Goal: Information Seeking & Learning: Learn about a topic

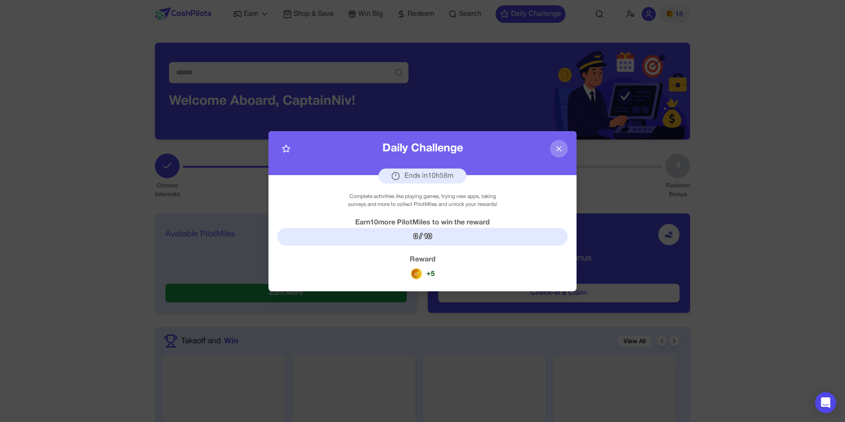
click at [559, 145] on icon at bounding box center [559, 148] width 9 height 9
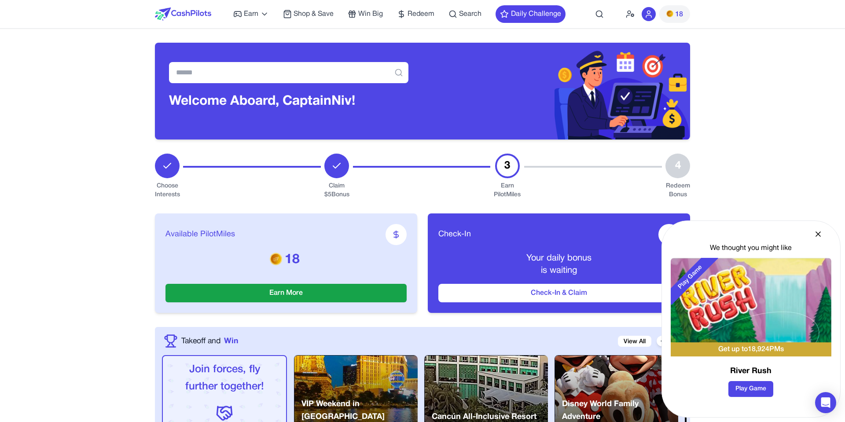
click at [650, 16] on icon at bounding box center [648, 14] width 9 height 9
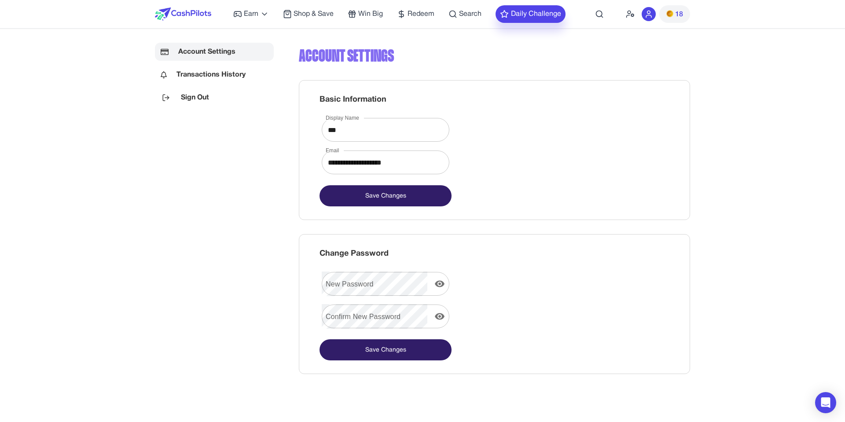
click at [508, 12] on icon at bounding box center [504, 14] width 9 height 9
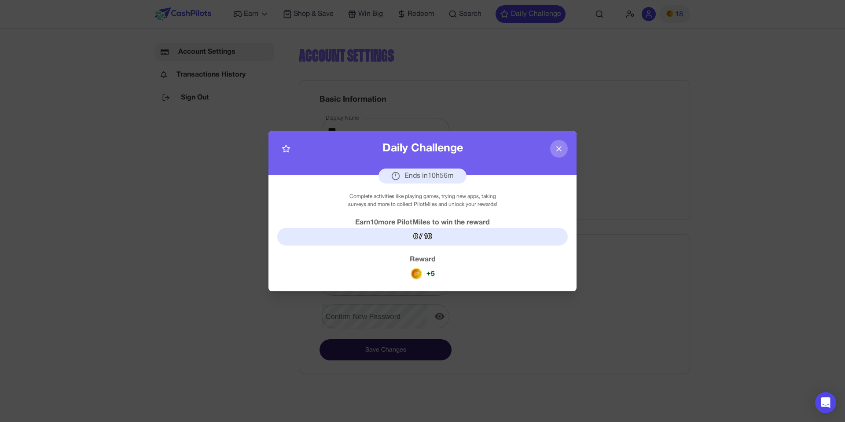
click at [563, 145] on button at bounding box center [559, 149] width 18 height 18
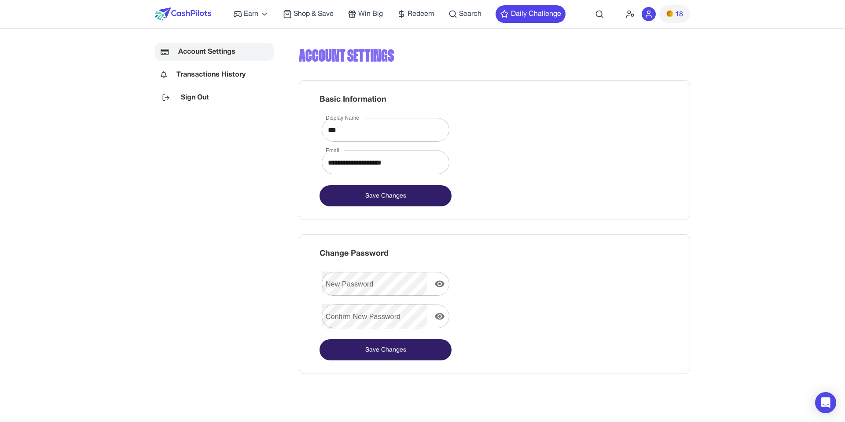
click at [650, 15] on icon at bounding box center [648, 16] width 5 height 2
click at [189, 17] on img at bounding box center [183, 13] width 56 height 13
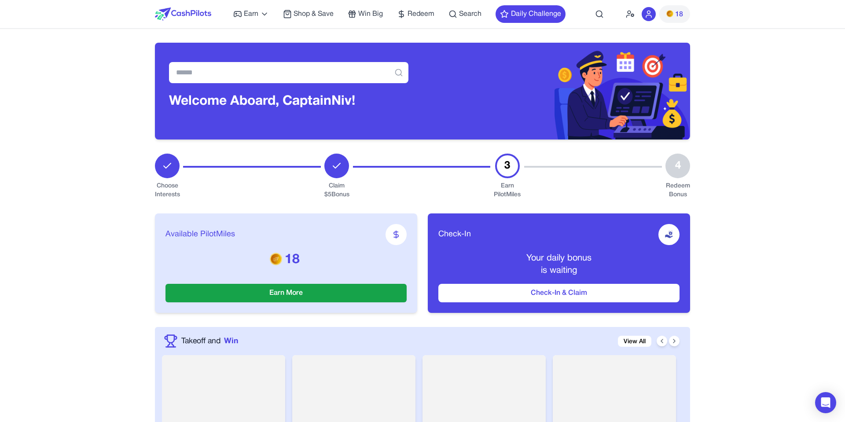
click at [647, 13] on icon at bounding box center [648, 14] width 9 height 9
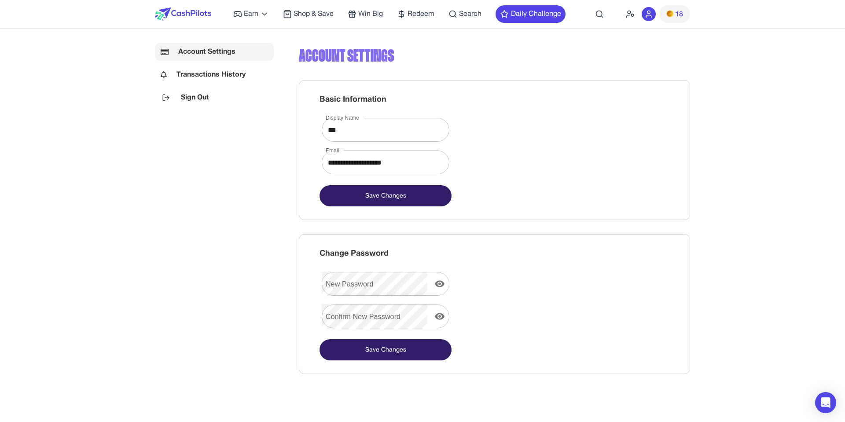
click at [175, 16] on img at bounding box center [183, 13] width 56 height 13
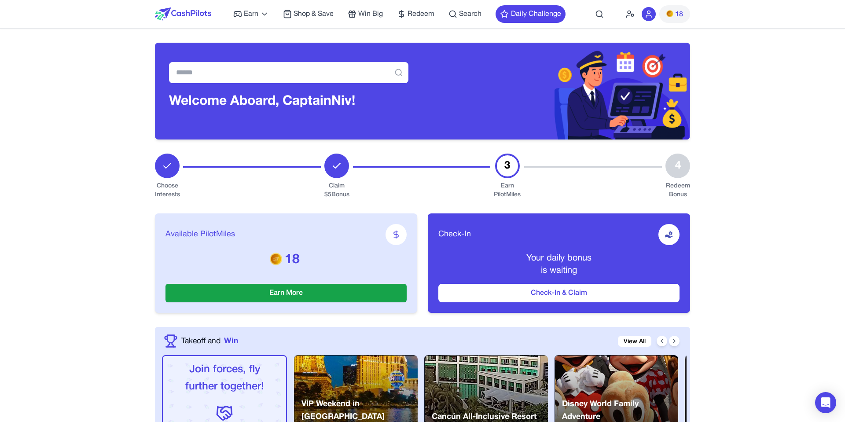
click at [647, 12] on icon at bounding box center [648, 14] width 9 height 9
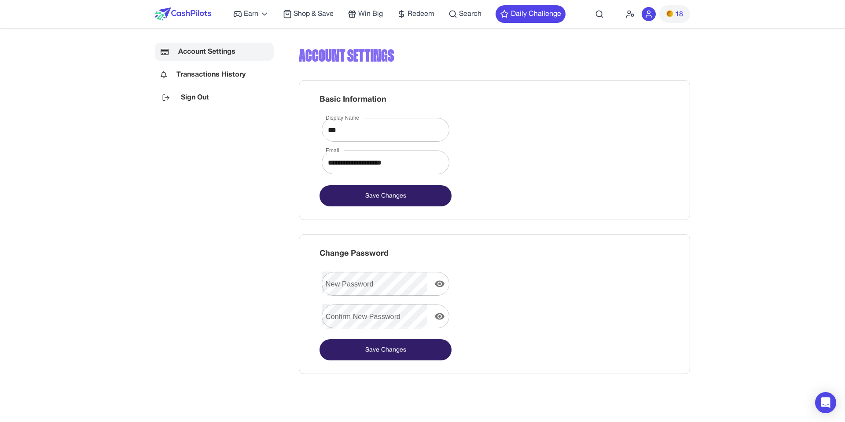
click at [189, 19] on img at bounding box center [183, 13] width 56 height 13
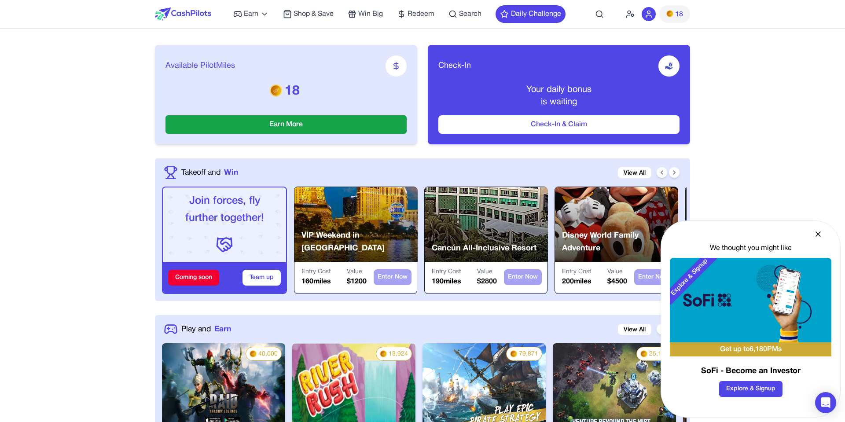
scroll to position [179, 0]
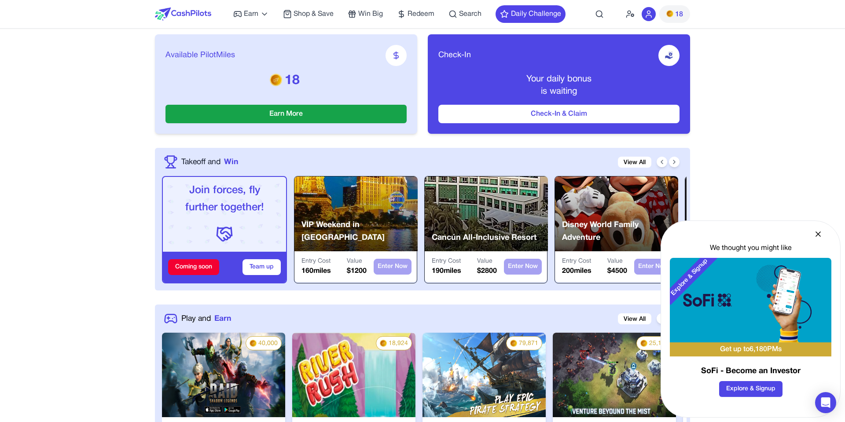
click at [815, 234] on icon at bounding box center [818, 234] width 9 height 9
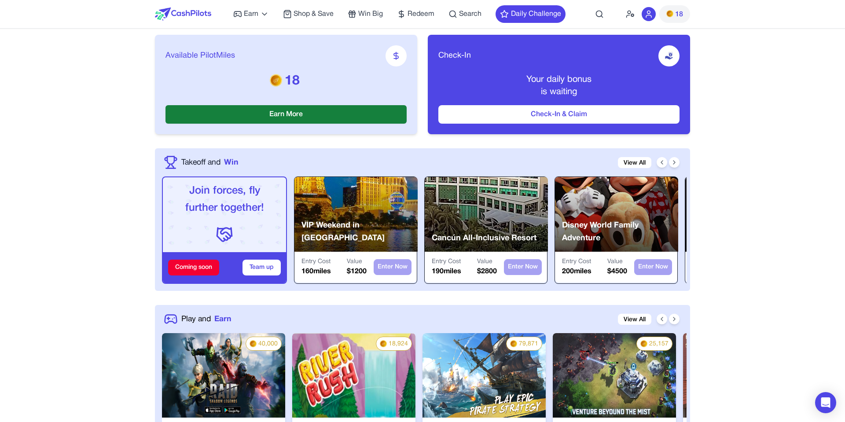
scroll to position [150, 0]
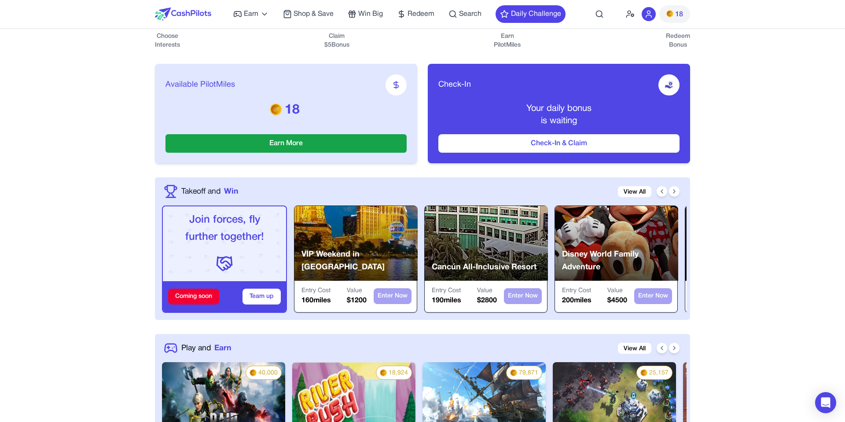
click at [208, 86] on span "Available PilotMiles" at bounding box center [200, 85] width 70 height 12
click at [206, 85] on span "Available PilotMiles" at bounding box center [200, 85] width 70 height 12
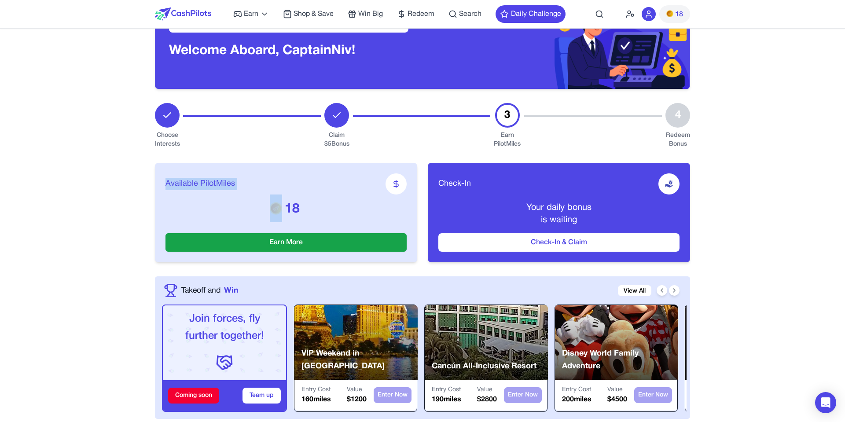
scroll to position [50, 0]
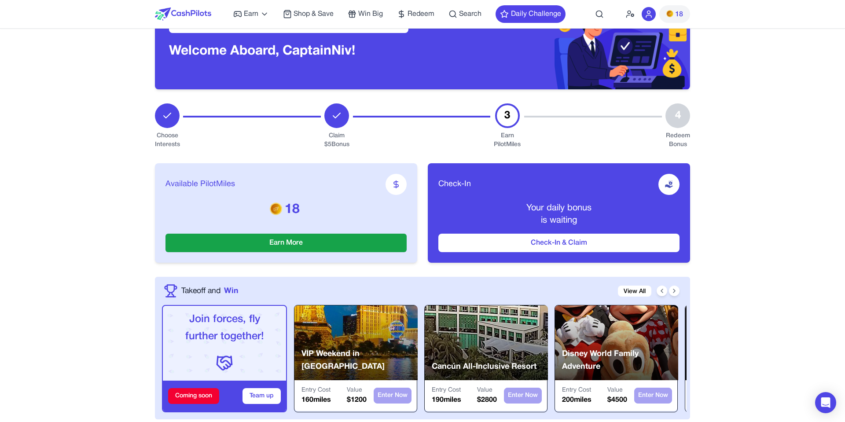
click at [463, 188] on span "Check-In" at bounding box center [454, 184] width 33 height 12
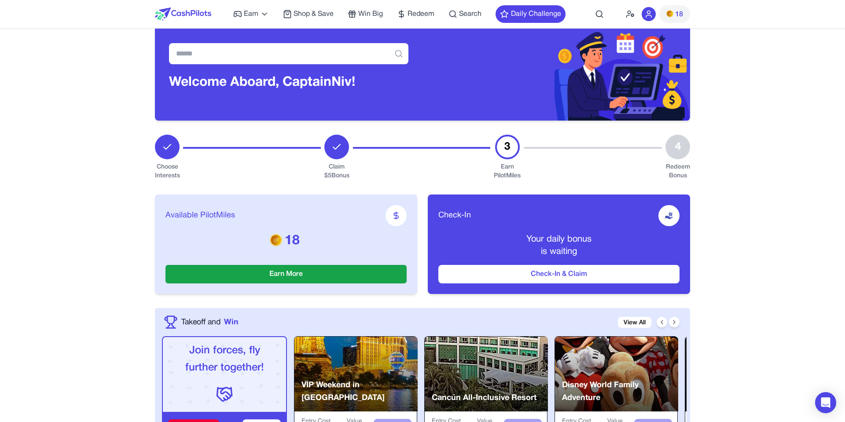
scroll to position [0, 0]
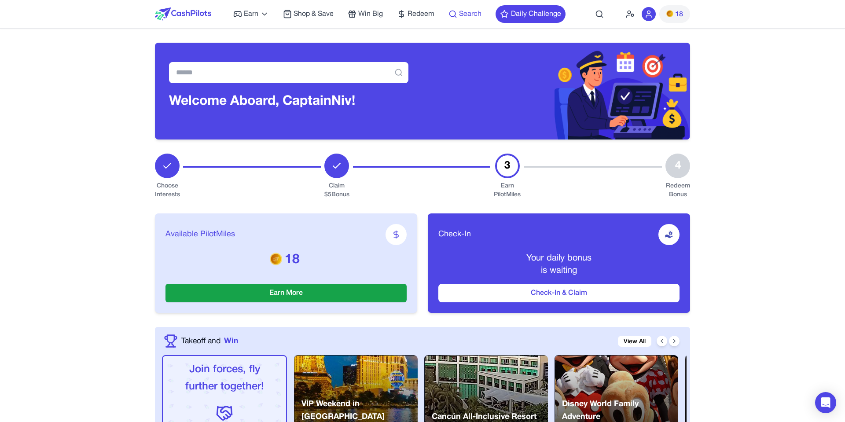
click at [467, 11] on span "Search" at bounding box center [470, 14] width 22 height 11
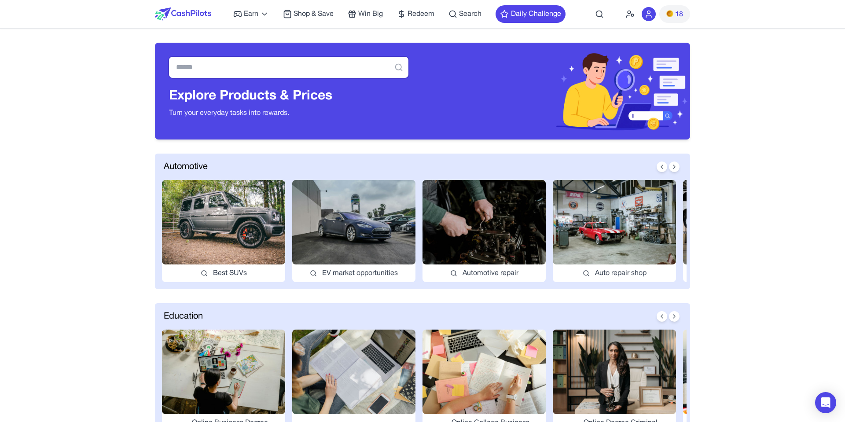
click at [252, 62] on input "text" at bounding box center [288, 67] width 239 height 21
type input "**********"
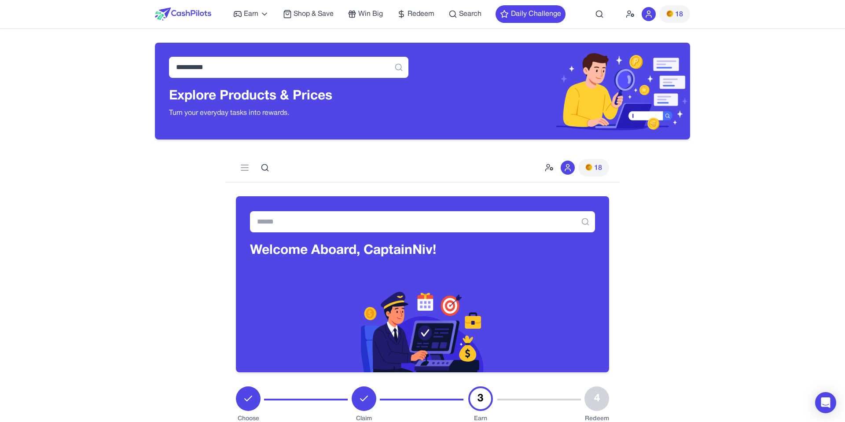
click at [193, 15] on img at bounding box center [183, 13] width 56 height 13
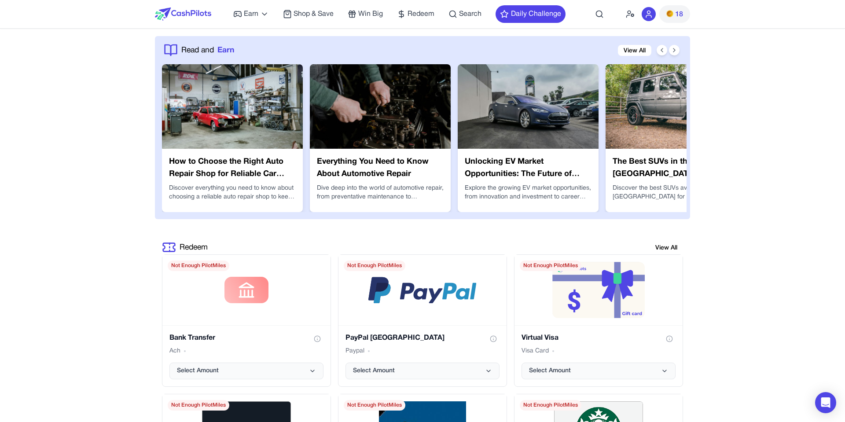
scroll to position [1446, 0]
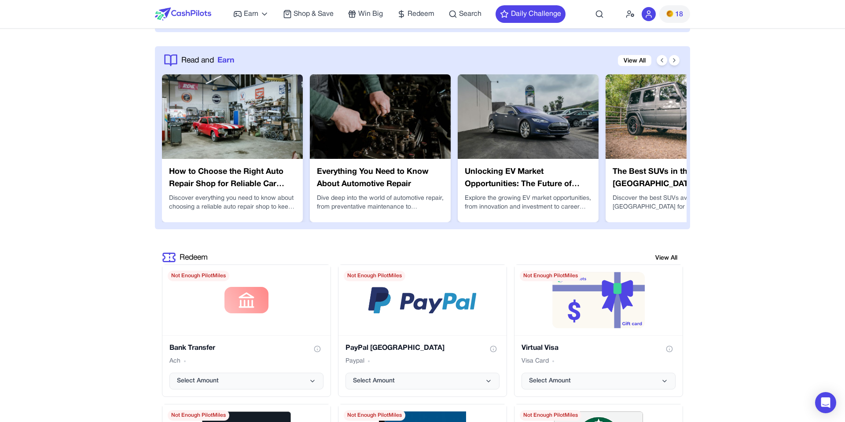
click at [221, 94] on img at bounding box center [232, 116] width 141 height 85
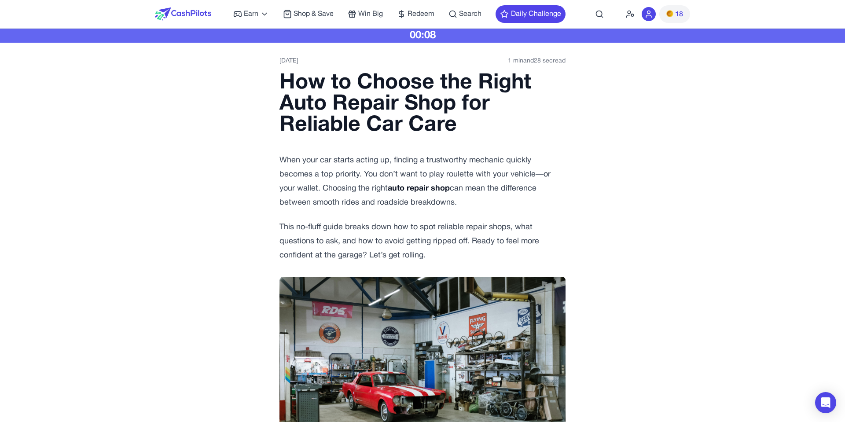
click at [201, 16] on img at bounding box center [183, 13] width 56 height 13
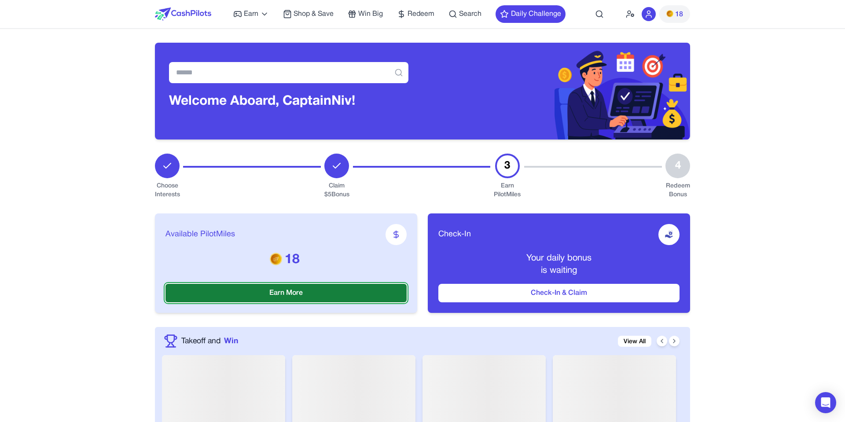
click at [293, 288] on button "Earn More" at bounding box center [285, 293] width 241 height 18
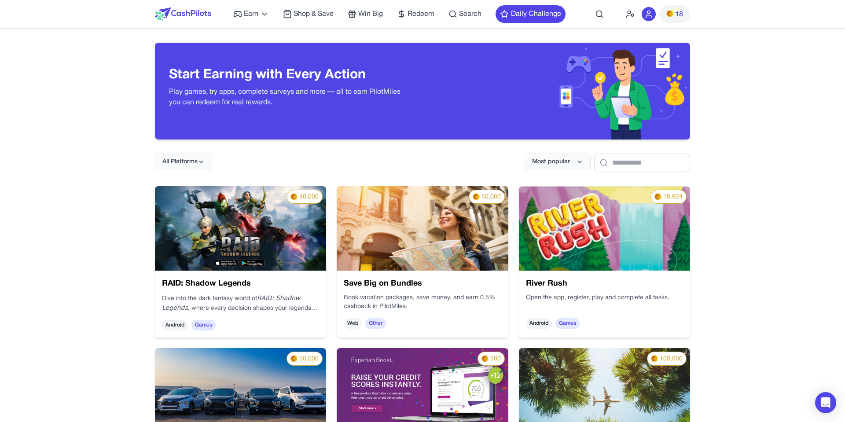
click at [202, 11] on img at bounding box center [183, 13] width 56 height 13
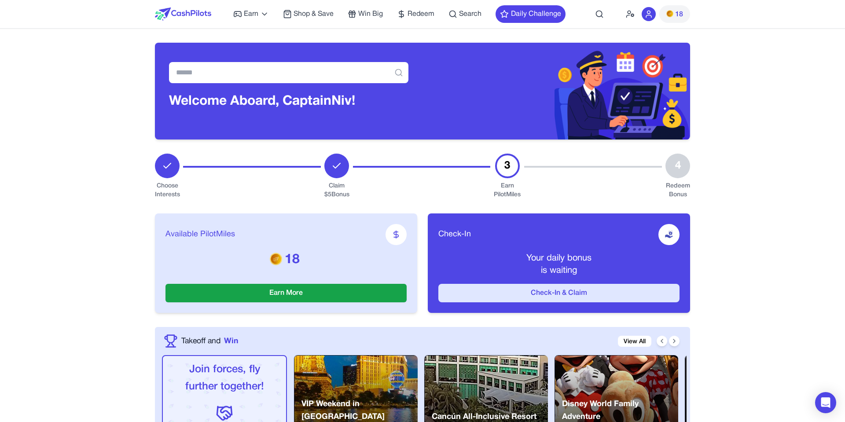
click at [518, 290] on button "Check-In & Claim" at bounding box center [558, 293] width 241 height 18
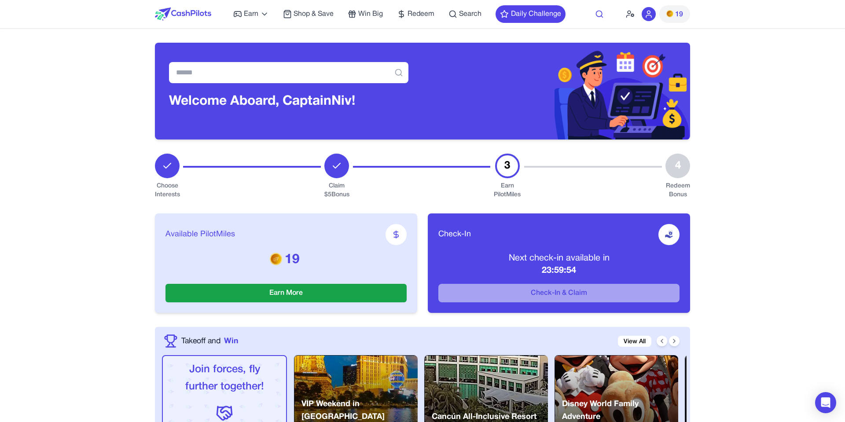
click at [601, 12] on circle at bounding box center [599, 14] width 6 height 6
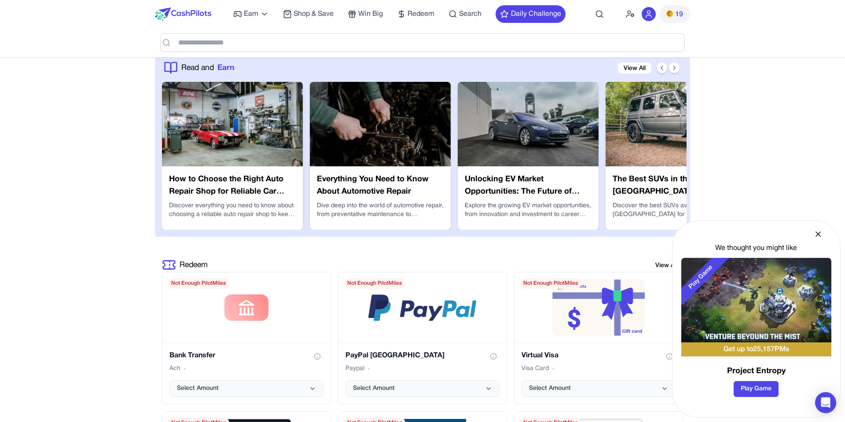
scroll to position [1471, 0]
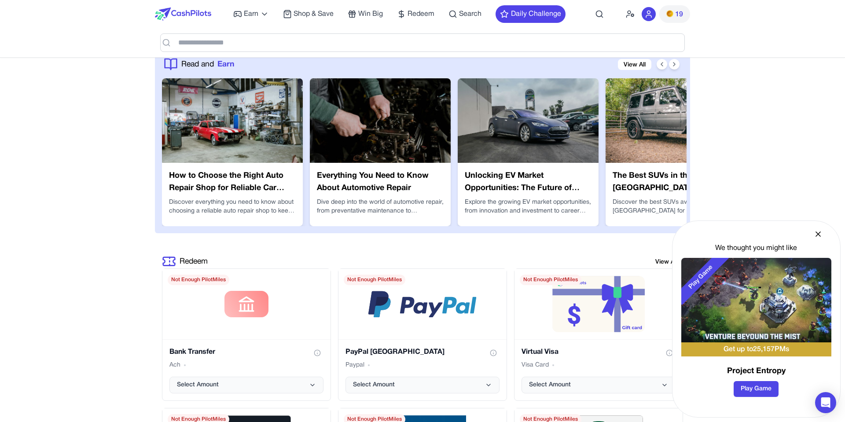
click at [241, 171] on h3 "How to Choose the Right Auto Repair Shop for Reliable Car Care" at bounding box center [232, 182] width 127 height 25
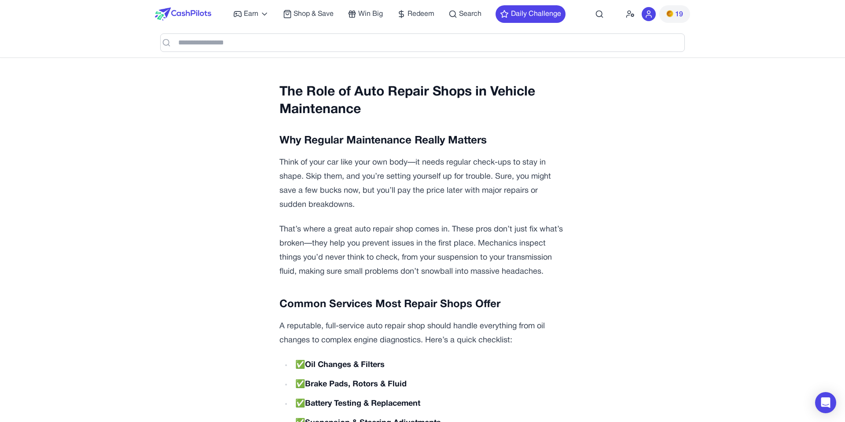
scroll to position [575, 0]
drag, startPoint x: 416, startPoint y: 159, endPoint x: 408, endPoint y: 161, distance: 8.0
click at [408, 161] on p "Think of your car like your own body—it needs regular check-ups to stay in shap…" at bounding box center [422, 183] width 286 height 56
drag, startPoint x: 408, startPoint y: 161, endPoint x: 394, endPoint y: 166, distance: 14.8
click at [407, 161] on p "Think of your car like your own body—it needs regular check-ups to stay in shap…" at bounding box center [422, 183] width 286 height 56
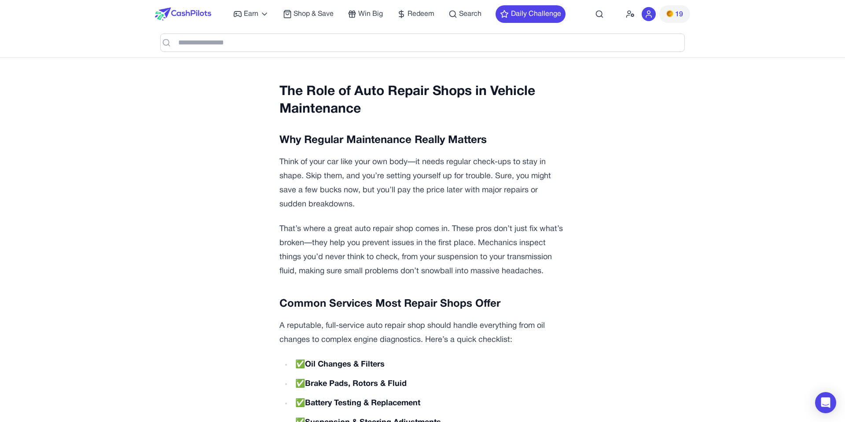
click at [409, 163] on p "Think of your car like your own body—it needs regular check-ups to stay in shap…" at bounding box center [422, 183] width 286 height 56
drag, startPoint x: 378, startPoint y: 167, endPoint x: 371, endPoint y: 172, distance: 9.2
click at [378, 167] on p "Think of your car like your own body—it needs regular check-ups to stay in shap…" at bounding box center [422, 183] width 286 height 56
drag, startPoint x: 408, startPoint y: 161, endPoint x: 416, endPoint y: 161, distance: 8.8
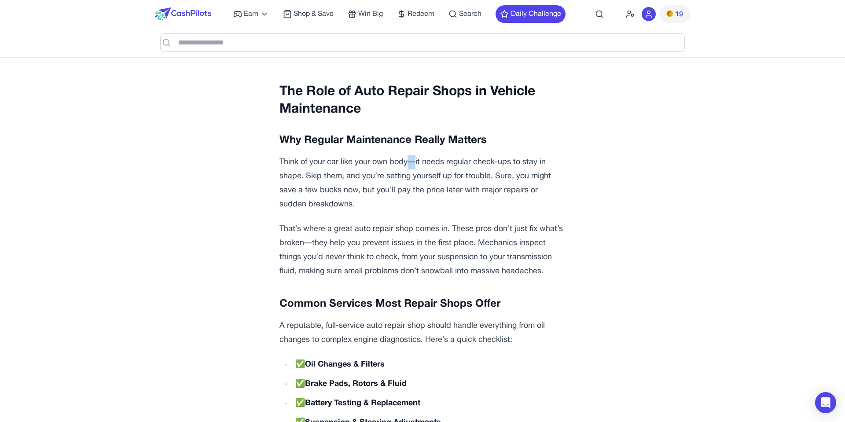
click at [416, 161] on p "Think of your car like your own body—it needs regular check-ups to stay in shap…" at bounding box center [422, 183] width 286 height 56
click at [415, 161] on p "Think of your car like your own body—it needs regular check-ups to stay in shap…" at bounding box center [422, 183] width 286 height 56
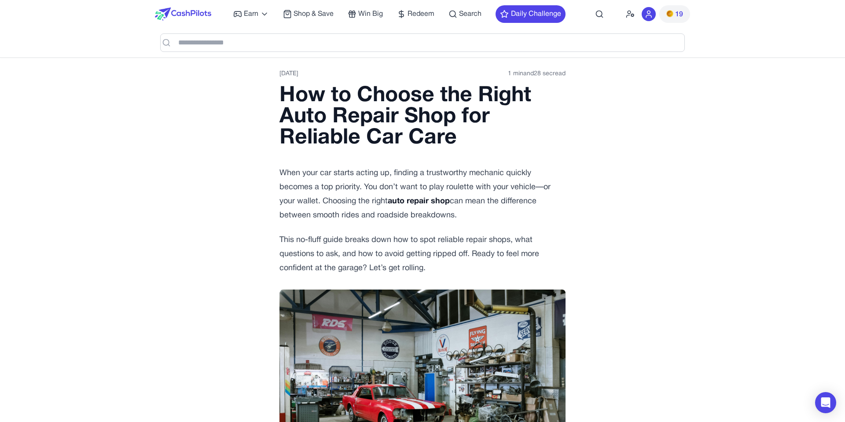
scroll to position [0, 0]
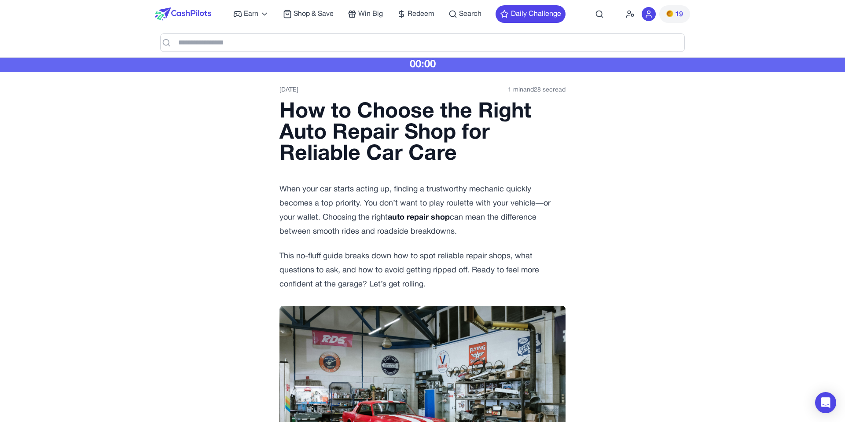
click at [298, 92] on time "[DATE]" at bounding box center [288, 90] width 19 height 9
click at [294, 92] on time "[DATE]" at bounding box center [288, 90] width 19 height 9
click at [298, 89] on time "[DATE]" at bounding box center [288, 90] width 19 height 9
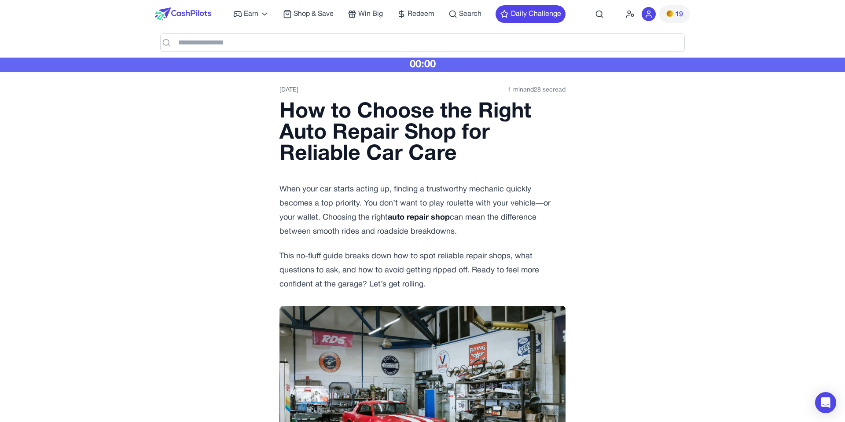
click at [298, 89] on time "[DATE]" at bounding box center [288, 90] width 19 height 9
click at [287, 92] on time "[DATE]" at bounding box center [288, 90] width 19 height 9
click at [293, 89] on time "[DATE]" at bounding box center [288, 90] width 19 height 9
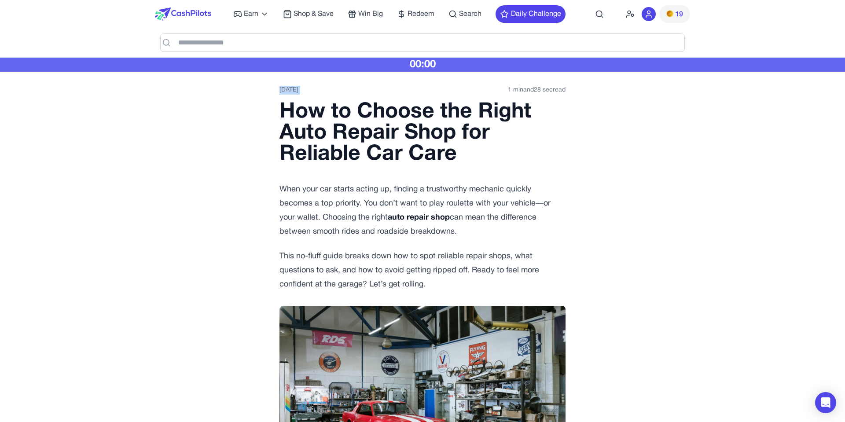
click at [293, 89] on time "[DATE]" at bounding box center [288, 90] width 19 height 9
click at [283, 91] on time "[DATE]" at bounding box center [288, 90] width 19 height 9
click at [285, 90] on time "[DATE]" at bounding box center [288, 90] width 19 height 9
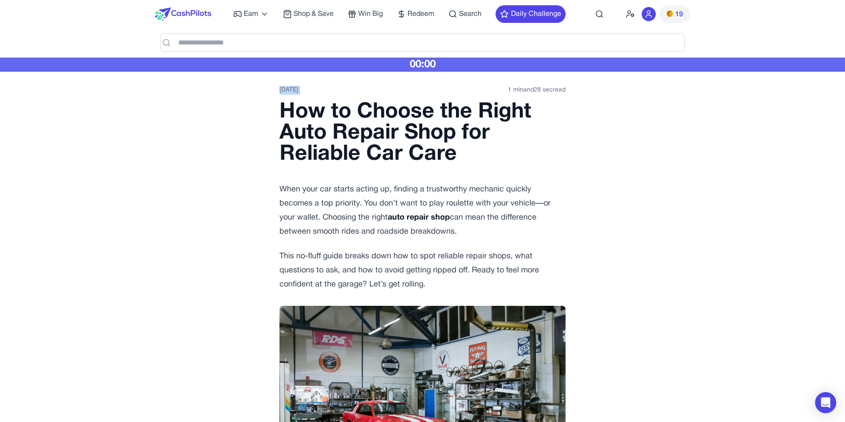
click at [286, 92] on time "[DATE]" at bounding box center [288, 90] width 19 height 9
click at [288, 91] on time "[DATE]" at bounding box center [288, 90] width 19 height 9
click at [294, 90] on time "[DATE]" at bounding box center [288, 90] width 19 height 9
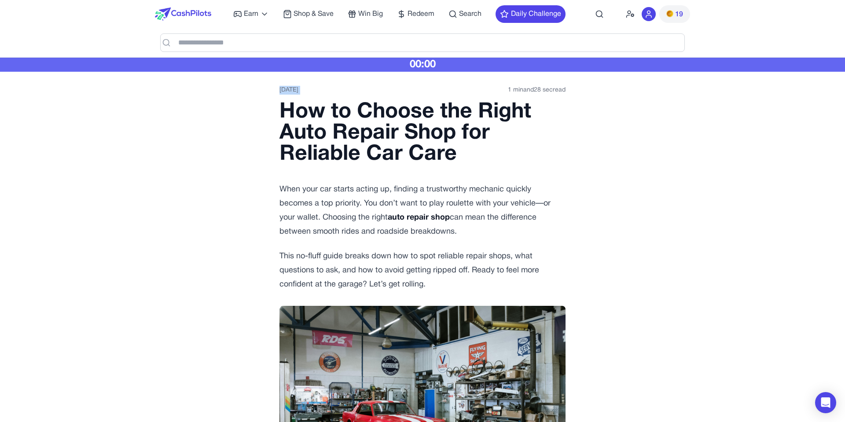
drag, startPoint x: 310, startPoint y: 88, endPoint x: 275, endPoint y: 88, distance: 35.2
click at [291, 88] on time "[DATE]" at bounding box center [288, 90] width 19 height 9
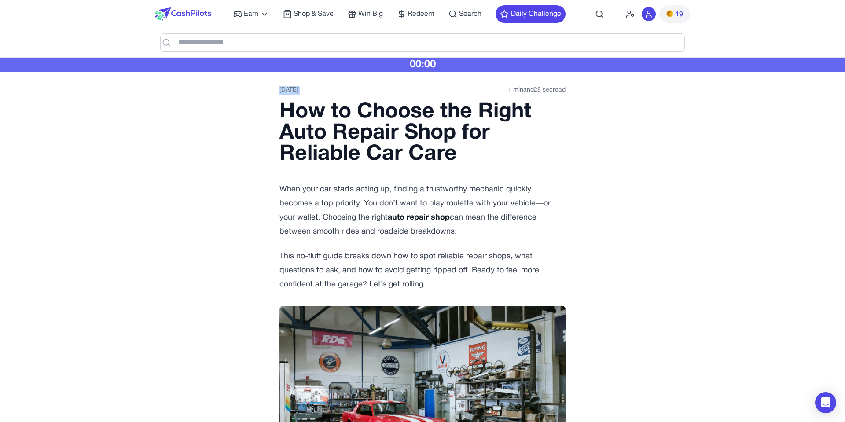
click at [291, 88] on time "[DATE]" at bounding box center [288, 90] width 19 height 9
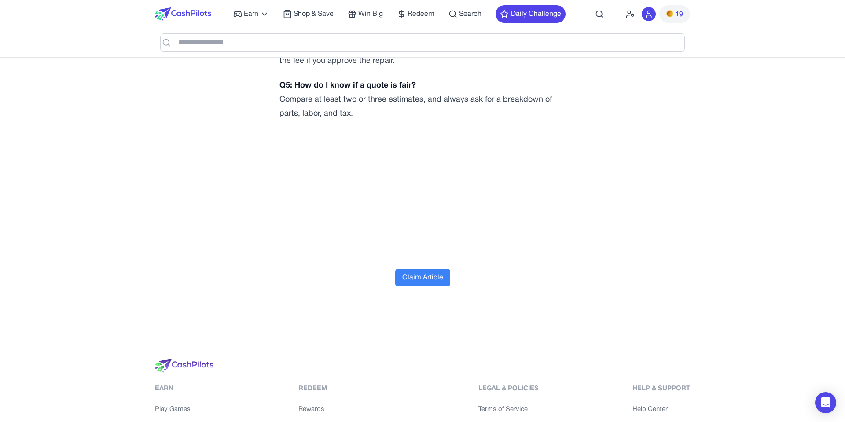
scroll to position [2975, 0]
click at [416, 283] on button "Claim Article" at bounding box center [422, 277] width 55 height 18
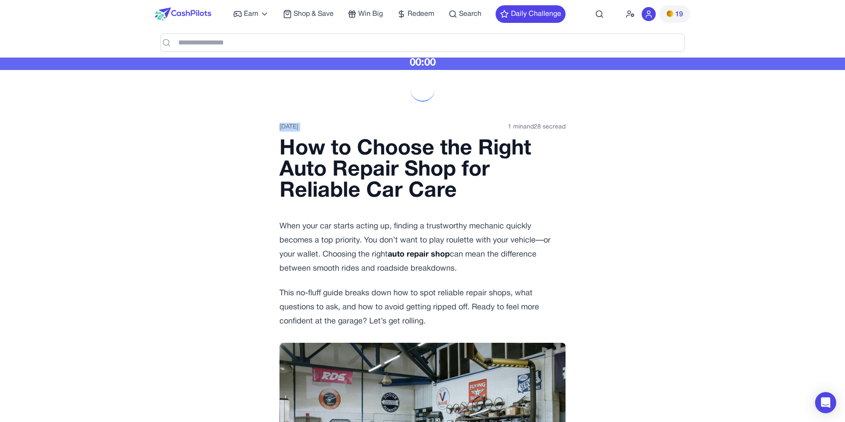
scroll to position [0, 0]
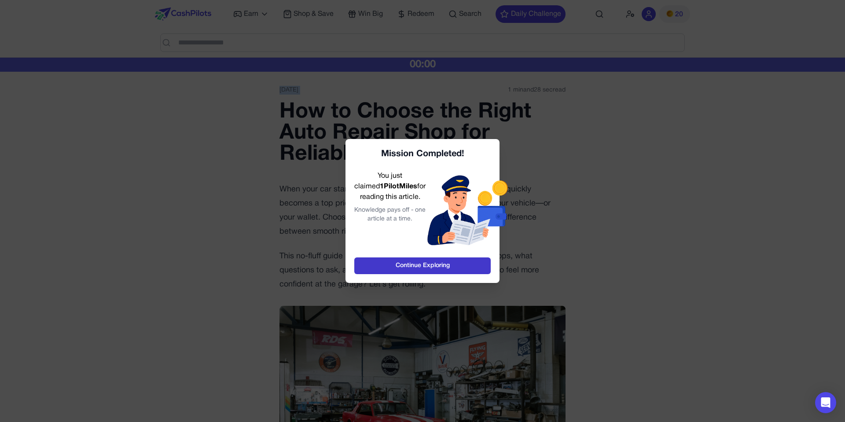
click at [424, 263] on link "Continue Exploring" at bounding box center [422, 265] width 136 height 17
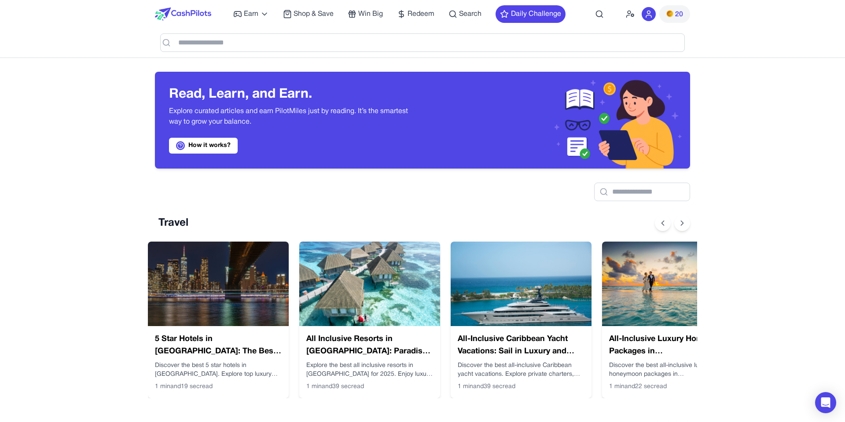
click at [202, 12] on img at bounding box center [183, 13] width 56 height 13
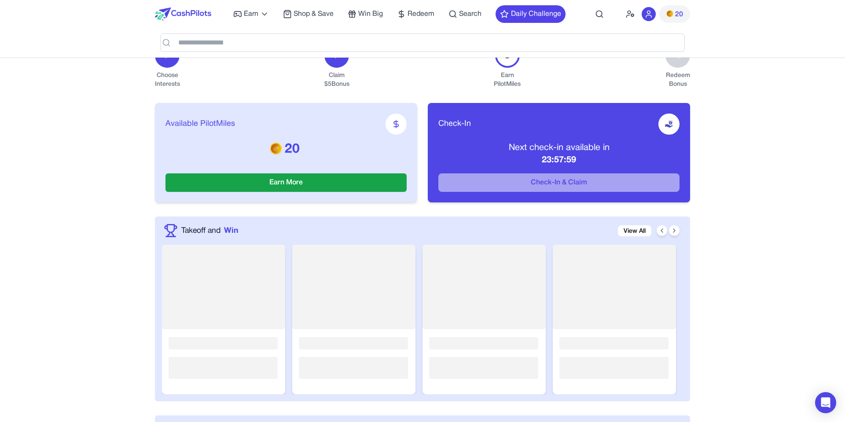
scroll to position [137, 0]
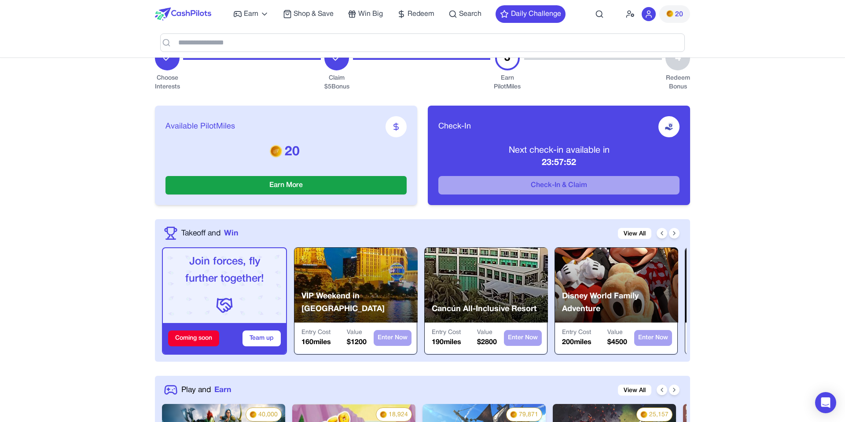
click at [553, 149] on p "Next check-in available in" at bounding box center [558, 150] width 241 height 12
click at [554, 149] on p "Next check-in available in" at bounding box center [558, 150] width 241 height 12
click at [554, 151] on p "Next check-in available in" at bounding box center [558, 150] width 241 height 12
click at [546, 156] on p "Next check-in available in" at bounding box center [558, 151] width 241 height 12
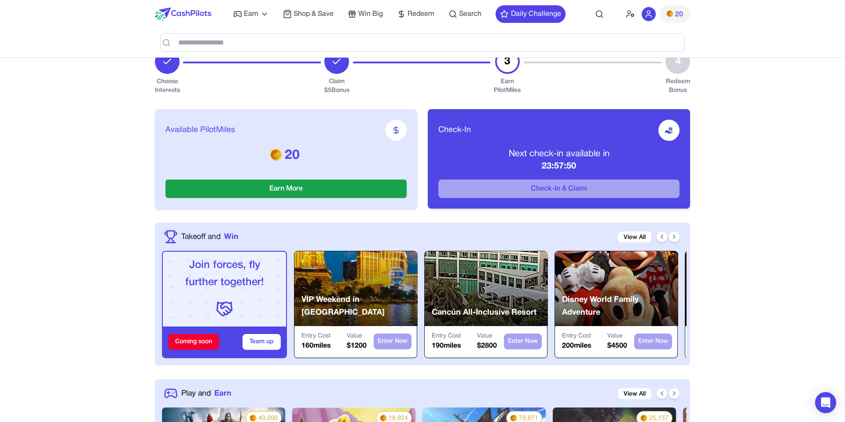
click at [574, 163] on p "23:57:50" at bounding box center [558, 166] width 241 height 12
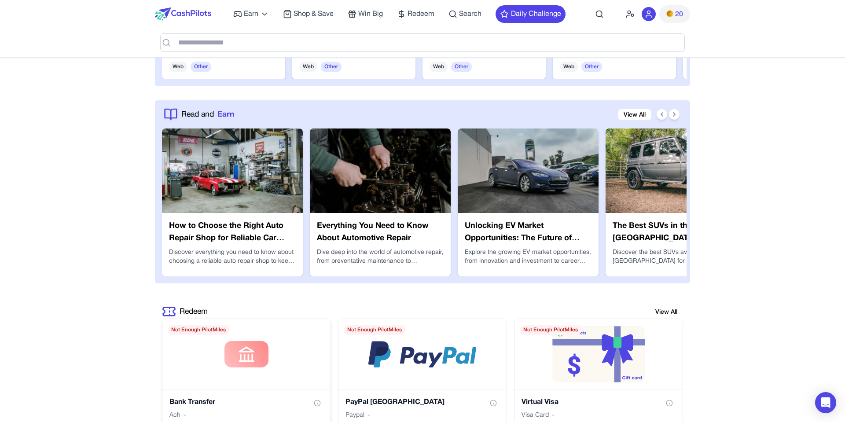
scroll to position [1495, 0]
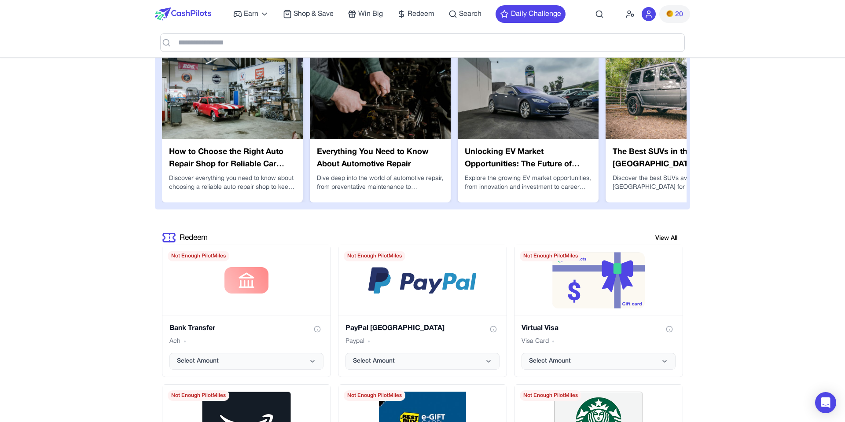
click at [234, 158] on h3 "How to Choose the Right Auto Repair Shop for Reliable Car Care" at bounding box center [232, 158] width 127 height 25
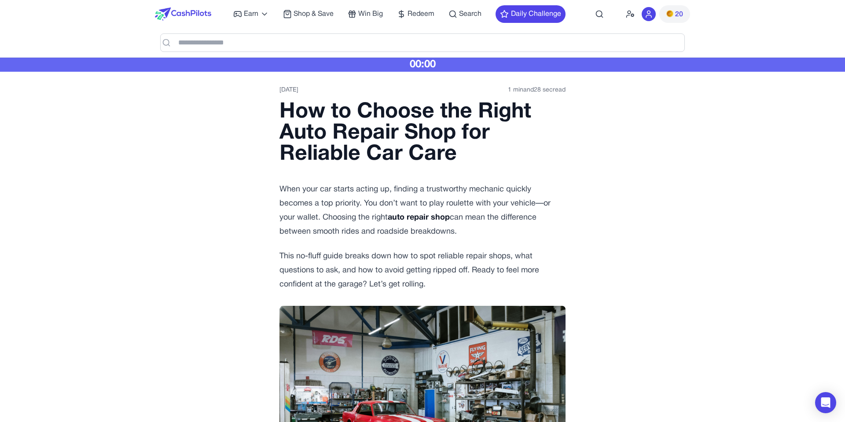
click at [181, 13] on img at bounding box center [183, 13] width 56 height 13
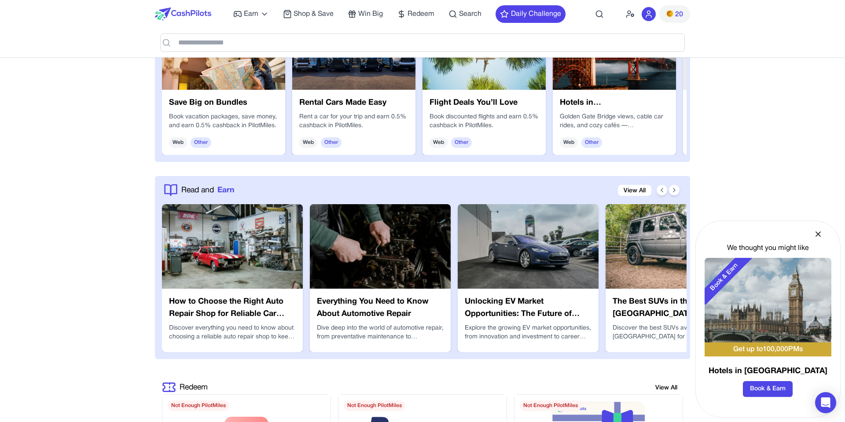
scroll to position [1414, 0]
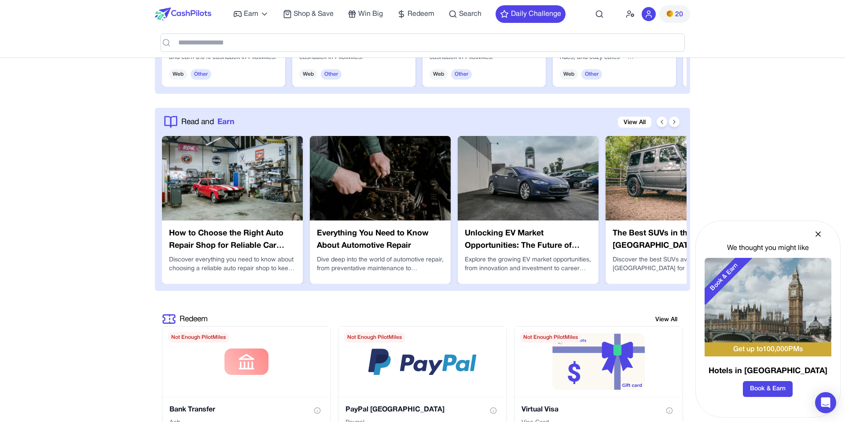
click at [260, 211] on img at bounding box center [232, 178] width 141 height 85
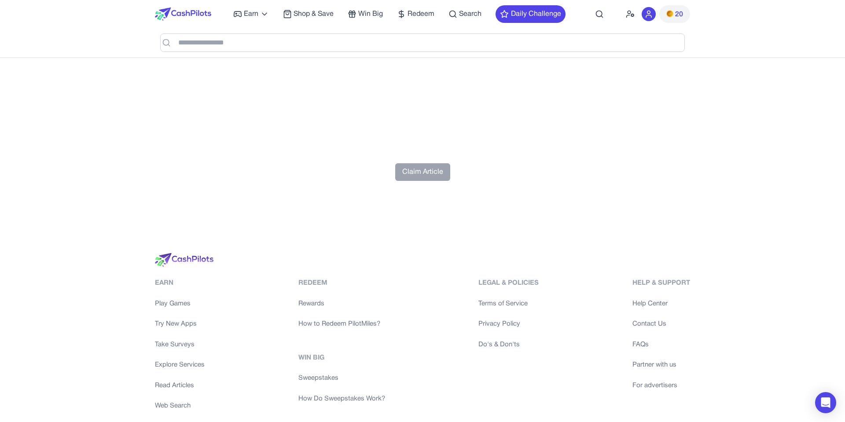
scroll to position [3080, 0]
click at [419, 179] on button "Claim Article" at bounding box center [422, 173] width 55 height 18
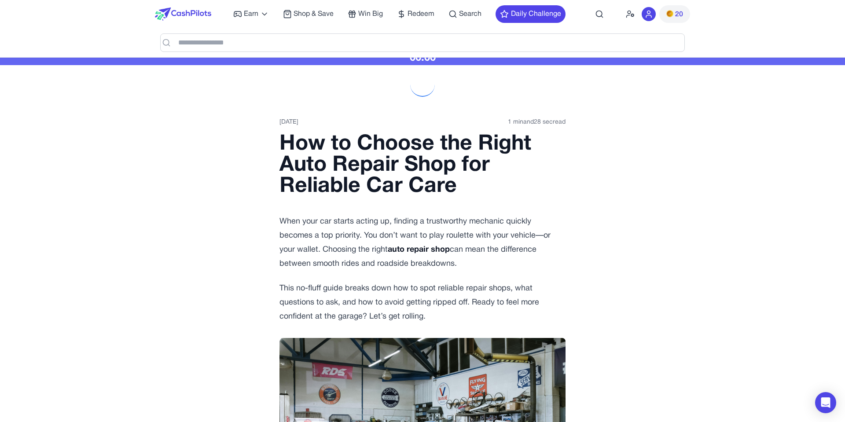
scroll to position [0, 0]
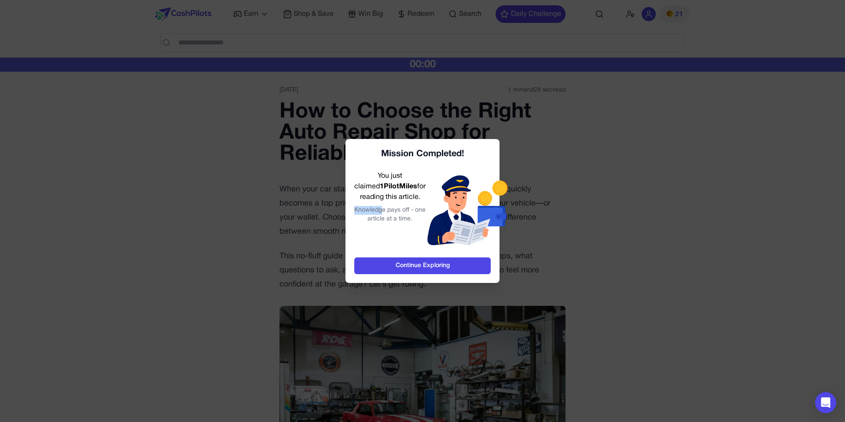
drag, startPoint x: 358, startPoint y: 219, endPoint x: 385, endPoint y: 224, distance: 27.8
click at [385, 223] on div "Knowledge pays off - one article at a time." at bounding box center [389, 215] width 71 height 18
drag, startPoint x: 386, startPoint y: 224, endPoint x: 397, endPoint y: 245, distance: 23.9
click at [386, 224] on div "Knowledge pays off - one article at a time." at bounding box center [389, 215] width 71 height 18
click at [386, 149] on div "Mission Completed!" at bounding box center [422, 154] width 136 height 12
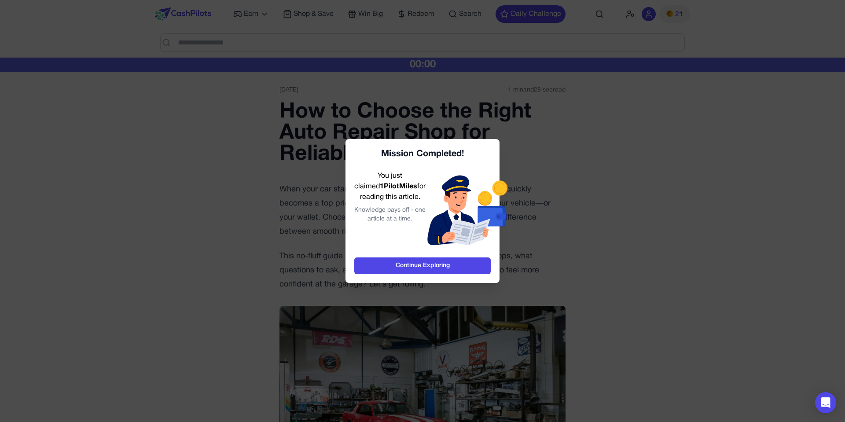
click at [380, 151] on div "Mission Completed!" at bounding box center [422, 154] width 136 height 12
click at [375, 192] on div "You just claimed 1 PilotMiles for reading this article. Knowledge pays off - on…" at bounding box center [389, 210] width 71 height 78
click at [362, 170] on div "Mission Completed! You just claimed 1 PilotMiles for reading this article. Know…" at bounding box center [423, 211] width 154 height 144
click at [372, 269] on link "Continue Exploring" at bounding box center [422, 265] width 136 height 17
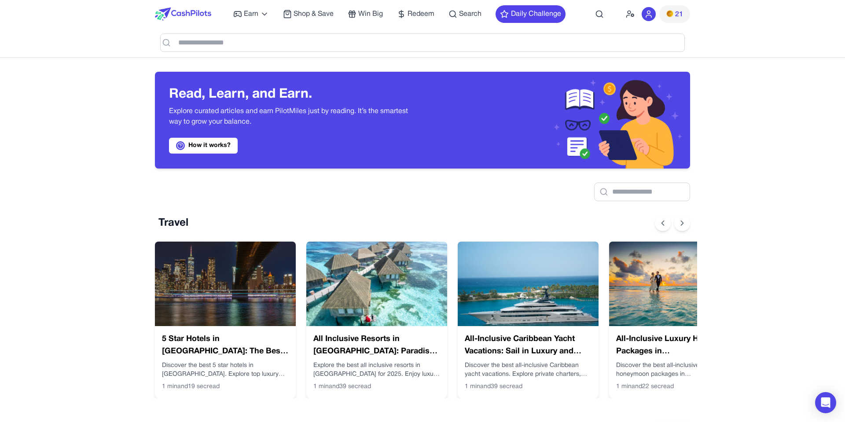
scroll to position [0, 7]
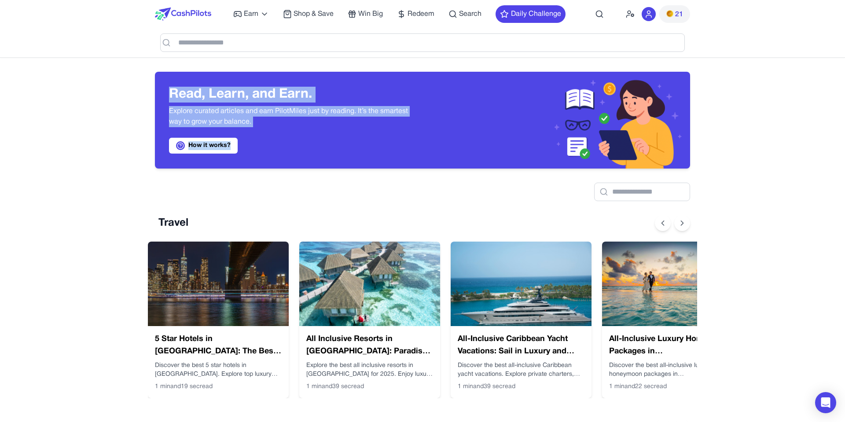
drag, startPoint x: 267, startPoint y: 142, endPoint x: 172, endPoint y: 88, distance: 109.2
click at [172, 88] on div "Read, Learn, and Earn. Explore curated articles and earn PilotMiles just by rea…" at bounding box center [288, 120] width 239 height 67
click at [170, 88] on h3 "Read, Learn, and Earn." at bounding box center [288, 95] width 239 height 16
drag, startPoint x: 169, startPoint y: 85, endPoint x: 346, endPoint y: 158, distance: 191.0
click at [346, 158] on div "Read, Learn, and Earn. Explore curated articles and earn PilotMiles just by rea…" at bounding box center [289, 120] width 268 height 97
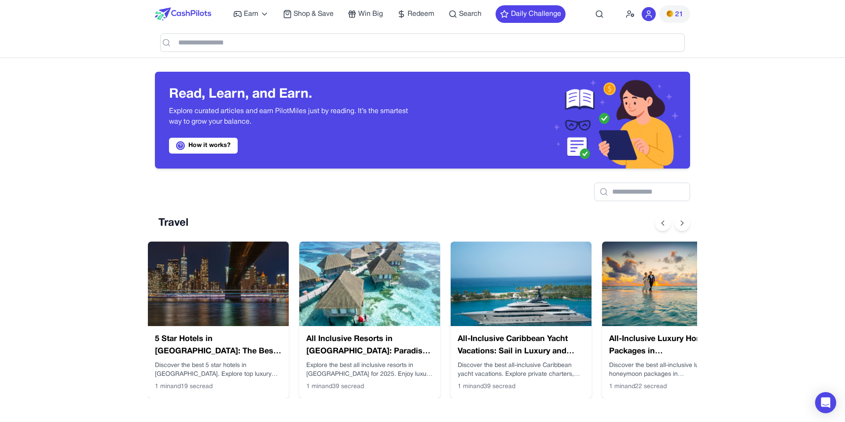
click at [346, 158] on div "Read, Learn, and Earn. Explore curated articles and earn PilotMiles just by rea…" at bounding box center [289, 120] width 268 height 97
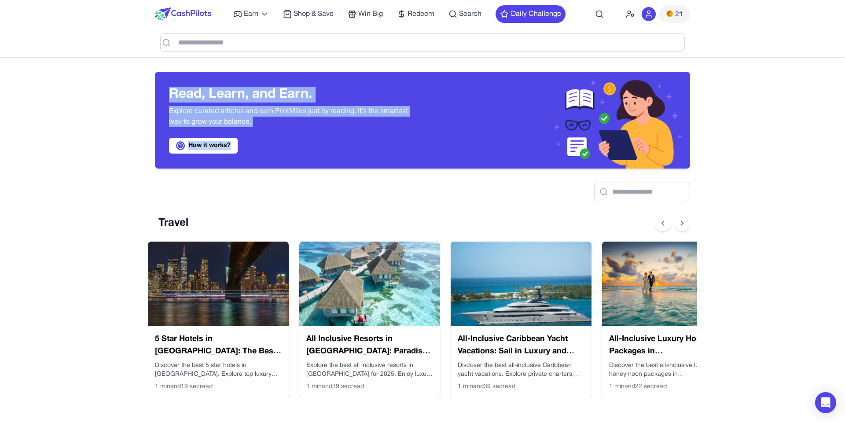
drag, startPoint x: 291, startPoint y: 153, endPoint x: 149, endPoint y: 79, distance: 159.9
click at [156, 78] on div "Read, Learn, and Earn. Explore curated articles and earn PilotMiles just by rea…" at bounding box center [289, 120] width 268 height 97
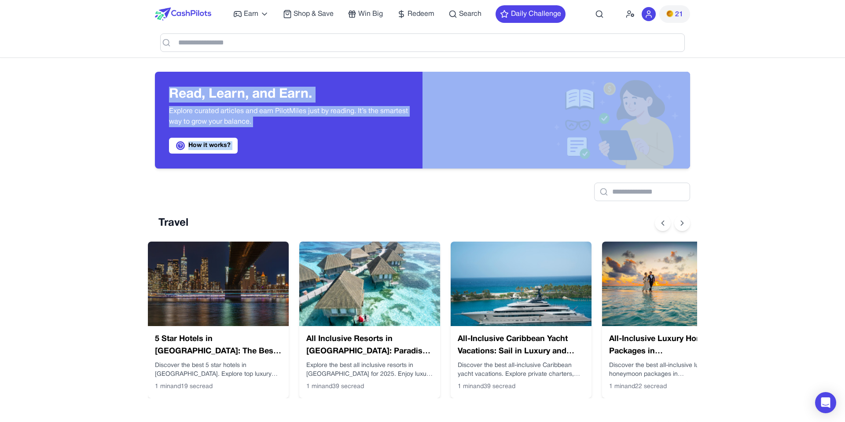
drag, startPoint x: 167, startPoint y: 79, endPoint x: 439, endPoint y: 135, distance: 277.3
click at [439, 134] on div "Read, Learn, and Earn. Explore curated articles and earn PilotMiles just by rea…" at bounding box center [422, 120] width 535 height 97
click at [438, 139] on img at bounding box center [557, 120] width 268 height 97
click at [191, 10] on img at bounding box center [183, 13] width 56 height 13
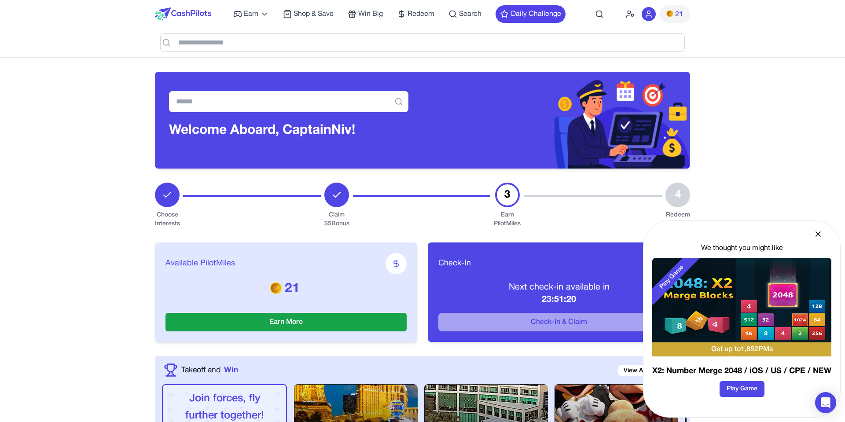
click at [414, 195] on div at bounding box center [422, 206] width 138 height 46
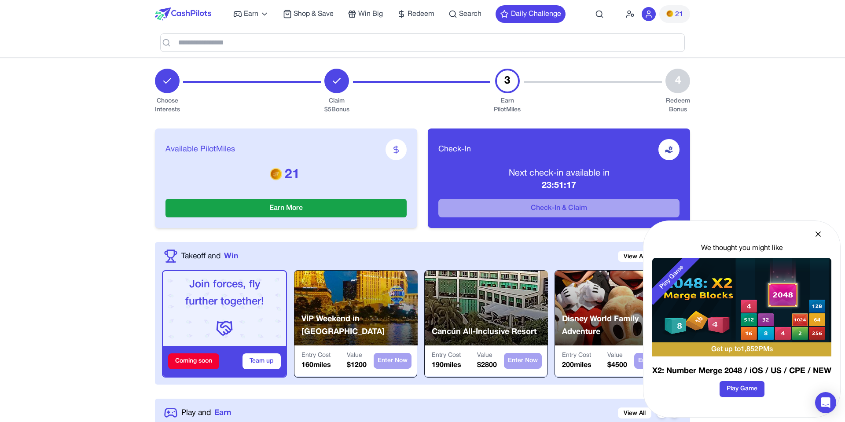
scroll to position [122, 0]
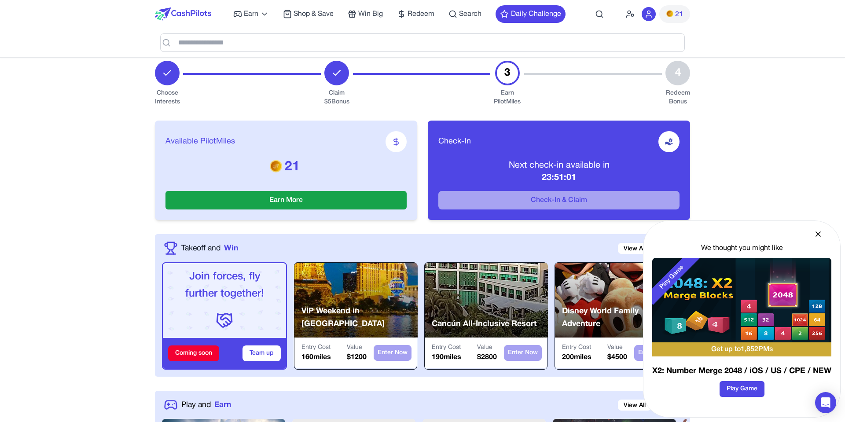
click at [818, 233] on icon at bounding box center [818, 234] width 4 height 4
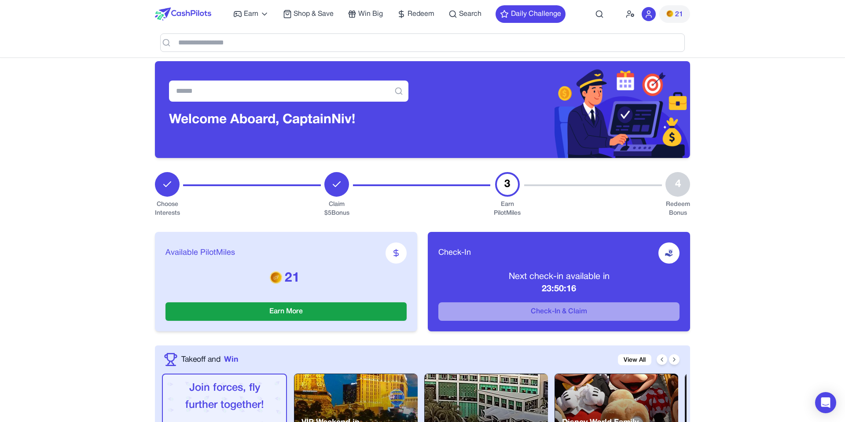
scroll to position [0, 0]
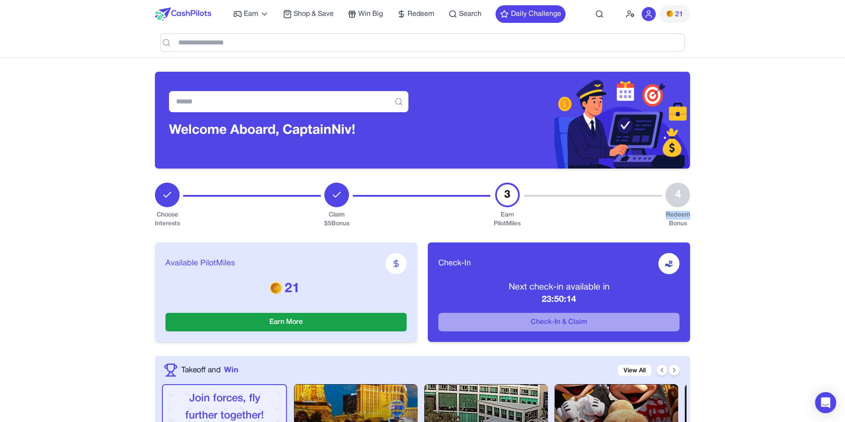
drag, startPoint x: 699, startPoint y: 213, endPoint x: 686, endPoint y: 216, distance: 13.9
click at [687, 225] on div "Redeem Bonus" at bounding box center [678, 220] width 25 height 18
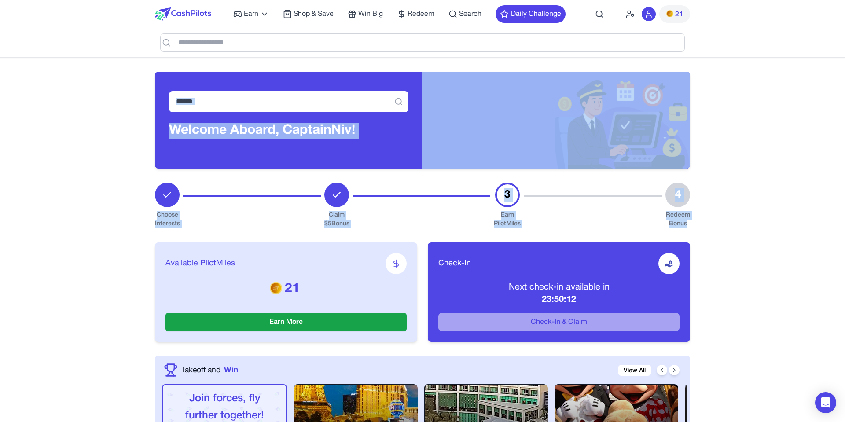
drag, startPoint x: 690, startPoint y: 224, endPoint x: 162, endPoint y: 78, distance: 547.3
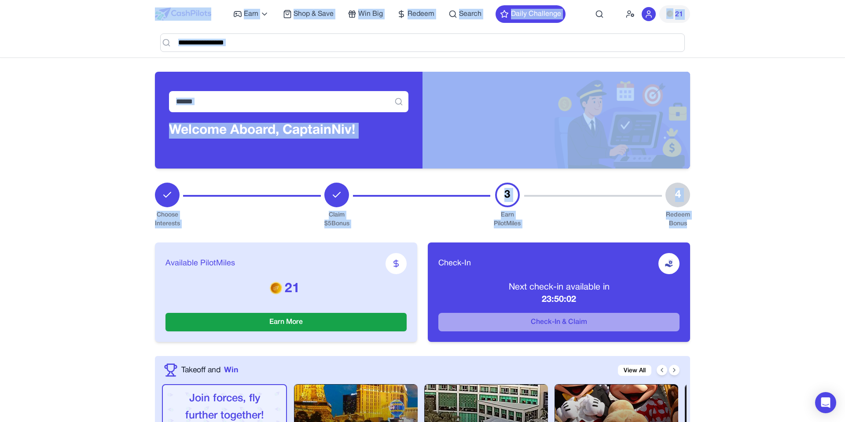
drag, startPoint x: 132, startPoint y: 6, endPoint x: 687, endPoint y: 223, distance: 595.1
click at [687, 223] on div "Redeem Bonus" at bounding box center [678, 220] width 25 height 18
drag, startPoint x: 688, startPoint y: 224, endPoint x: 149, endPoint y: 7, distance: 580.8
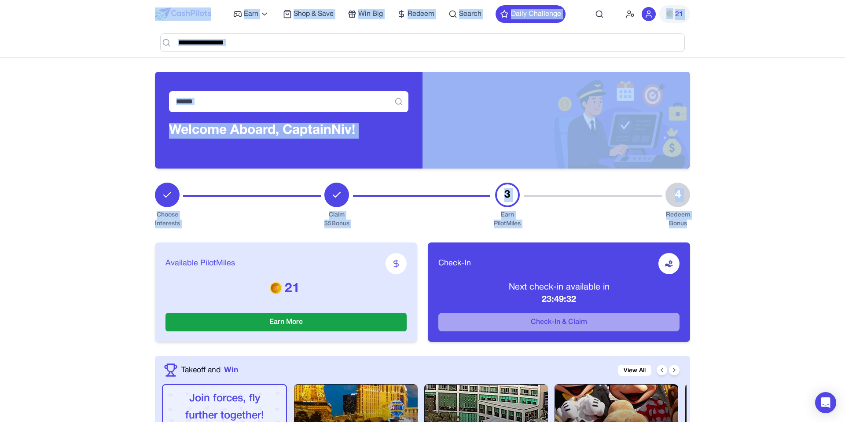
click at [229, 225] on div at bounding box center [252, 206] width 138 height 46
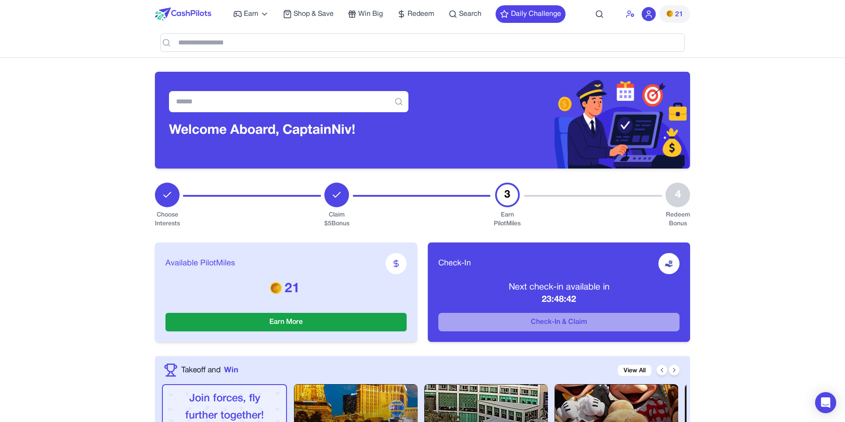
click at [625, 13] on div "Earn Play Games Enjoy fun games and earn Try New App Test new app for rewards T…" at bounding box center [422, 14] width 535 height 28
click at [629, 12] on icon at bounding box center [630, 14] width 9 height 9
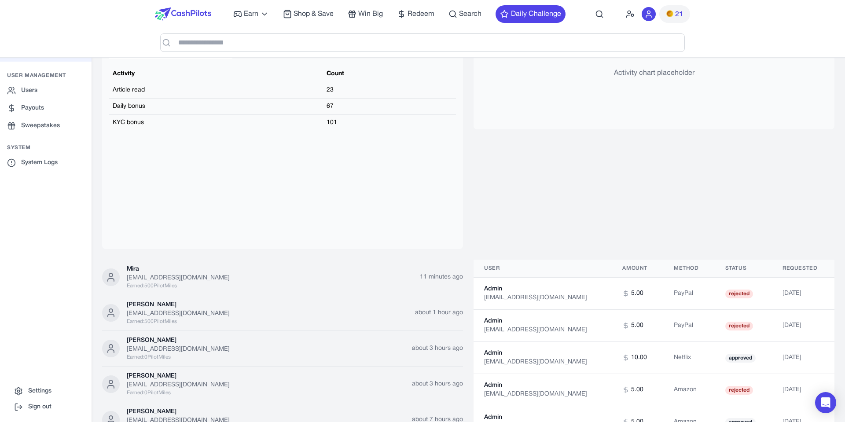
scroll to position [862, 0]
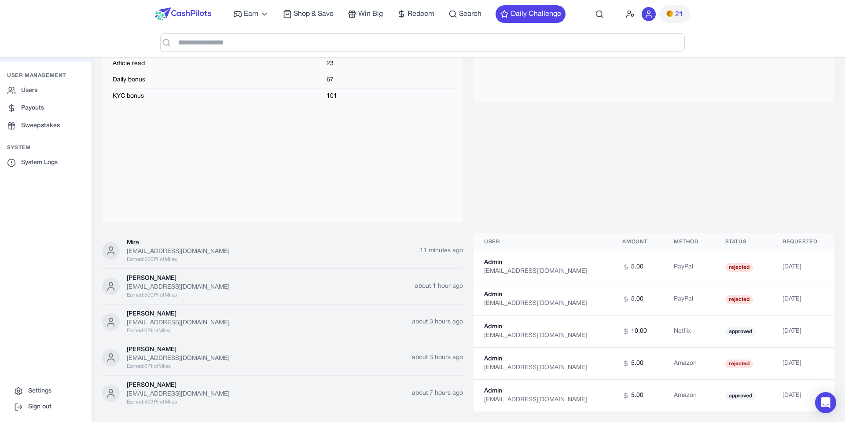
click at [663, 333] on td "Netflix" at bounding box center [688, 332] width 51 height 32
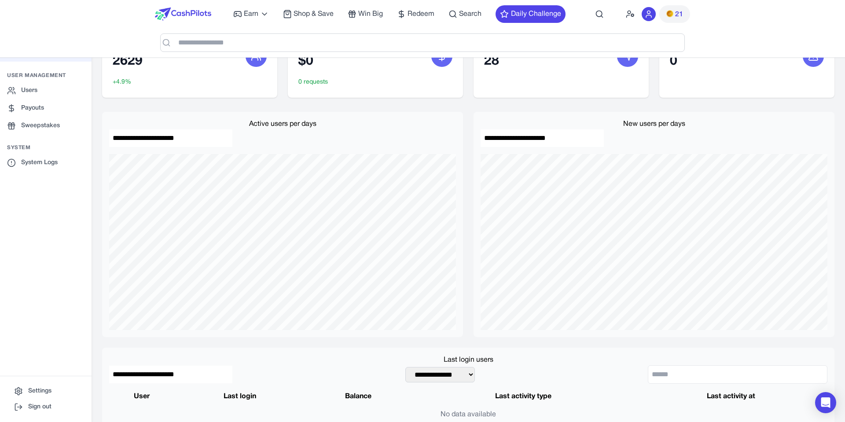
scroll to position [30, 0]
click at [261, 124] on div "Active users per days" at bounding box center [282, 125] width 347 height 11
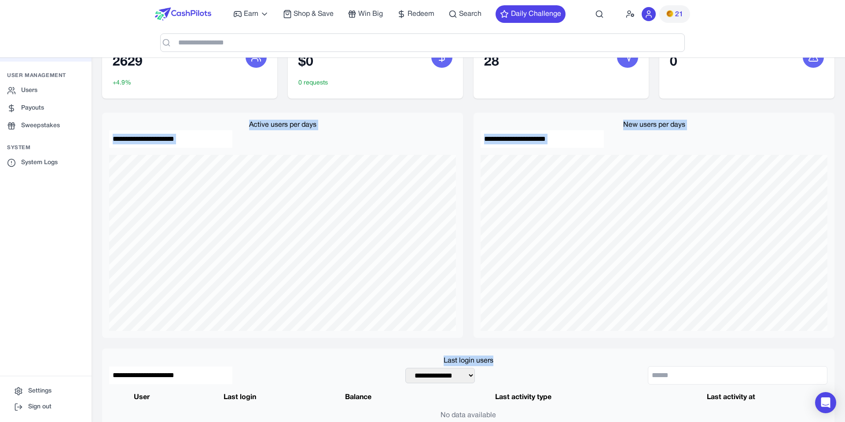
drag, startPoint x: 214, startPoint y: 108, endPoint x: 672, endPoint y: 141, distance: 458.9
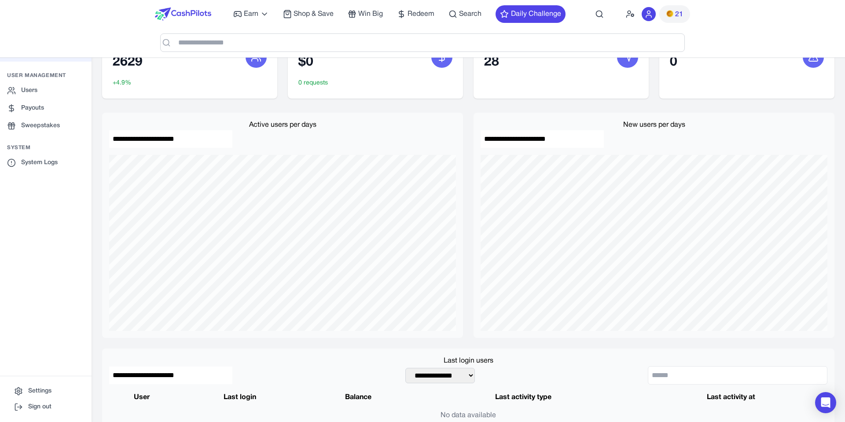
click at [671, 141] on div "**********" at bounding box center [654, 225] width 361 height 225
drag, startPoint x: 668, startPoint y: 142, endPoint x: 272, endPoint y: 119, distance: 396.8
drag, startPoint x: 203, startPoint y: 103, endPoint x: 355, endPoint y: 134, distance: 155.4
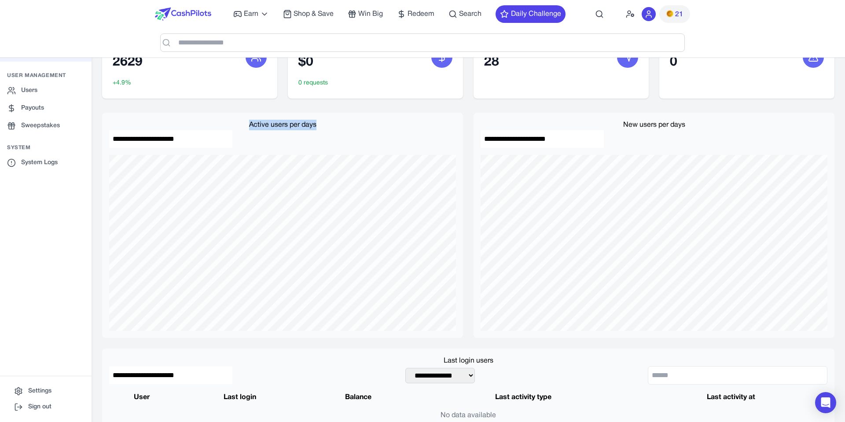
click at [355, 134] on div "**********" at bounding box center [282, 225] width 361 height 225
drag, startPoint x: 354, startPoint y: 134, endPoint x: 248, endPoint y: 118, distance: 107.7
click at [248, 118] on div "**********" at bounding box center [282, 225] width 361 height 225
click at [246, 118] on div "**********" at bounding box center [282, 225] width 361 height 225
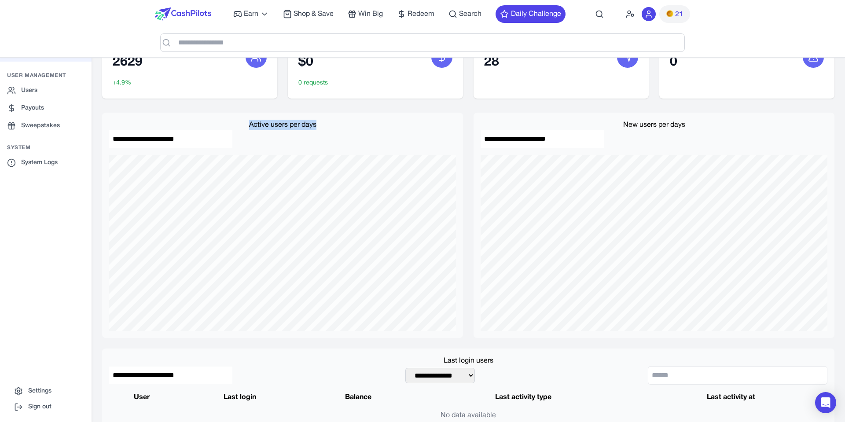
drag, startPoint x: 245, startPoint y: 114, endPoint x: 281, endPoint y: 146, distance: 48.0
click at [282, 146] on div "**********" at bounding box center [282, 225] width 361 height 225
click at [280, 146] on div "**********" at bounding box center [282, 225] width 361 height 225
drag, startPoint x: 302, startPoint y: 147, endPoint x: 216, endPoint y: 118, distance: 90.8
click at [216, 118] on div "**********" at bounding box center [282, 225] width 361 height 225
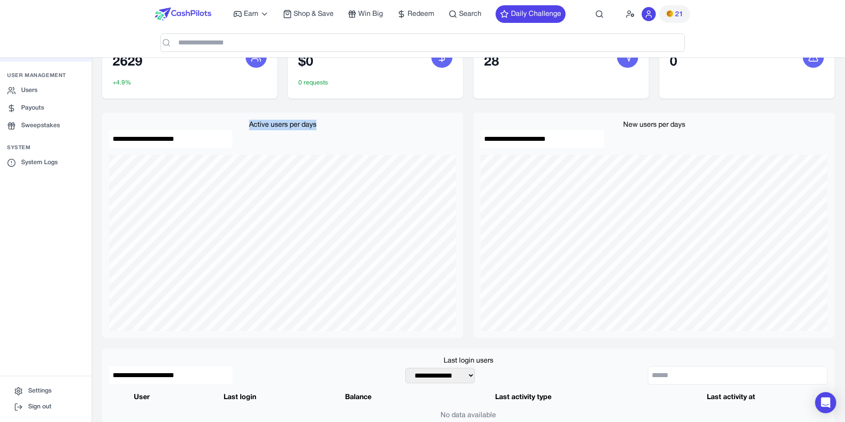
click at [224, 114] on div "**********" at bounding box center [282, 225] width 361 height 225
drag, startPoint x: 227, startPoint y: 110, endPoint x: 306, endPoint y: 143, distance: 85.7
click at [306, 143] on div "**********" at bounding box center [282, 225] width 361 height 225
drag, startPoint x: 302, startPoint y: 143, endPoint x: 239, endPoint y: 120, distance: 67.3
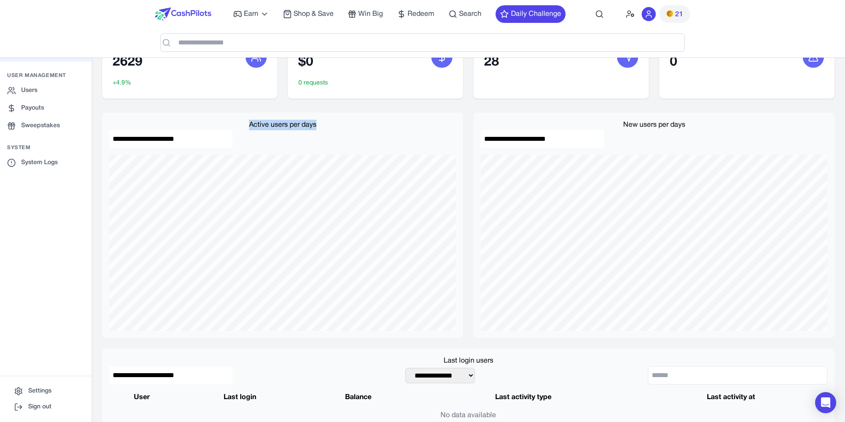
click at [239, 120] on div "**********" at bounding box center [282, 225] width 361 height 225
click at [239, 116] on div "**********" at bounding box center [282, 225] width 361 height 225
drag, startPoint x: 241, startPoint y: 116, endPoint x: 246, endPoint y: 143, distance: 26.8
click at [246, 143] on div "**********" at bounding box center [282, 225] width 361 height 225
click at [285, 98] on div "Total Users 2629 +4.9% Pending Payouts $0 0 requests Daily Activities 28 Active…" at bounding box center [468, 65] width 732 height 65
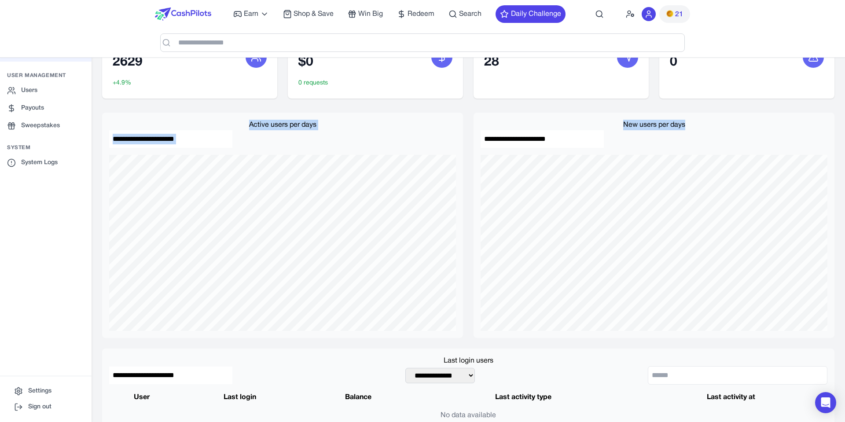
drag, startPoint x: 254, startPoint y: 109, endPoint x: 629, endPoint y: 143, distance: 377.4
click at [630, 143] on div "**********" at bounding box center [654, 225] width 361 height 225
drag, startPoint x: 643, startPoint y: 146, endPoint x: 220, endPoint y: 109, distance: 424.1
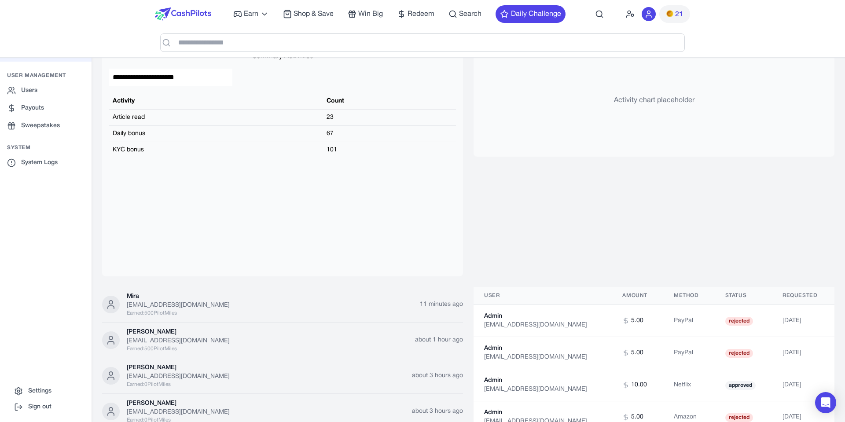
scroll to position [862, 0]
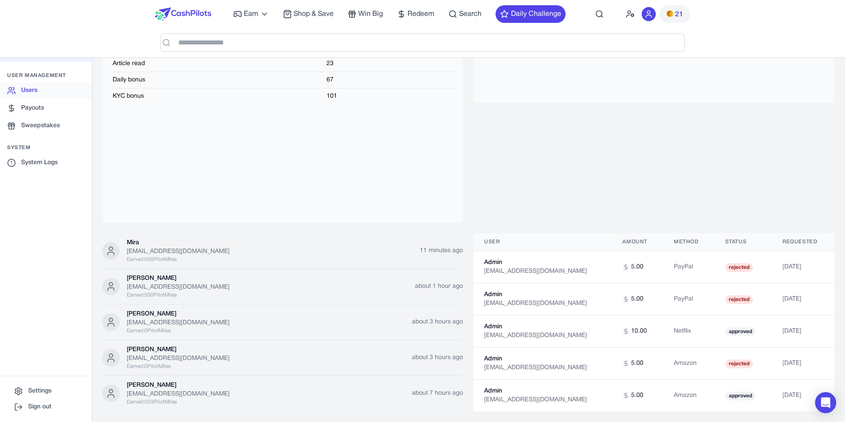
click at [42, 93] on link "Users" at bounding box center [46, 91] width 92 height 16
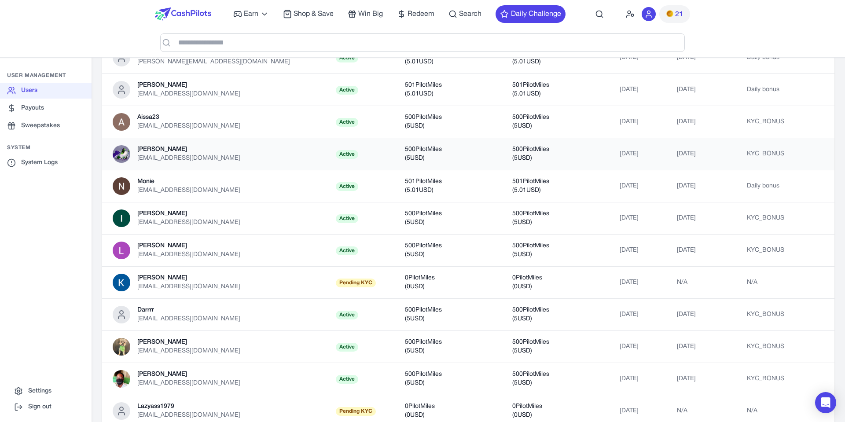
scroll to position [348, 0]
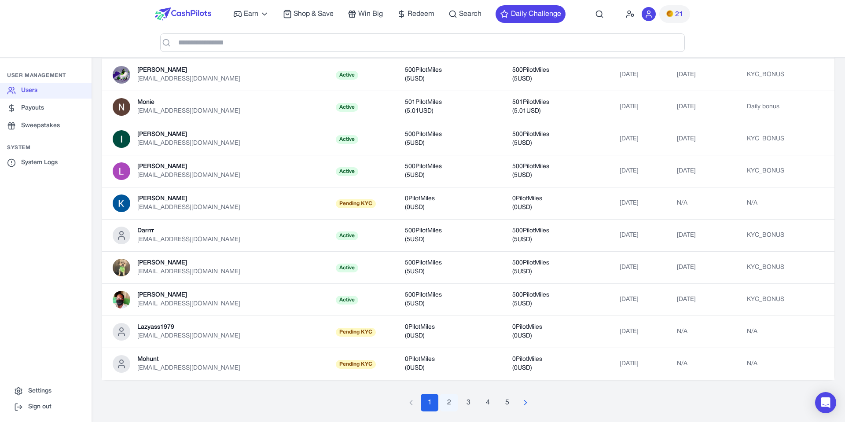
click at [447, 397] on button "2" at bounding box center [449, 403] width 18 height 18
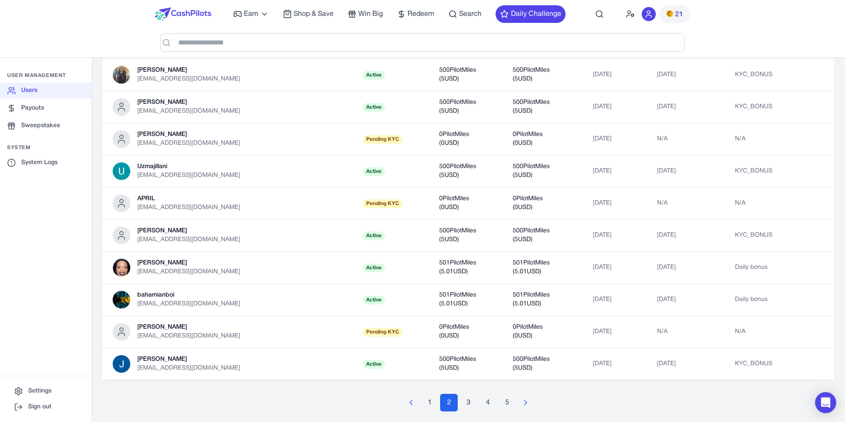
scroll to position [58, 0]
click at [463, 397] on button "3" at bounding box center [469, 403] width 18 height 18
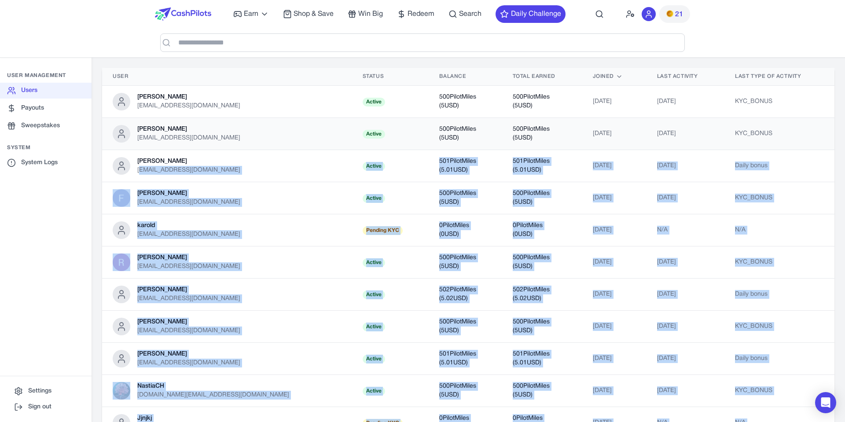
scroll to position [3, 0]
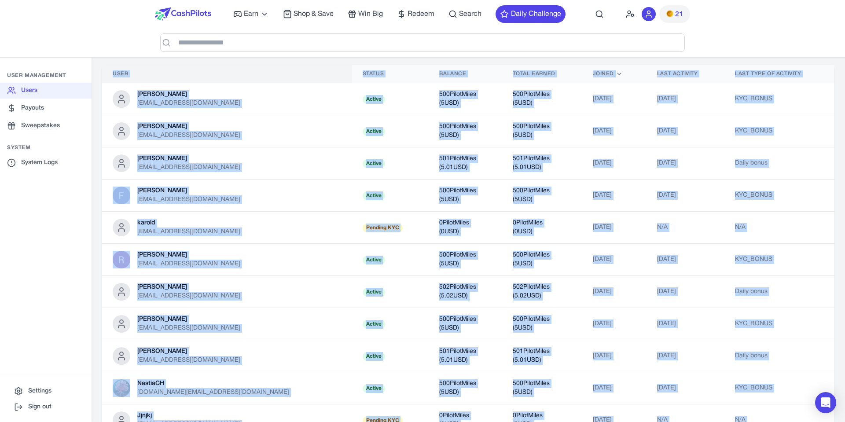
drag, startPoint x: 97, startPoint y: 391, endPoint x: 121, endPoint y: 65, distance: 327.1
click at [122, 63] on div "**********" at bounding box center [469, 397] width 754 height 742
click at [111, 58] on div "**********" at bounding box center [469, 397] width 754 height 742
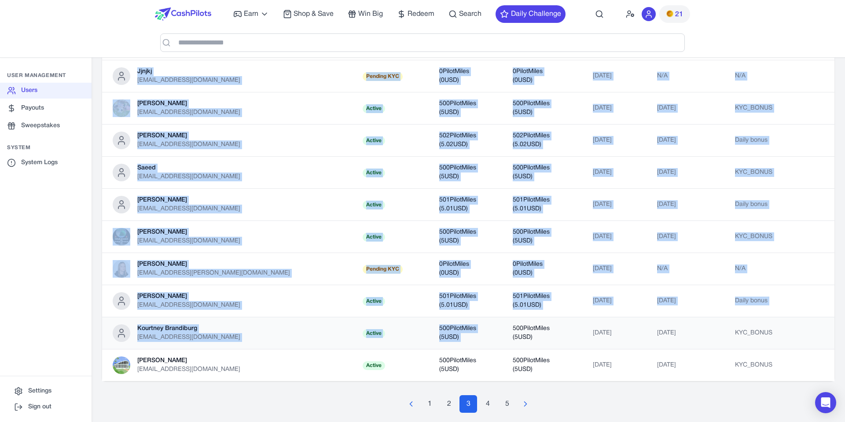
scroll to position [346, 0]
drag, startPoint x: 110, startPoint y: 62, endPoint x: 500, endPoint y: 353, distance: 486.8
click at [509, 347] on div "**********" at bounding box center [469, 53] width 754 height 742
click at [490, 397] on button "4" at bounding box center [488, 405] width 18 height 18
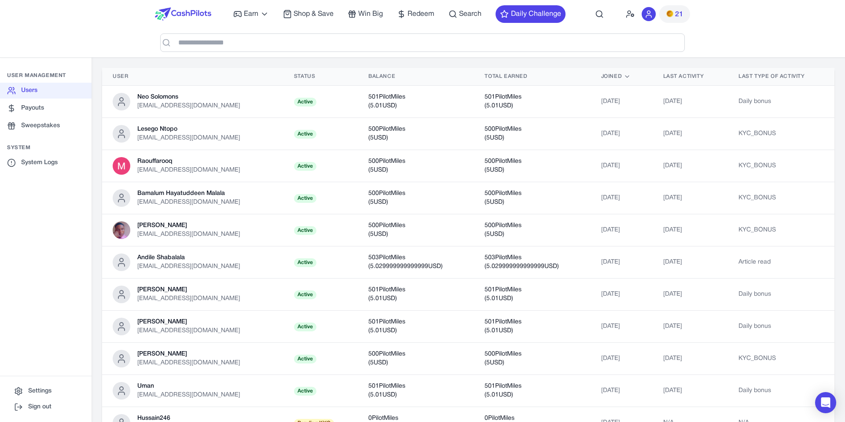
click at [135, 59] on div "**********" at bounding box center [469, 399] width 754 height 742
click at [201, 16] on img at bounding box center [183, 13] width 56 height 13
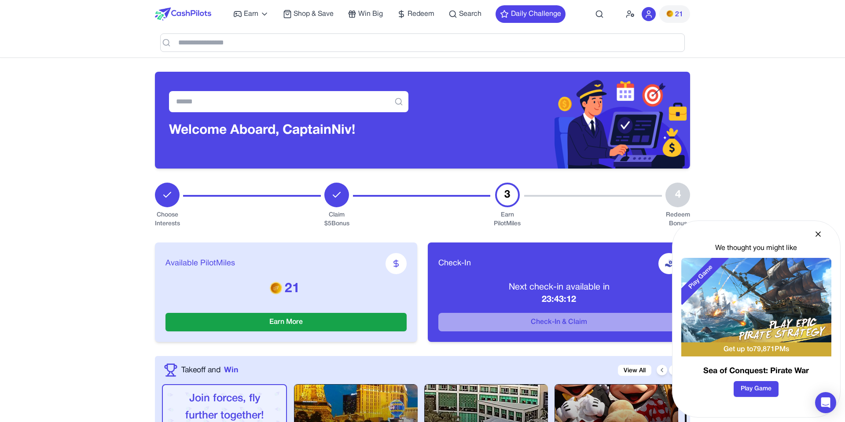
click at [385, 213] on div at bounding box center [422, 206] width 138 height 46
drag, startPoint x: 707, startPoint y: 204, endPoint x: 232, endPoint y: 187, distance: 475.7
drag, startPoint x: 157, startPoint y: 176, endPoint x: 670, endPoint y: 213, distance: 515.0
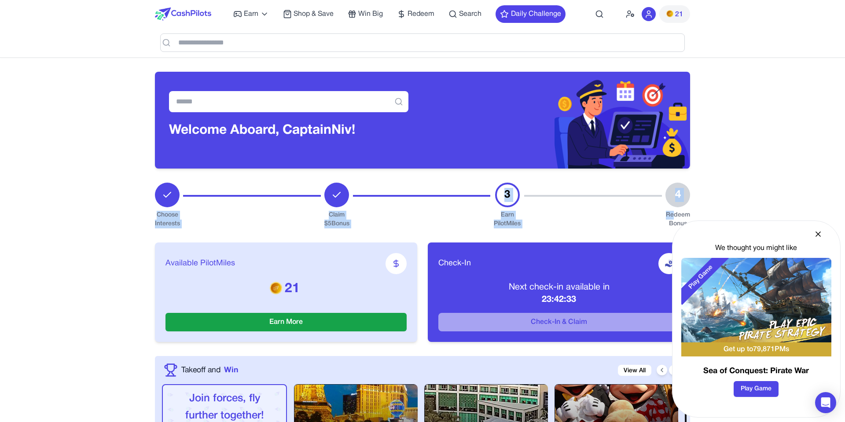
click at [633, 229] on div "Available PilotMiles 21 Earn More Check-In Next check-in available in 23:42:33 …" at bounding box center [422, 292] width 535 height 128
drag, startPoint x: 632, startPoint y: 233, endPoint x: 163, endPoint y: 184, distance: 470.9
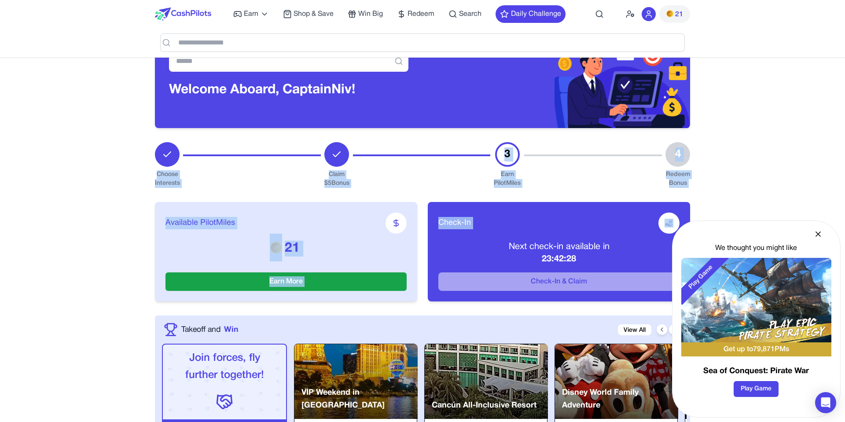
scroll to position [41, 0]
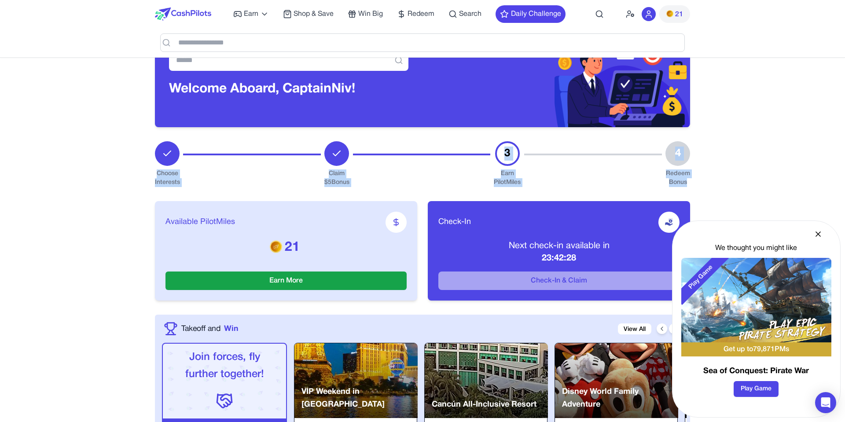
drag, startPoint x: 158, startPoint y: 180, endPoint x: 689, endPoint y: 182, distance: 530.4
click at [689, 182] on div "Redeem Bonus" at bounding box center [678, 178] width 25 height 18
drag, startPoint x: 689, startPoint y: 183, endPoint x: 151, endPoint y: 147, distance: 539.5
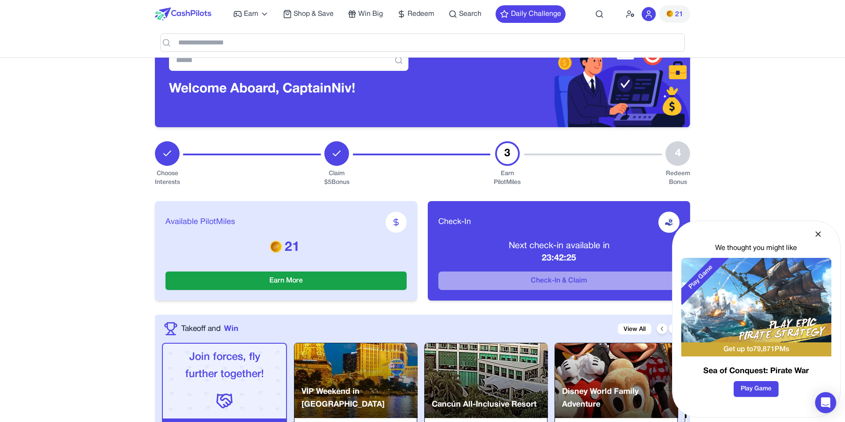
drag, startPoint x: 157, startPoint y: 136, endPoint x: 695, endPoint y: 183, distance: 540.4
click at [630, 15] on icon at bounding box center [630, 14] width 9 height 9
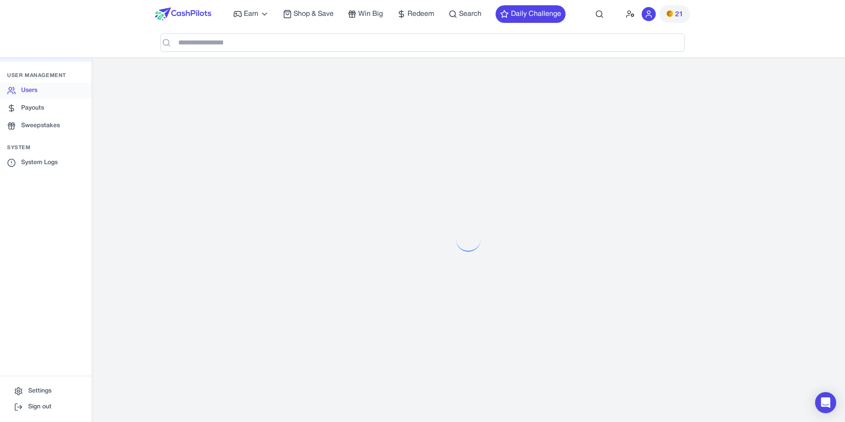
click at [26, 88] on link "Users" at bounding box center [46, 91] width 92 height 16
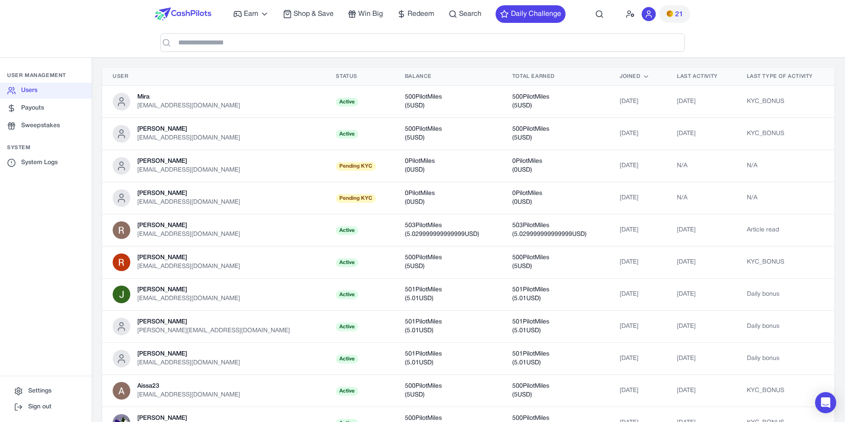
click at [193, 17] on img at bounding box center [183, 13] width 56 height 13
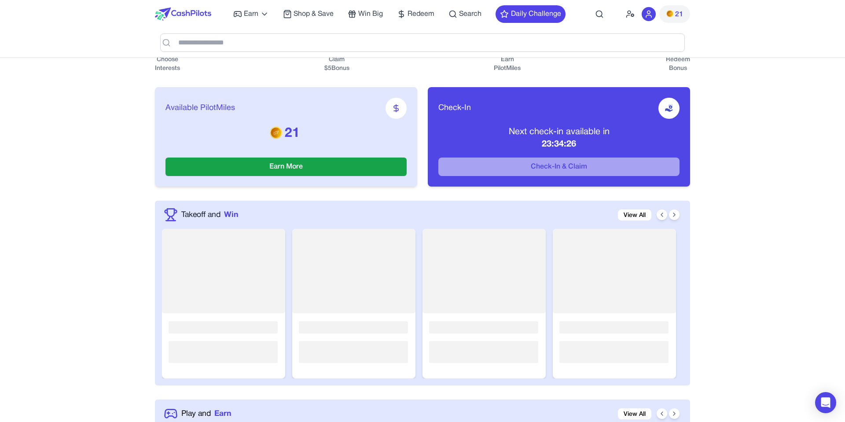
scroll to position [153, 0]
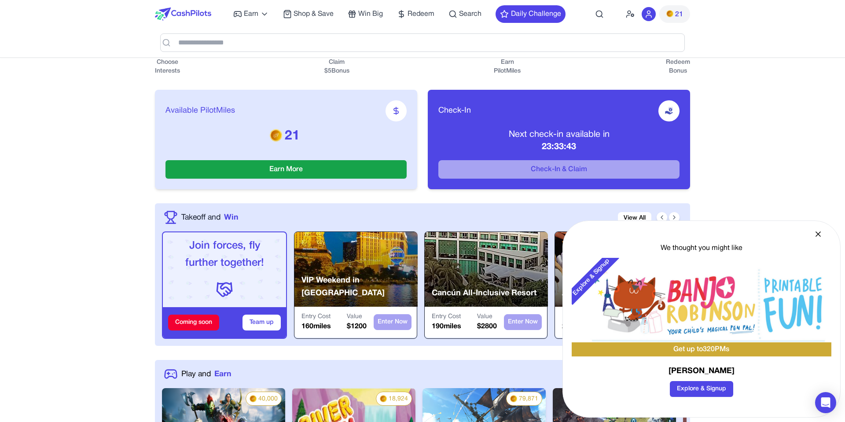
click at [411, 202] on div "Available PilotMiles 21 Earn More Check-In Next check-in available in 23:33:43 …" at bounding box center [422, 140] width 535 height 128
click at [422, 81] on div "Available PilotMiles 21 Earn More Check-In Next check-in available in 23:32:31 …" at bounding box center [422, 140] width 535 height 128
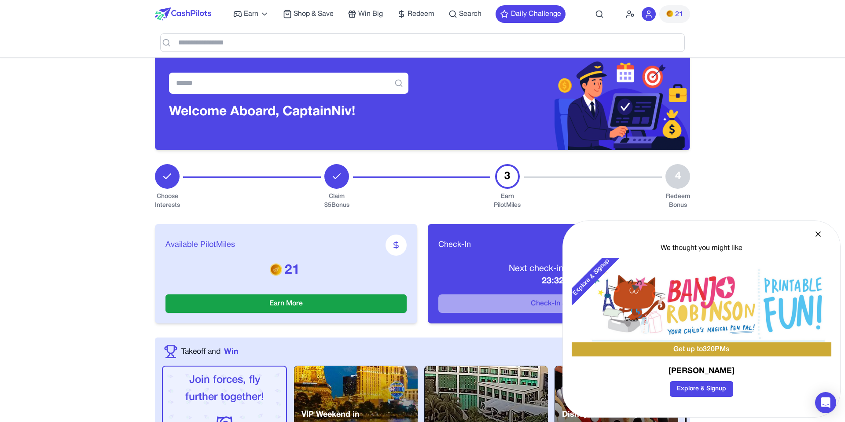
scroll to position [0, 0]
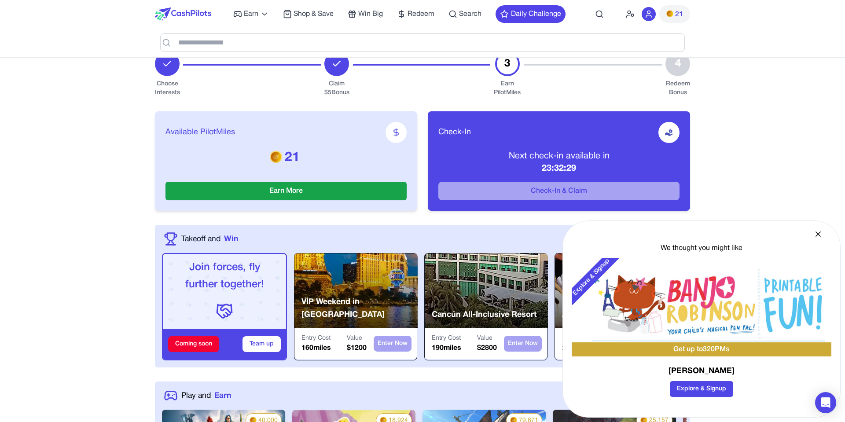
click at [819, 235] on icon at bounding box center [818, 234] width 9 height 9
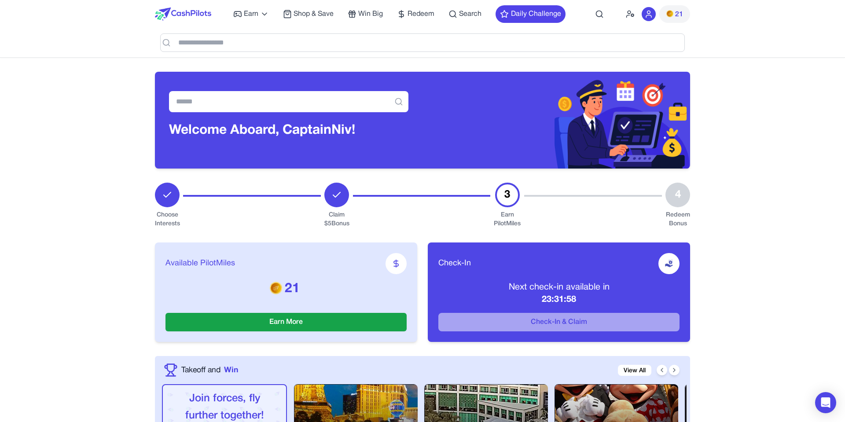
click at [177, 257] on span "Available PilotMiles" at bounding box center [200, 263] width 70 height 12
click at [168, 262] on span "Available PilotMiles" at bounding box center [200, 263] width 70 height 12
drag, startPoint x: 168, startPoint y: 262, endPoint x: 234, endPoint y: 265, distance: 66.1
click at [234, 265] on div "Available PilotMiles" at bounding box center [285, 263] width 241 height 21
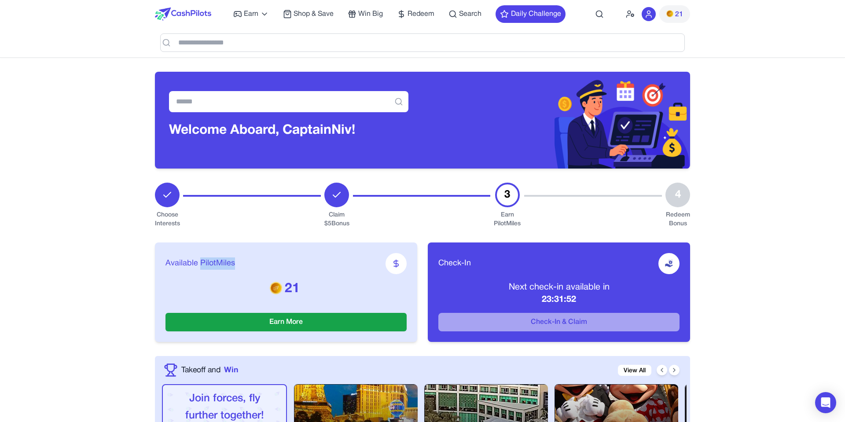
drag, startPoint x: 233, startPoint y: 266, endPoint x: 199, endPoint y: 263, distance: 34.0
click at [199, 263] on span "Available PilotMiles" at bounding box center [200, 263] width 70 height 12
click at [197, 263] on span "Available PilotMiles" at bounding box center [200, 263] width 70 height 12
drag, startPoint x: 165, startPoint y: 263, endPoint x: 233, endPoint y: 261, distance: 67.8
click at [233, 261] on span "Available PilotMiles" at bounding box center [200, 263] width 70 height 12
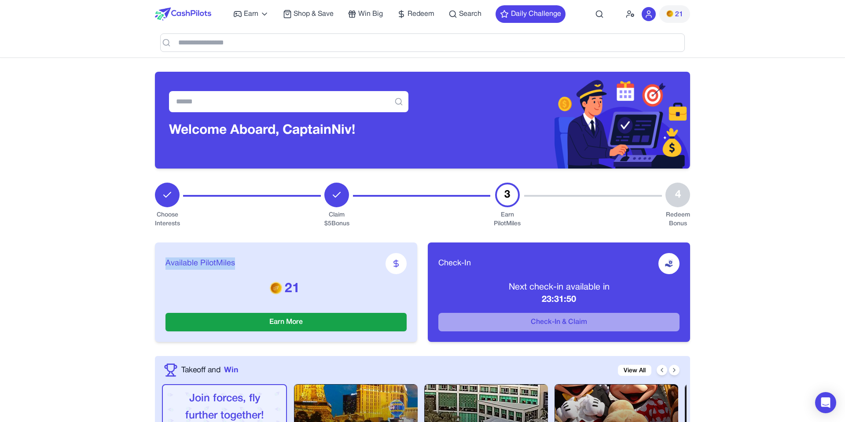
click at [233, 261] on span "Available PilotMiles" at bounding box center [200, 263] width 70 height 12
click at [416, 242] on div "Available PilotMiles 21 Earn More Check-In Next check-in available in 23:31:35 …" at bounding box center [422, 292] width 535 height 128
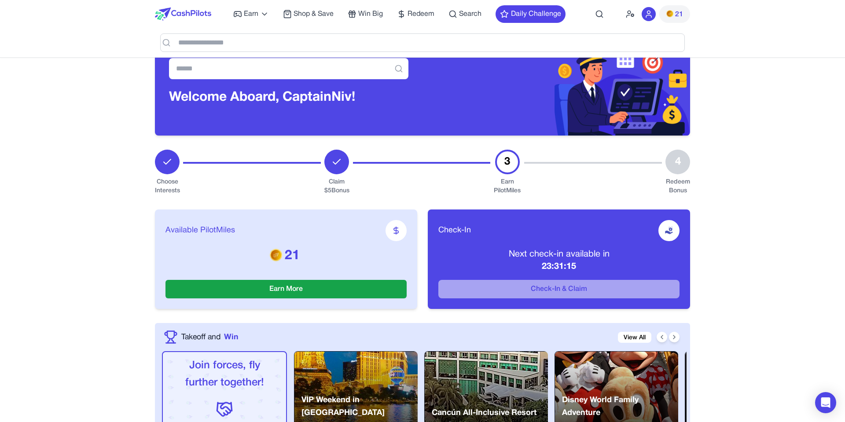
scroll to position [33, 0]
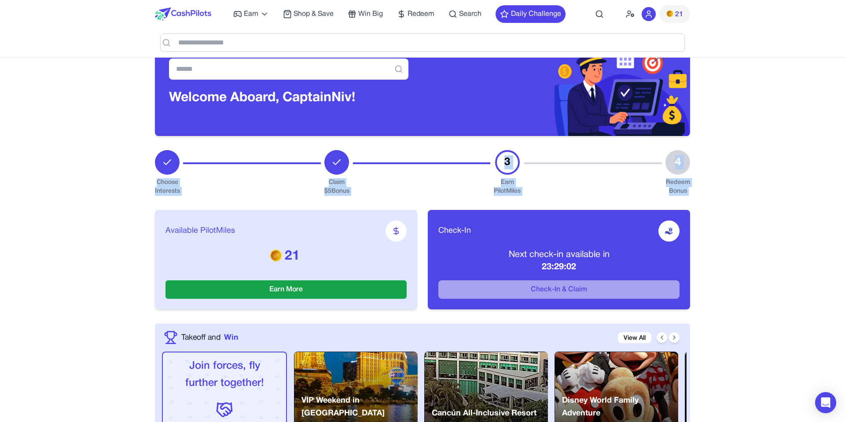
drag, startPoint x: 154, startPoint y: 199, endPoint x: 165, endPoint y: 151, distance: 49.1
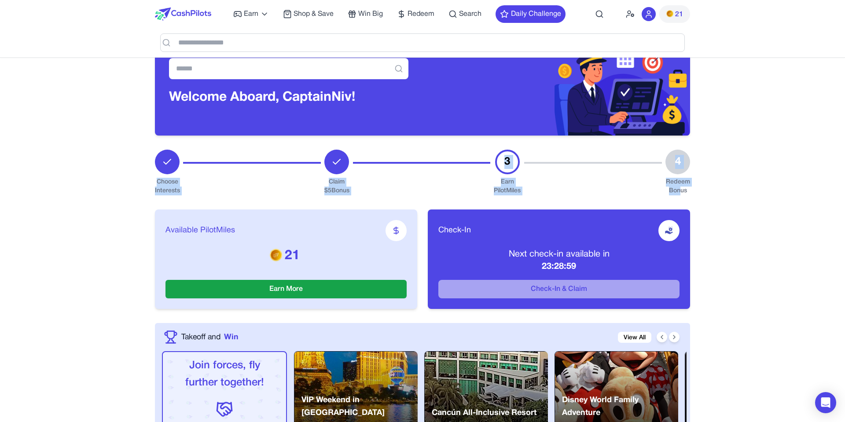
scroll to position [32, 0]
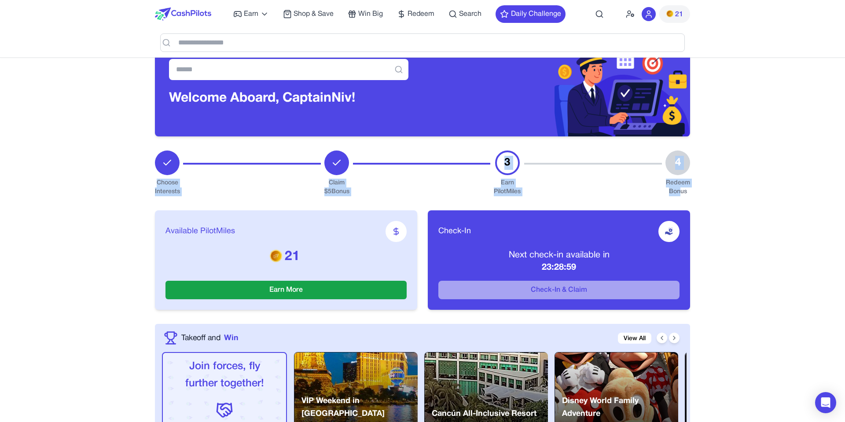
drag, startPoint x: 156, startPoint y: 149, endPoint x: 680, endPoint y: 192, distance: 526.0
click at [680, 192] on div "Choose Interests Claim $ 5 Bonus 3 Earn PilotMiles 4 Redeem Bonus" at bounding box center [422, 174] width 535 height 46
click at [621, 15] on div "Earn Play Games Enjoy fun games and earn Try New App Test new app for rewards T…" at bounding box center [422, 14] width 535 height 28
click at [628, 14] on icon at bounding box center [630, 14] width 9 height 9
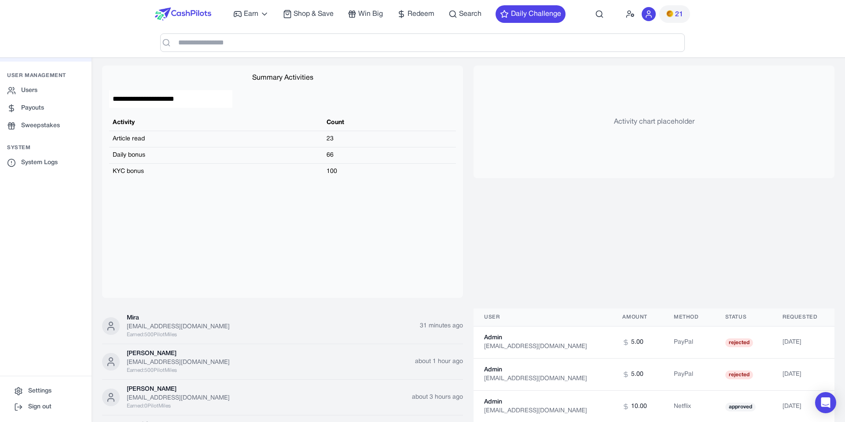
scroll to position [781, 0]
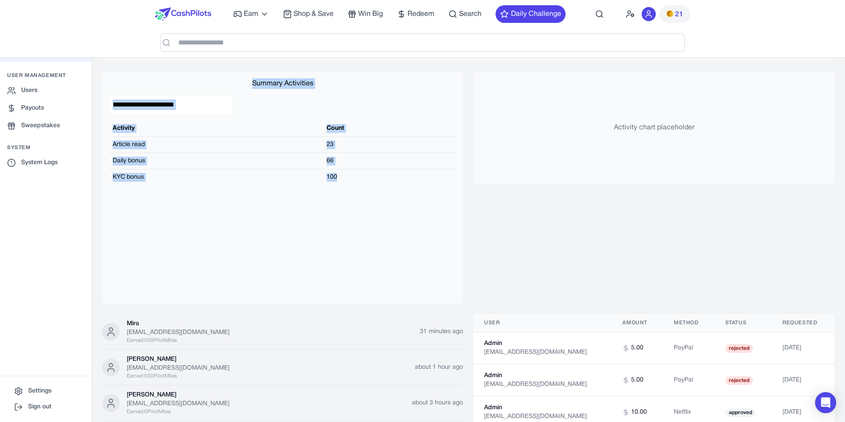
drag, startPoint x: 340, startPoint y: 182, endPoint x: 130, endPoint y: 77, distance: 234.2
click at [130, 77] on div "**********" at bounding box center [282, 187] width 361 height 232
drag, startPoint x: 126, startPoint y: 77, endPoint x: 341, endPoint y: 181, distance: 238.0
click at [342, 179] on div "**********" at bounding box center [282, 187] width 361 height 232
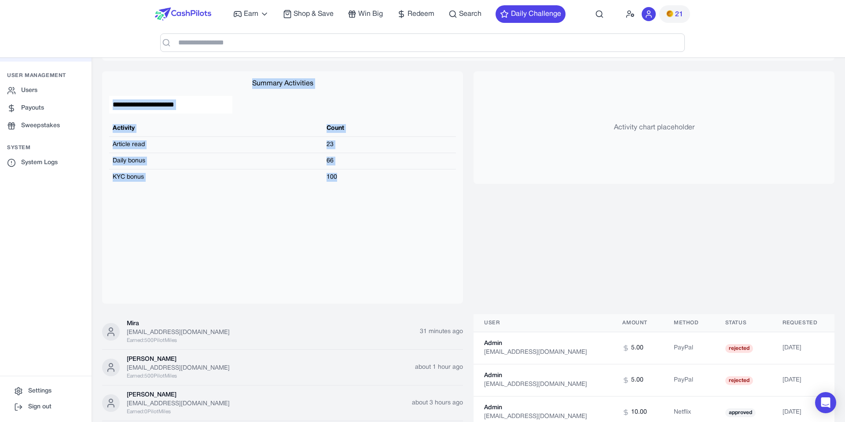
click at [341, 182] on td "100" at bounding box center [389, 177] width 133 height 16
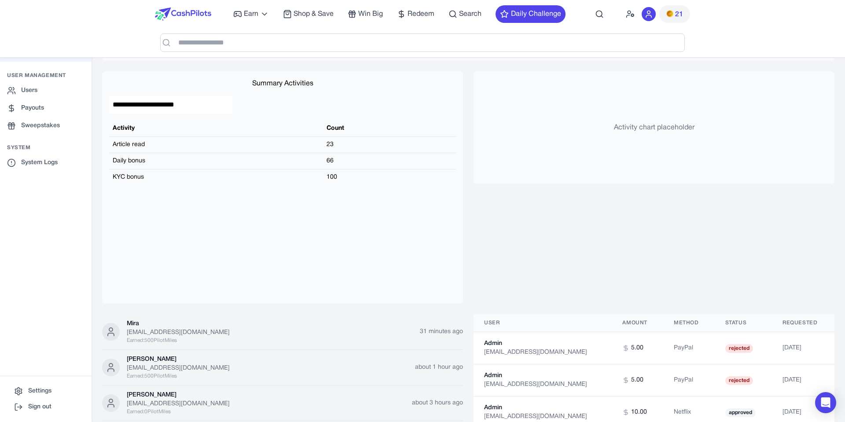
scroll to position [785, 0]
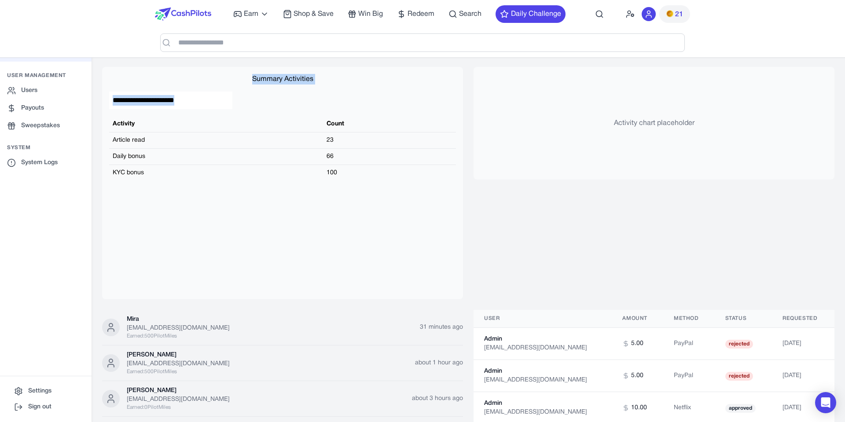
drag, startPoint x: 342, startPoint y: 185, endPoint x: 199, endPoint y: 70, distance: 183.7
click at [199, 70] on div "**********" at bounding box center [282, 183] width 361 height 232
click at [184, 70] on div "**********" at bounding box center [282, 183] width 361 height 232
drag, startPoint x: 195, startPoint y: 70, endPoint x: 348, endPoint y: 187, distance: 192.1
click at [348, 188] on div "**********" at bounding box center [282, 183] width 361 height 232
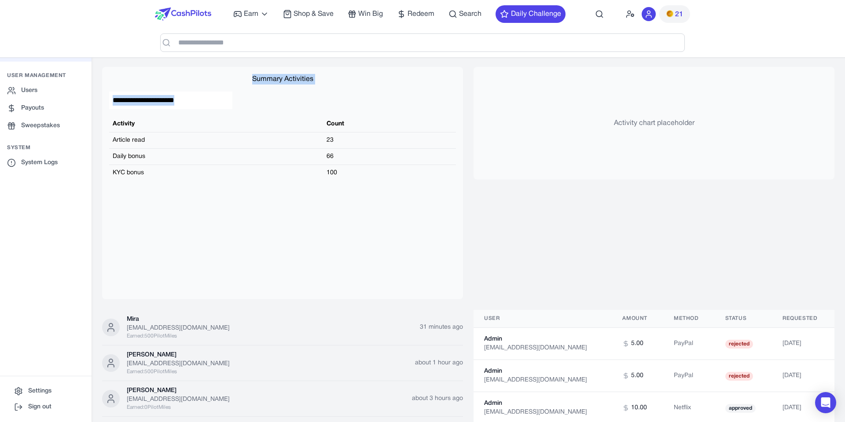
click at [348, 178] on td "100" at bounding box center [389, 173] width 133 height 16
drag, startPoint x: 348, startPoint y: 184, endPoint x: 228, endPoint y: 76, distance: 161.4
click at [228, 76] on div "**********" at bounding box center [282, 183] width 361 height 232
click at [227, 76] on div "Summary Activities" at bounding box center [282, 79] width 347 height 11
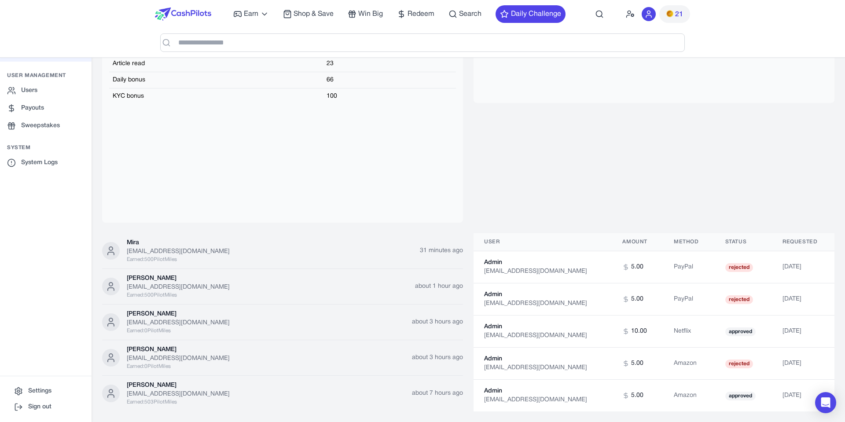
click at [108, 105] on div "**********" at bounding box center [282, 106] width 361 height 232
click at [169, 15] on img at bounding box center [183, 13] width 56 height 13
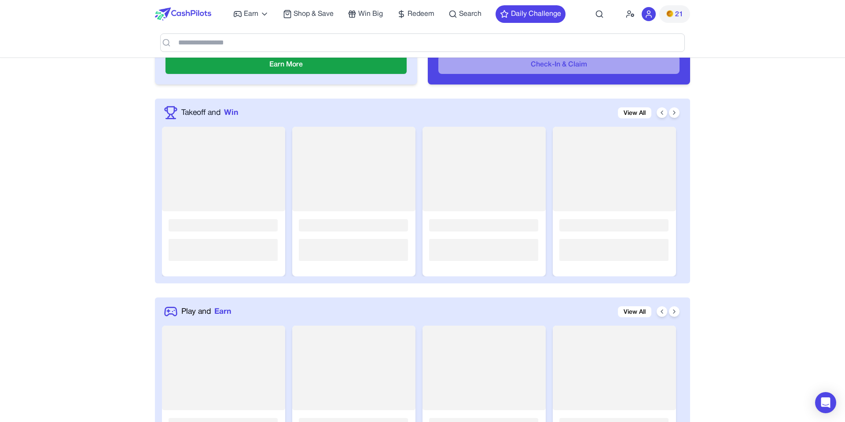
scroll to position [292, 0]
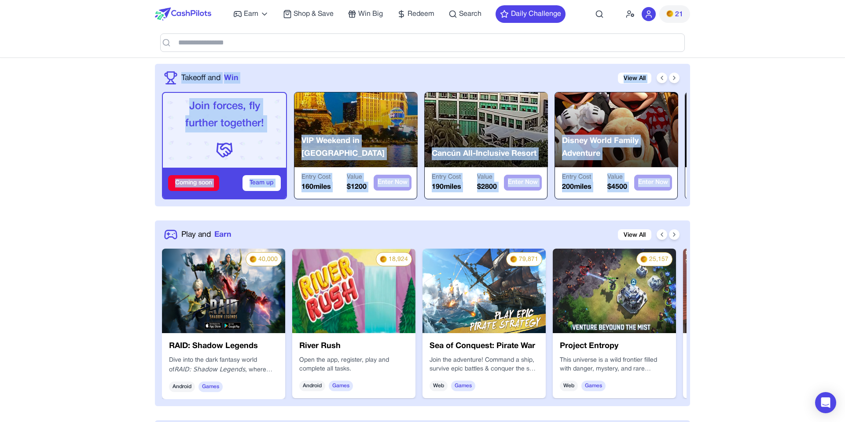
drag, startPoint x: 192, startPoint y: 214, endPoint x: 155, endPoint y: 68, distance: 150.4
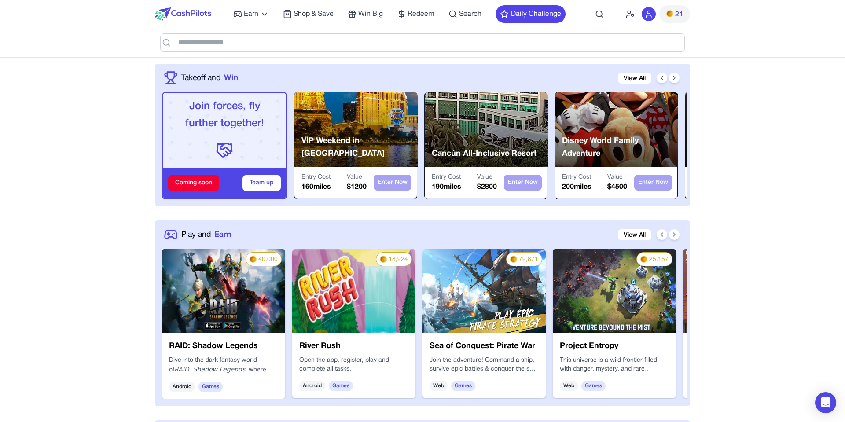
click at [155, 67] on div "Takeoff and Win View All Join forces, fly further together! Coming soon Team up…" at bounding box center [422, 135] width 535 height 143
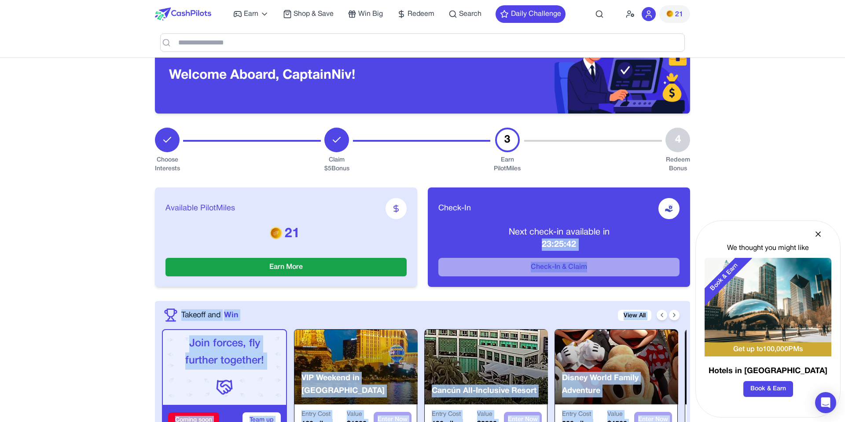
scroll to position [0, 0]
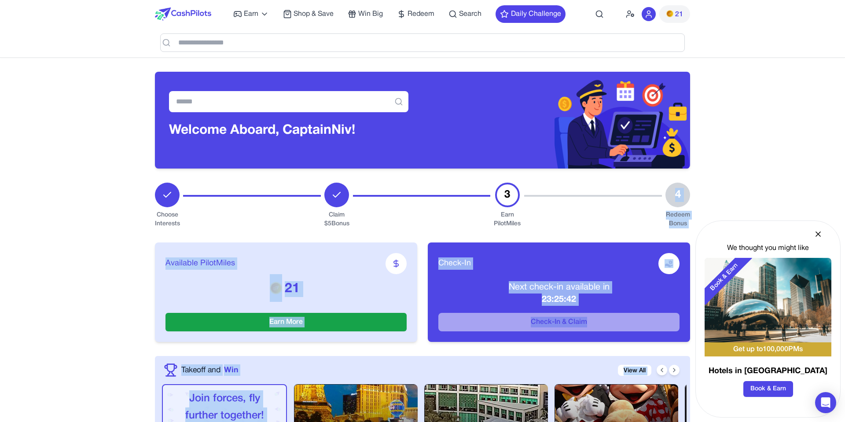
drag, startPoint x: 154, startPoint y: 119, endPoint x: 485, endPoint y: 240, distance: 353.3
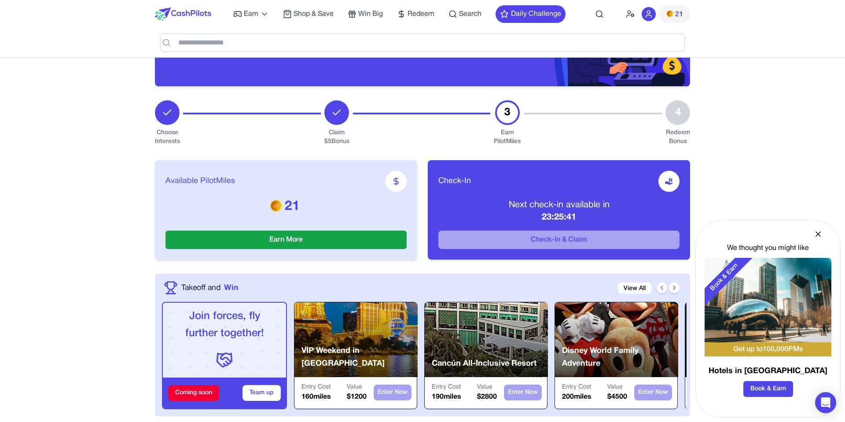
scroll to position [186, 0]
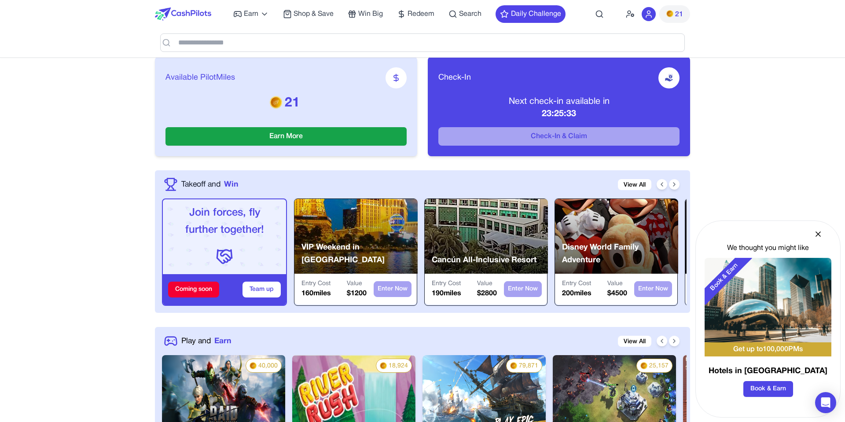
click at [818, 236] on icon at bounding box center [818, 234] width 9 height 9
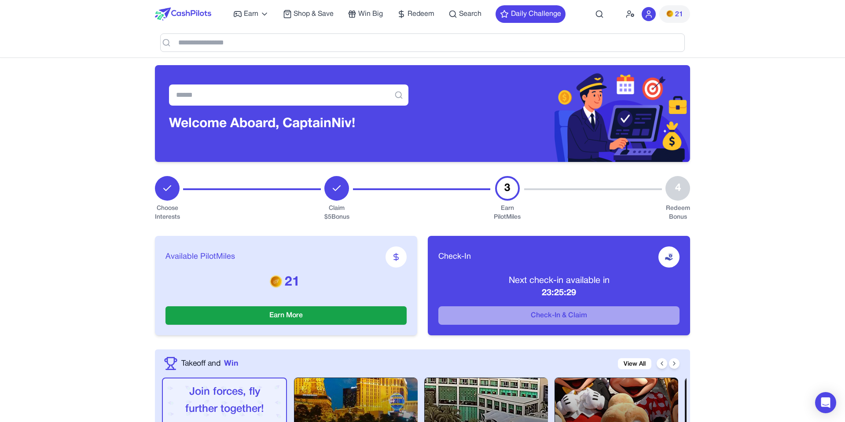
scroll to position [0, 0]
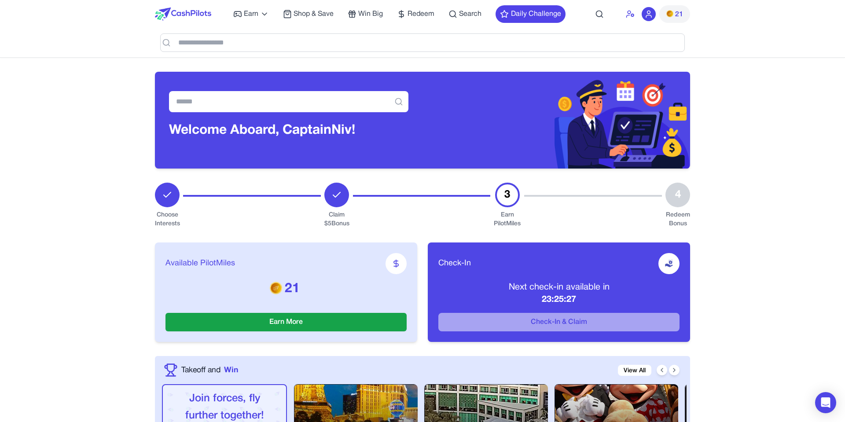
click at [629, 16] on icon at bounding box center [630, 14] width 9 height 9
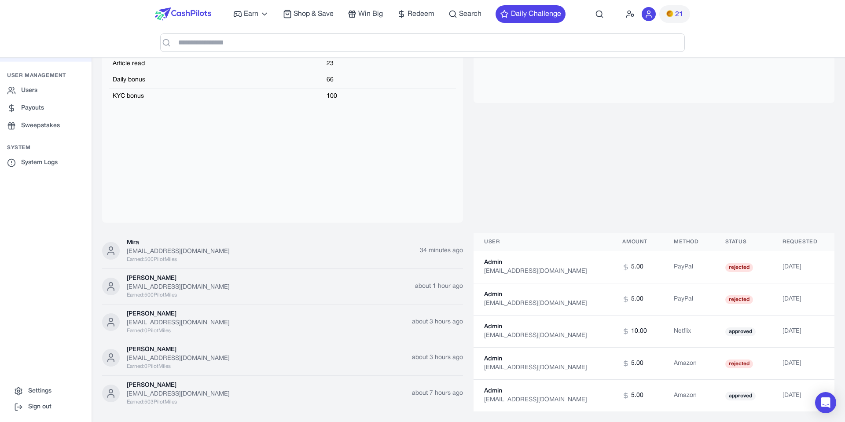
scroll to position [58, 0]
click at [794, 330] on td "[DATE]" at bounding box center [803, 332] width 63 height 32
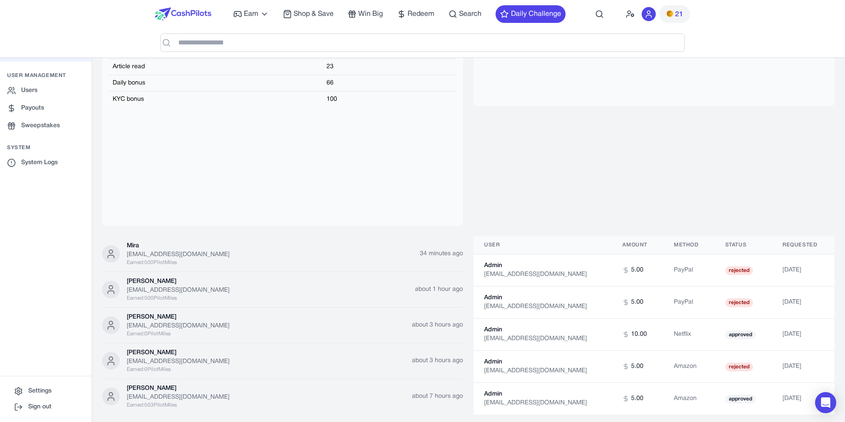
click at [754, 334] on td "approved" at bounding box center [743, 335] width 57 height 32
click at [168, 15] on img at bounding box center [183, 13] width 56 height 13
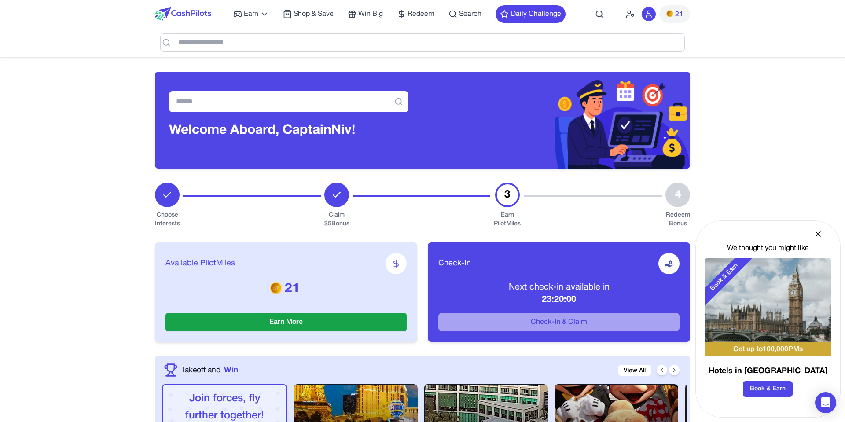
click at [820, 235] on icon at bounding box center [818, 234] width 4 height 4
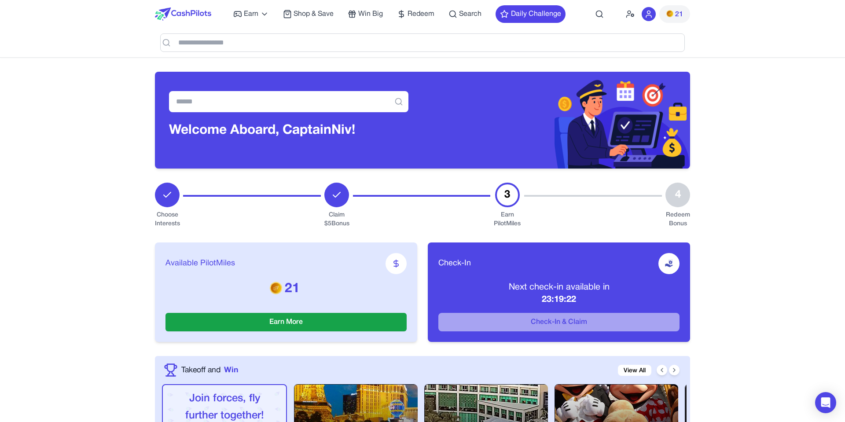
click at [510, 288] on p "Next check-in available in" at bounding box center [558, 287] width 241 height 12
click at [511, 288] on p "Next check-in available in" at bounding box center [558, 287] width 241 height 12
click at [507, 282] on p "Next check-in available in" at bounding box center [558, 287] width 241 height 12
click at [512, 282] on p "Next check-in available in" at bounding box center [558, 287] width 241 height 12
click at [513, 287] on p "Next check-in available in" at bounding box center [558, 287] width 241 height 12
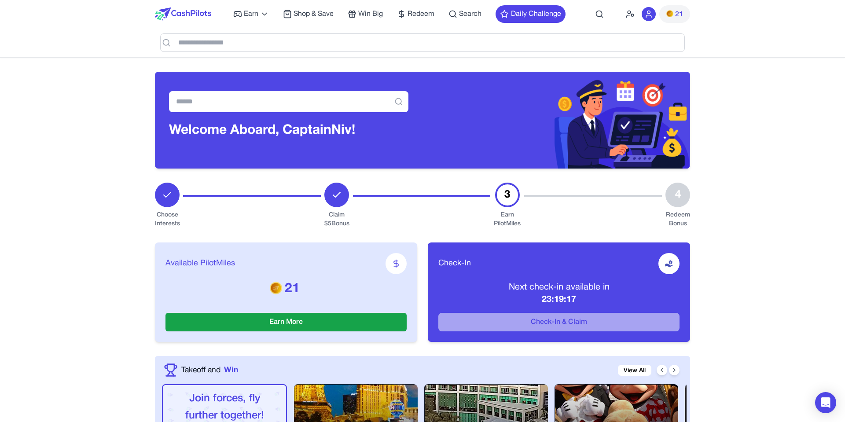
click at [514, 287] on p "Next check-in available in" at bounding box center [558, 287] width 241 height 12
click at [506, 290] on p "Next check-in available in" at bounding box center [558, 287] width 241 height 12
click at [503, 288] on p "Next check-in available in" at bounding box center [558, 287] width 241 height 12
click at [534, 288] on p "Next check-in available in" at bounding box center [558, 287] width 241 height 12
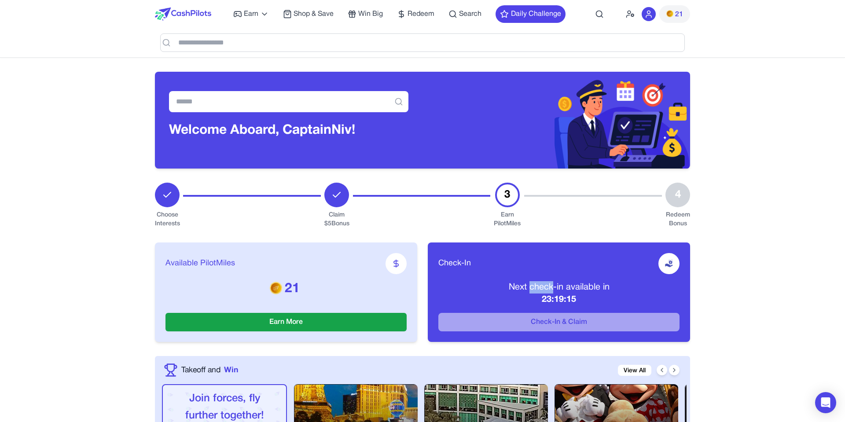
click at [534, 288] on p "Next check-in available in" at bounding box center [558, 287] width 241 height 12
drag, startPoint x: 534, startPoint y: 288, endPoint x: 544, endPoint y: 299, distance: 15.0
click at [544, 299] on div "Next check-in available in 23:19:14" at bounding box center [558, 293] width 241 height 25
click at [544, 299] on p "23:19:14" at bounding box center [558, 300] width 241 height 12
drag, startPoint x: 316, startPoint y: 295, endPoint x: 188, endPoint y: 266, distance: 131.3
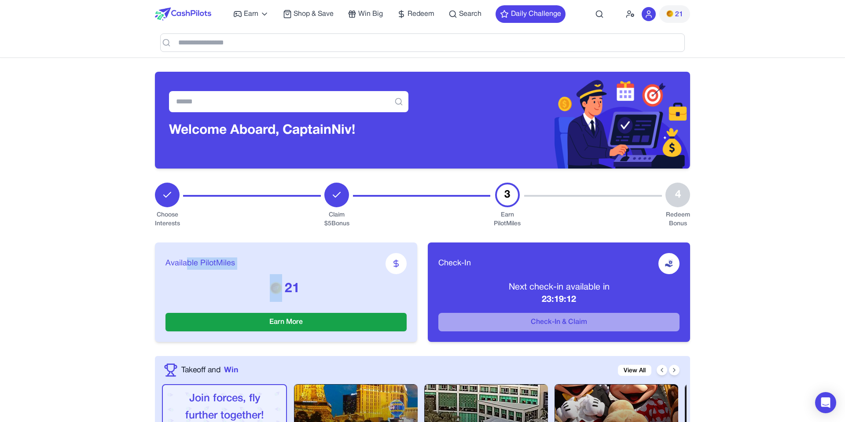
click at [188, 267] on div "Available PilotMiles 21 Earn More" at bounding box center [286, 292] width 262 height 99
drag, startPoint x: 188, startPoint y: 266, endPoint x: 170, endPoint y: 259, distance: 19.0
click at [188, 266] on span "Available PilotMiles" at bounding box center [200, 263] width 70 height 12
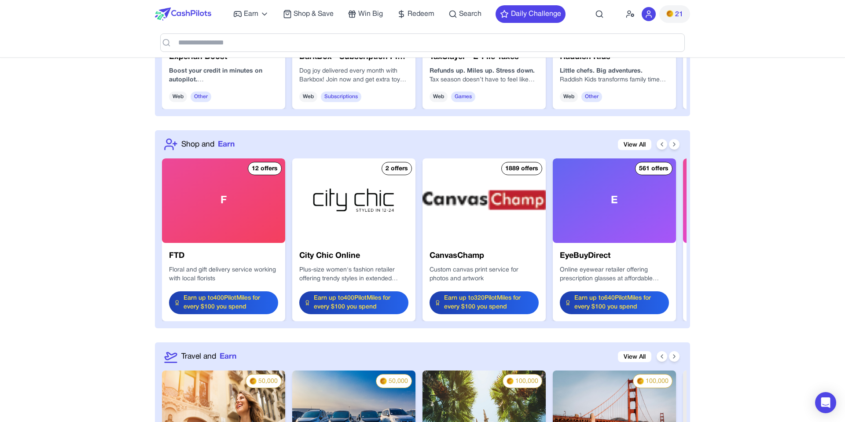
scroll to position [981, 0]
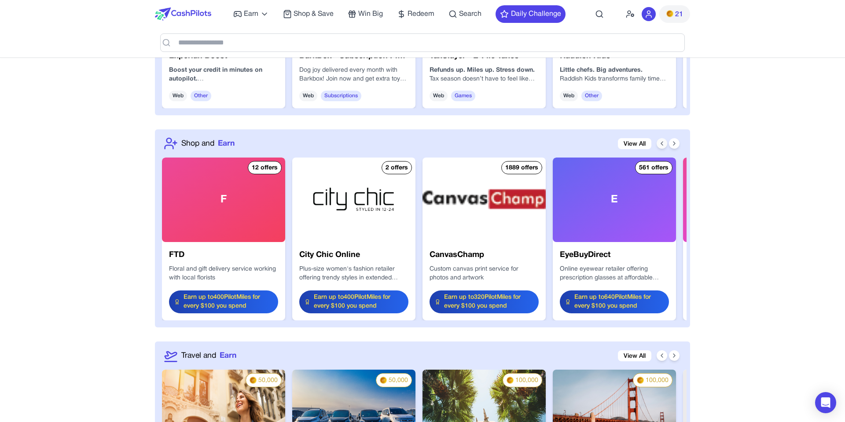
click at [662, 144] on icon at bounding box center [662, 144] width 2 height 4
click at [678, 143] on button at bounding box center [674, 143] width 11 height 11
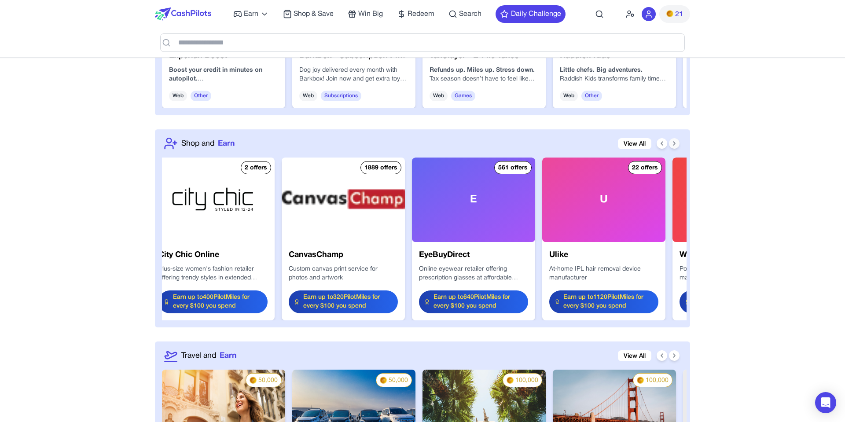
click at [678, 143] on button at bounding box center [674, 143] width 11 height 11
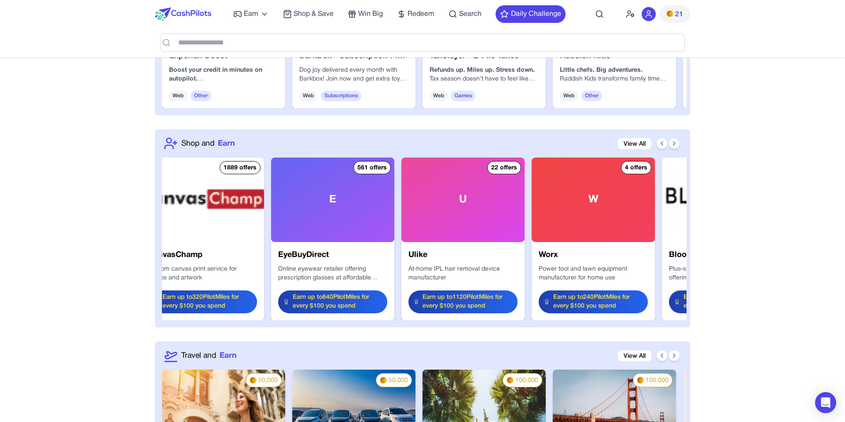
click at [678, 143] on button at bounding box center [674, 143] width 11 height 11
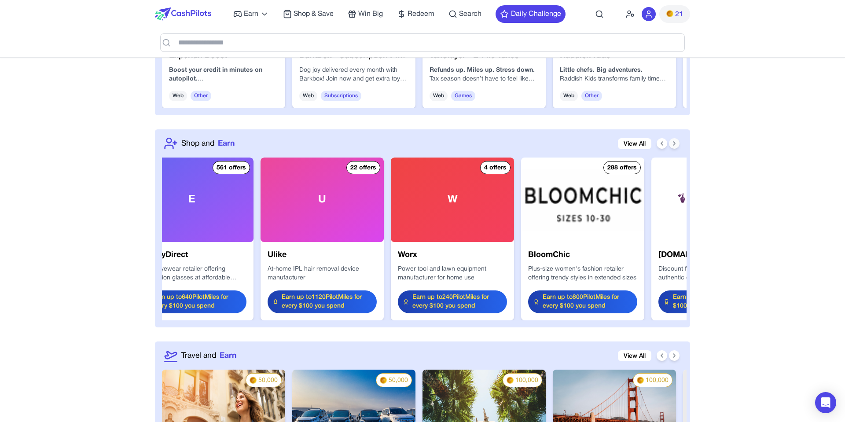
click at [678, 143] on button at bounding box center [674, 143] width 11 height 11
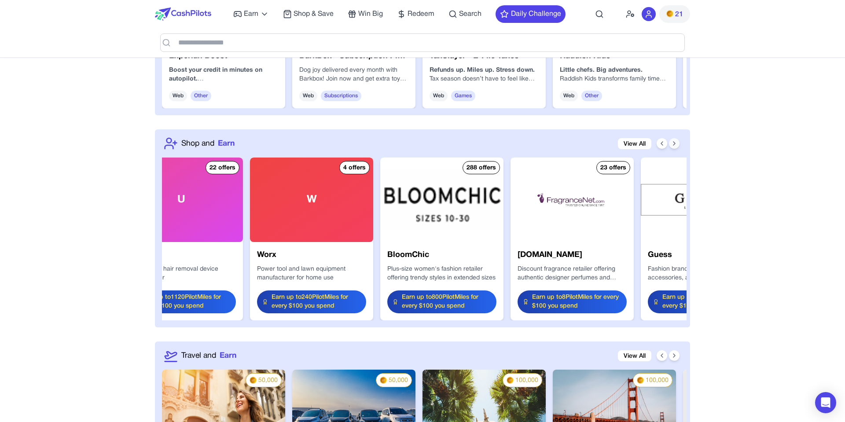
click at [678, 143] on button at bounding box center [674, 143] width 11 height 11
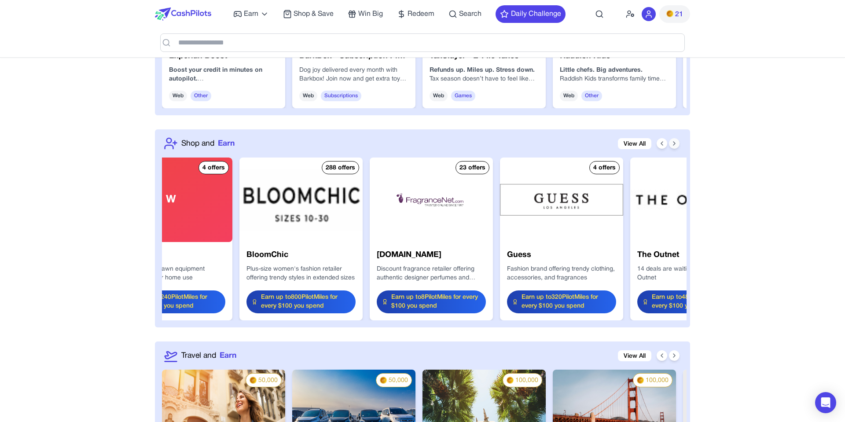
click at [678, 143] on button at bounding box center [674, 143] width 11 height 11
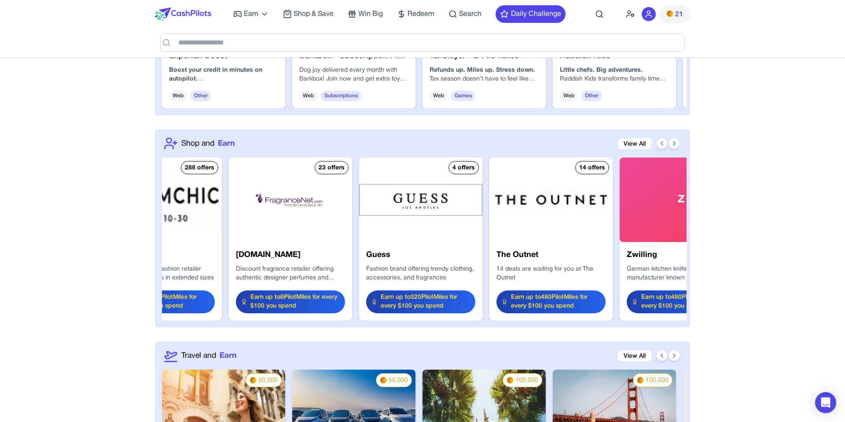
click at [678, 143] on button at bounding box center [674, 143] width 11 height 11
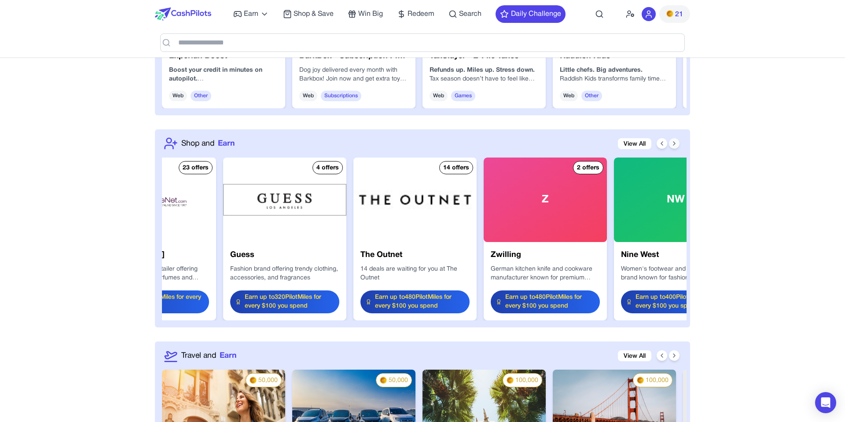
click at [678, 143] on button at bounding box center [674, 143] width 11 height 11
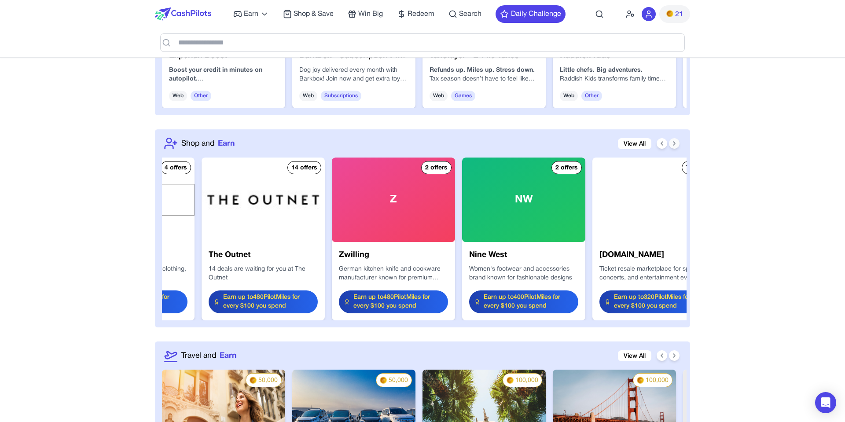
click at [678, 143] on button at bounding box center [674, 143] width 11 height 11
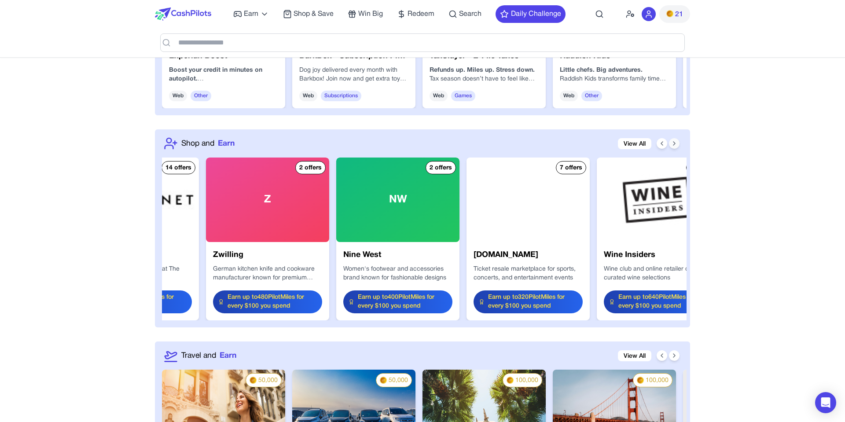
click at [678, 143] on button at bounding box center [674, 143] width 11 height 11
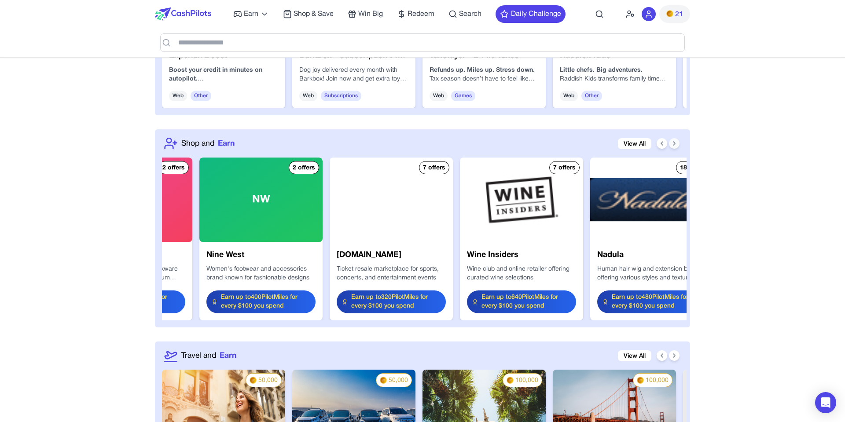
click at [678, 143] on button at bounding box center [674, 143] width 11 height 11
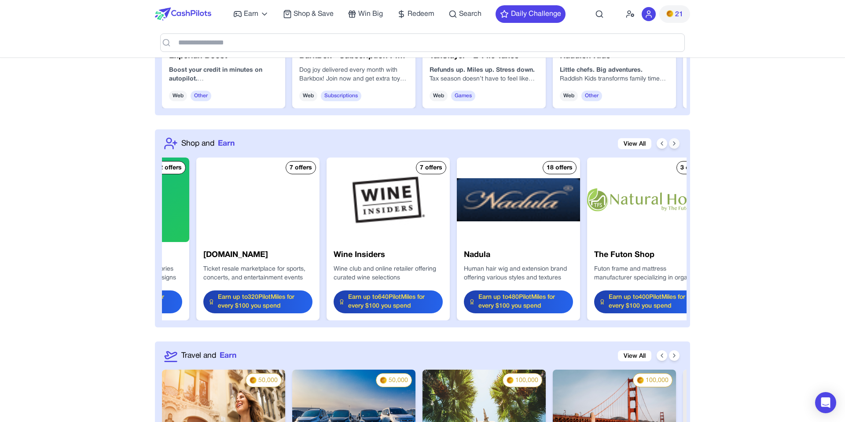
click at [678, 143] on button at bounding box center [674, 143] width 11 height 11
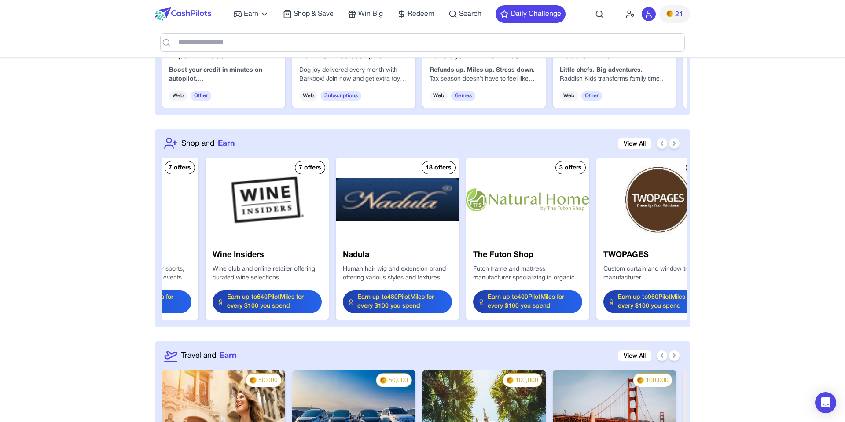
click at [678, 143] on button at bounding box center [674, 143] width 11 height 11
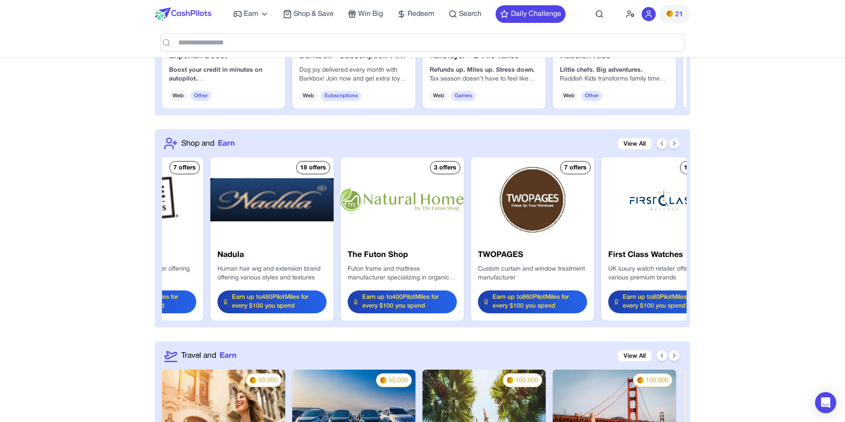
click at [678, 143] on button at bounding box center [674, 143] width 11 height 11
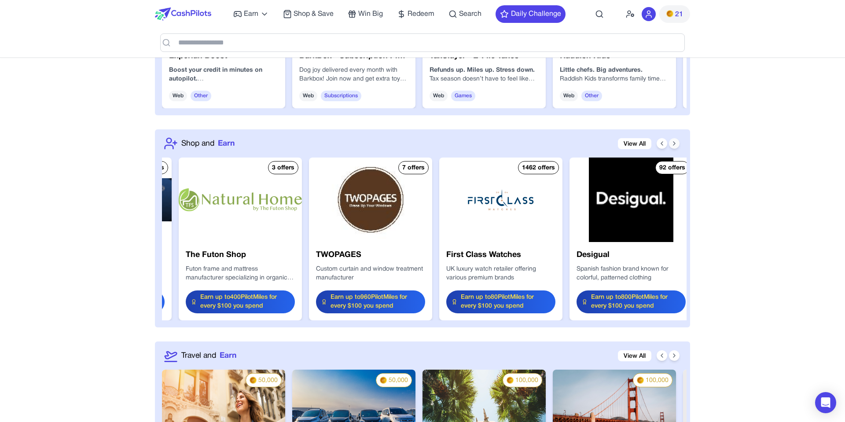
scroll to position [0, 1944]
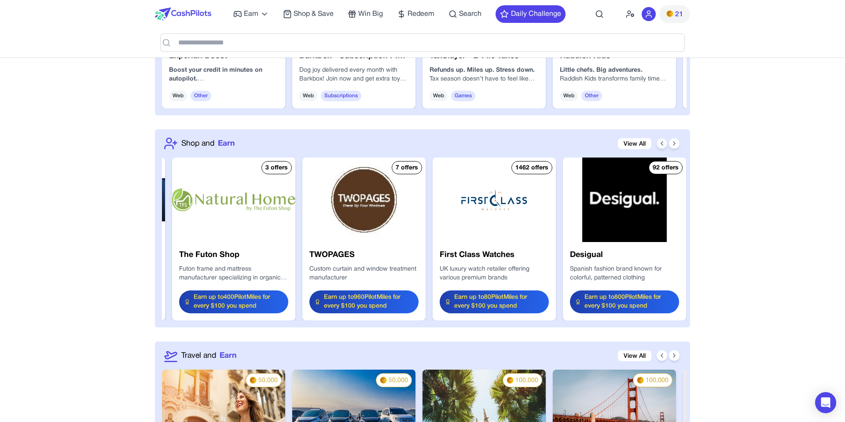
click at [661, 146] on icon at bounding box center [661, 143] width 7 height 7
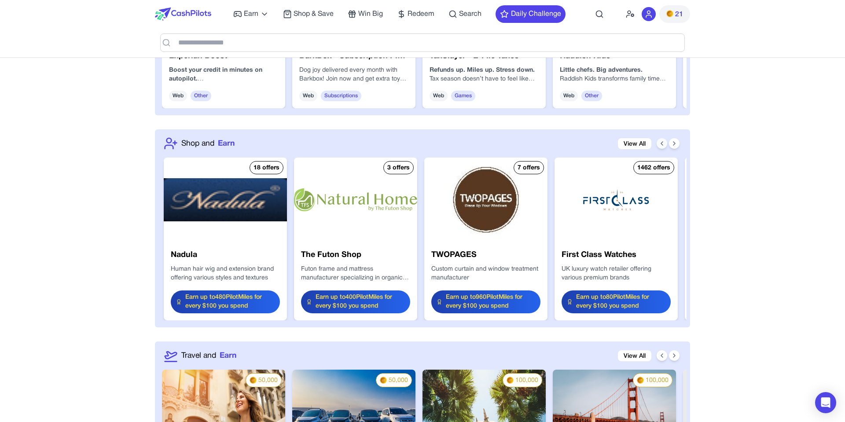
click at [661, 146] on icon at bounding box center [661, 143] width 7 height 7
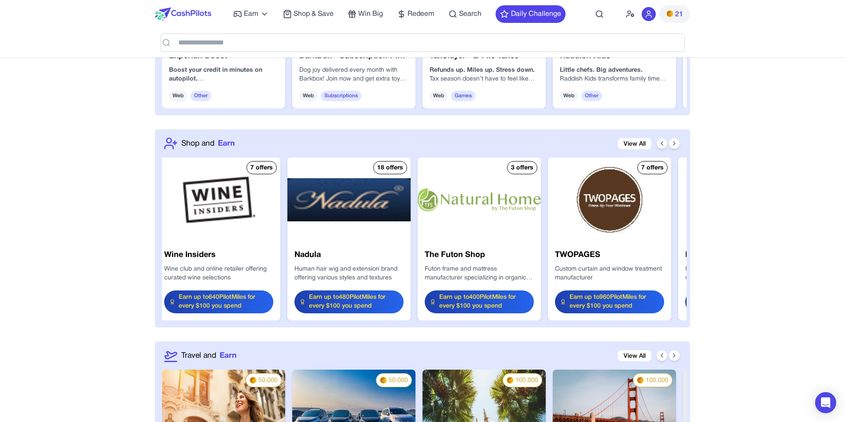
click at [661, 146] on icon at bounding box center [661, 143] width 7 height 7
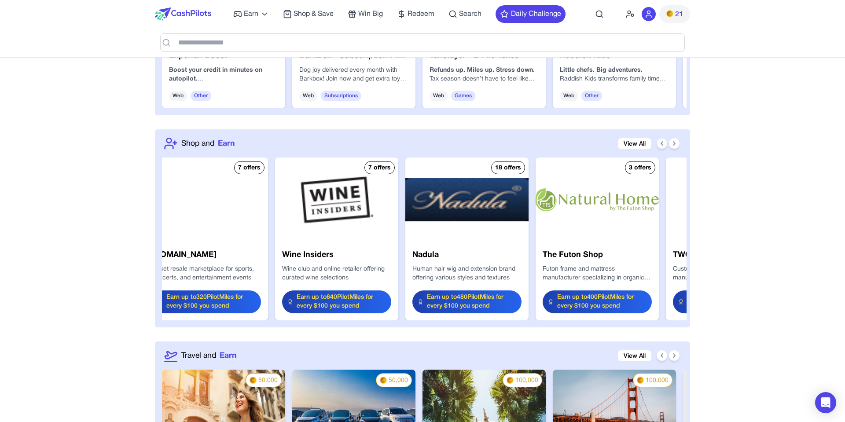
click at [661, 146] on icon at bounding box center [661, 143] width 7 height 7
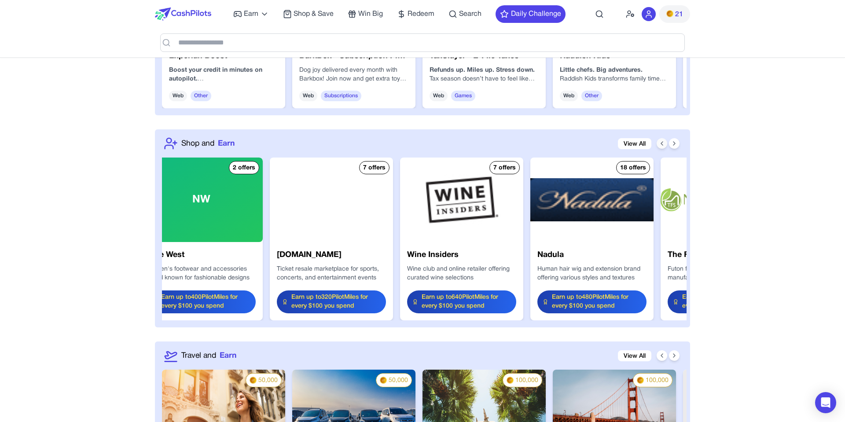
click at [661, 146] on icon at bounding box center [661, 143] width 7 height 7
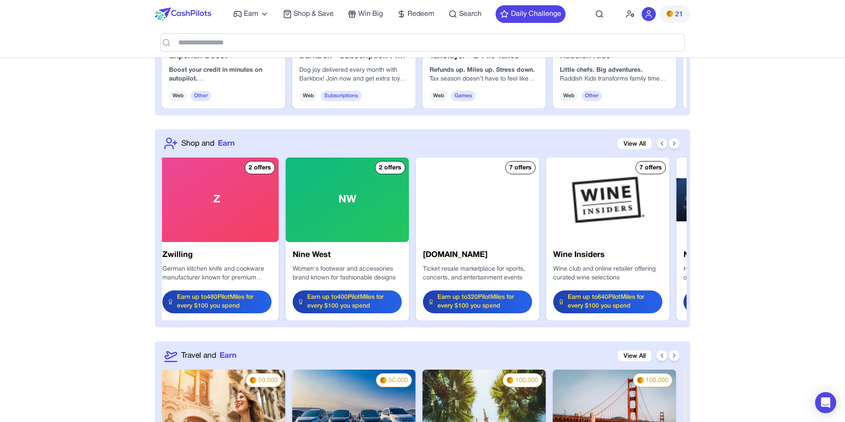
click at [661, 146] on icon at bounding box center [661, 143] width 7 height 7
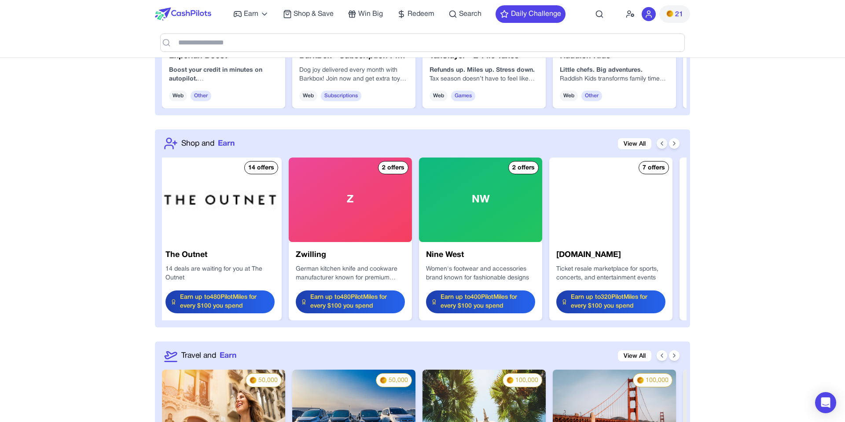
click at [661, 146] on icon at bounding box center [661, 143] width 7 height 7
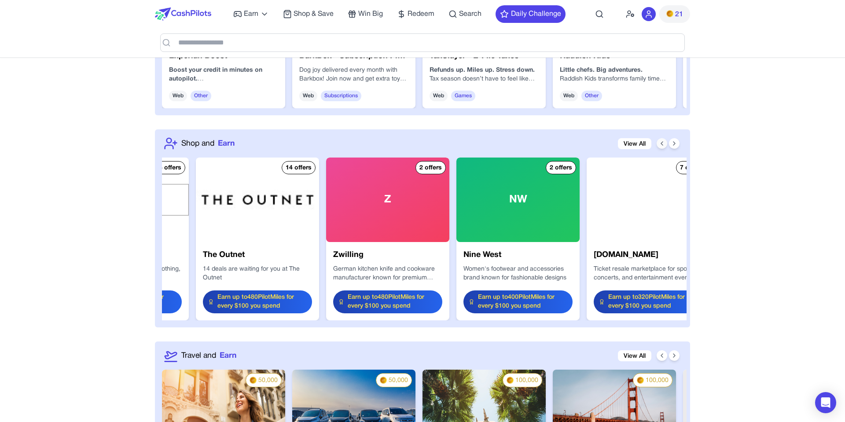
click at [661, 146] on icon at bounding box center [661, 143] width 7 height 7
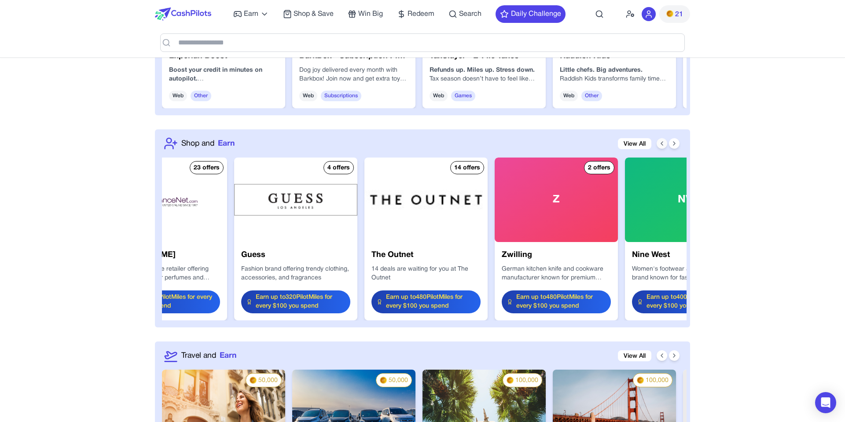
click at [661, 146] on icon at bounding box center [661, 143] width 7 height 7
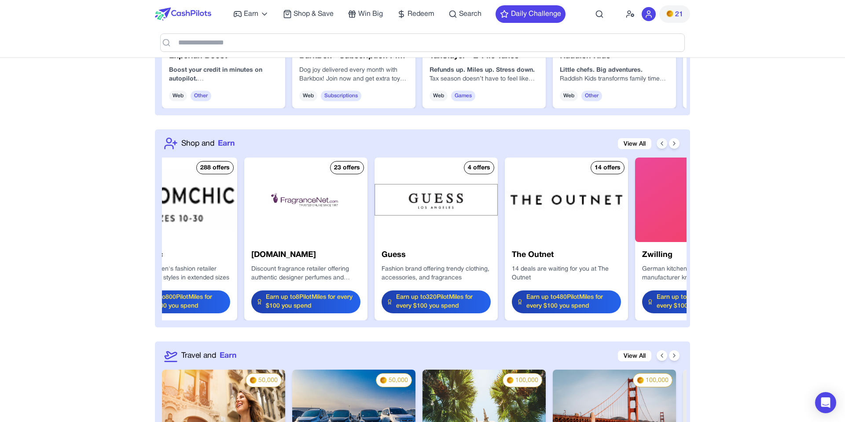
click at [661, 146] on icon at bounding box center [661, 143] width 7 height 7
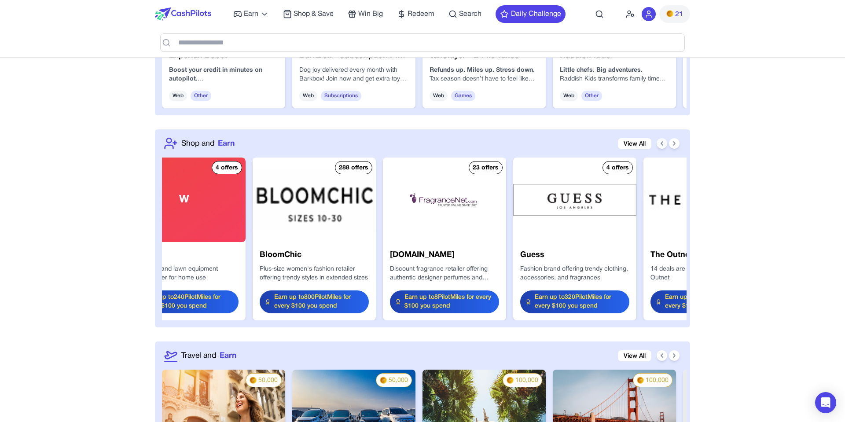
click at [661, 146] on icon at bounding box center [661, 143] width 7 height 7
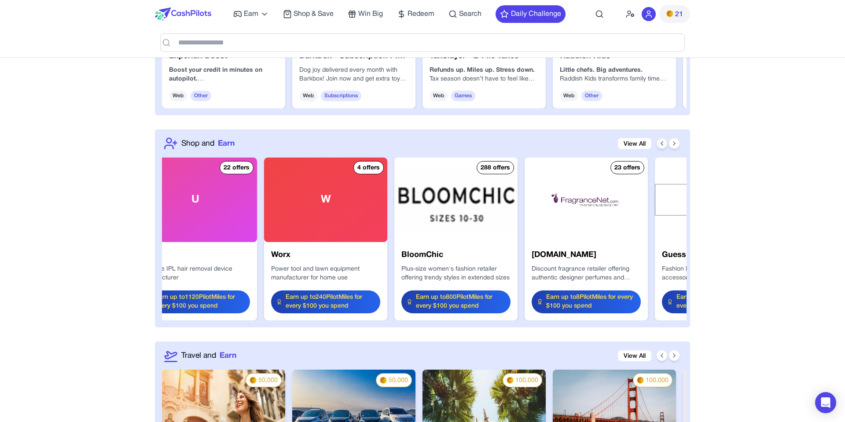
click at [661, 146] on icon at bounding box center [661, 143] width 7 height 7
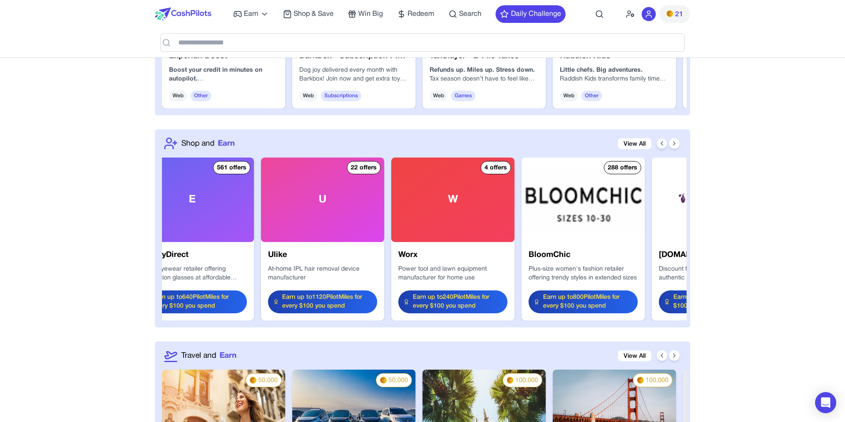
click at [661, 146] on icon at bounding box center [661, 143] width 7 height 7
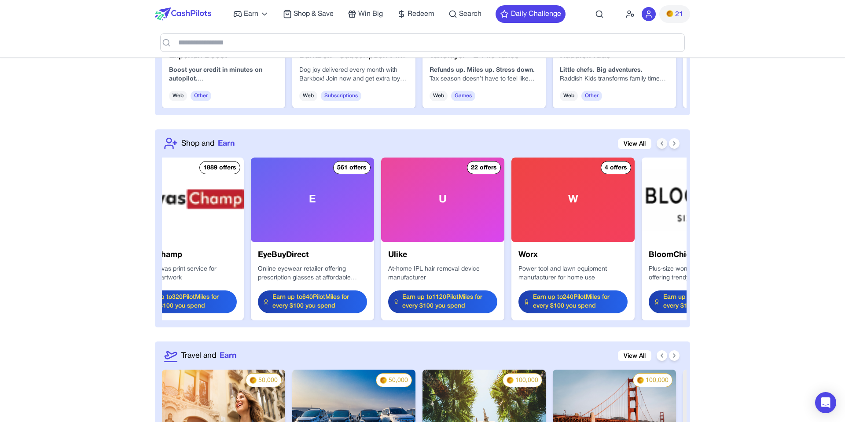
click at [661, 146] on icon at bounding box center [661, 143] width 7 height 7
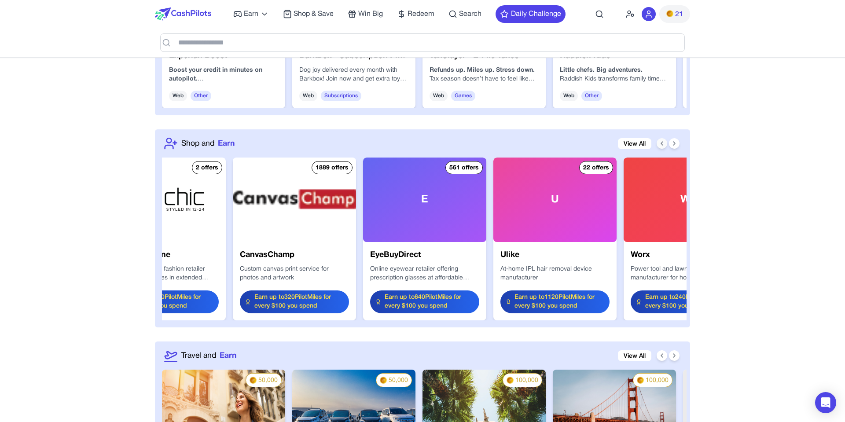
click at [661, 146] on icon at bounding box center [661, 143] width 7 height 7
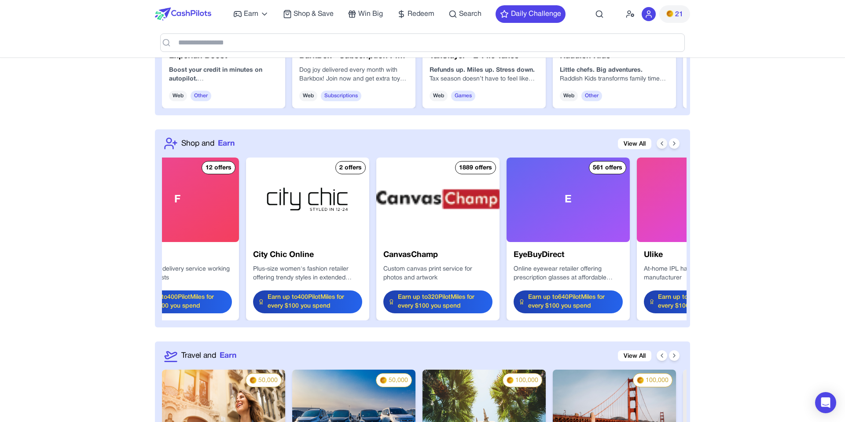
click at [661, 146] on icon at bounding box center [661, 143] width 7 height 7
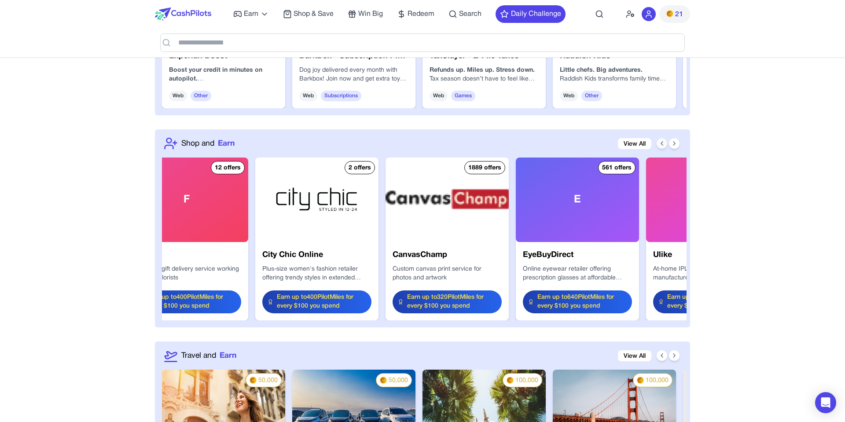
scroll to position [0, 4]
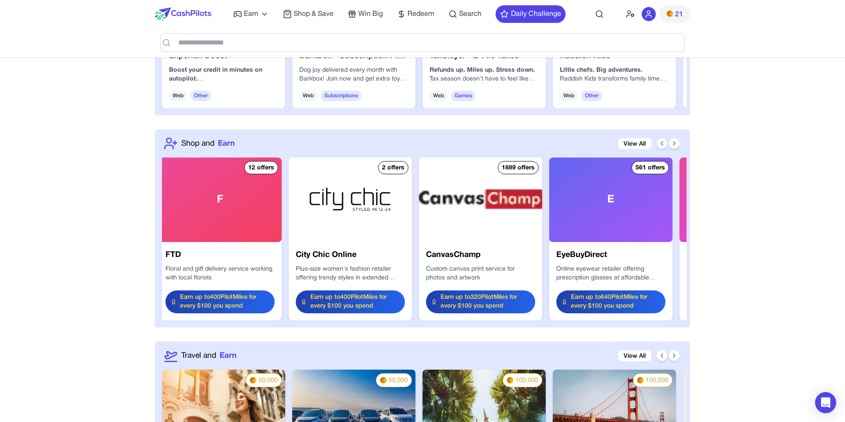
click at [661, 146] on icon at bounding box center [661, 143] width 7 height 7
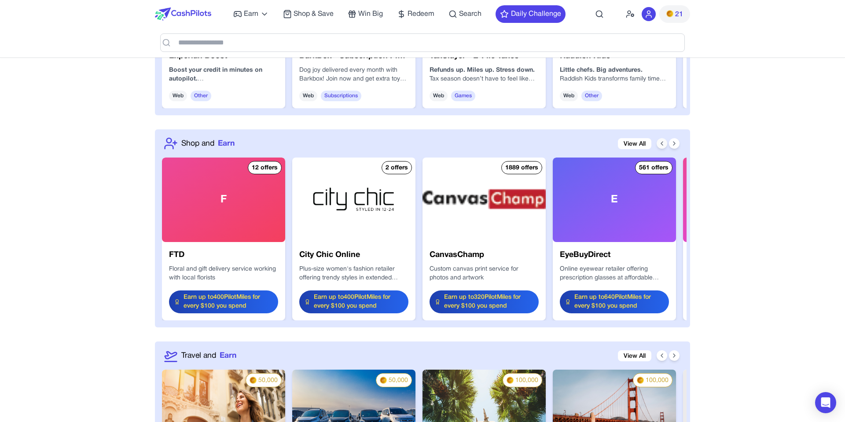
click at [661, 146] on icon at bounding box center [661, 143] width 7 height 7
click at [389, 144] on div "Shop and Earn View All" at bounding box center [408, 143] width 488 height 14
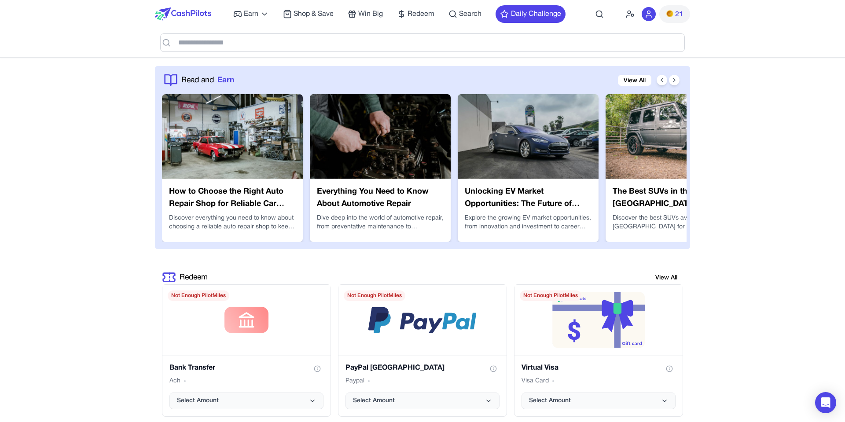
scroll to position [1476, 0]
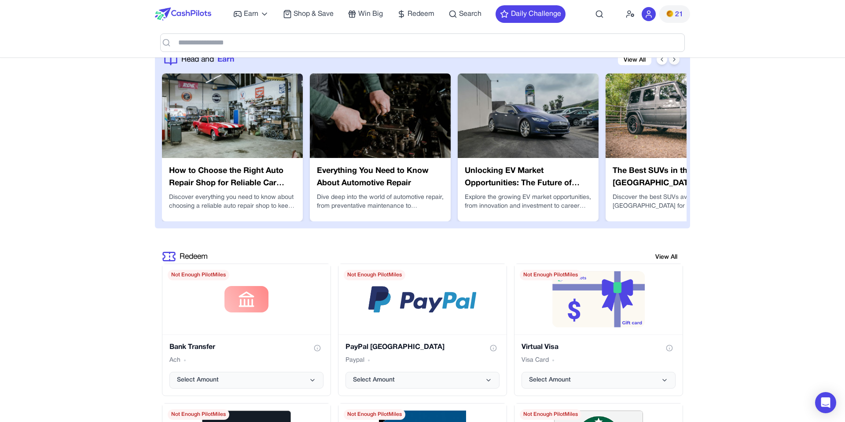
click at [672, 60] on icon at bounding box center [674, 59] width 7 height 7
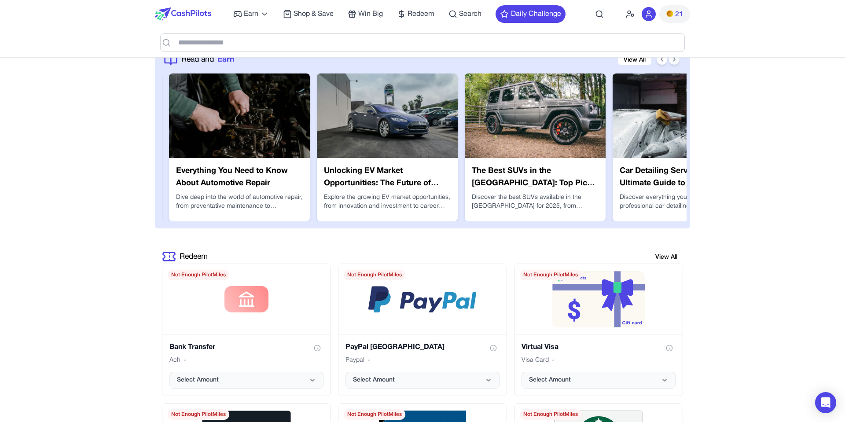
click at [671, 63] on icon at bounding box center [674, 59] width 7 height 7
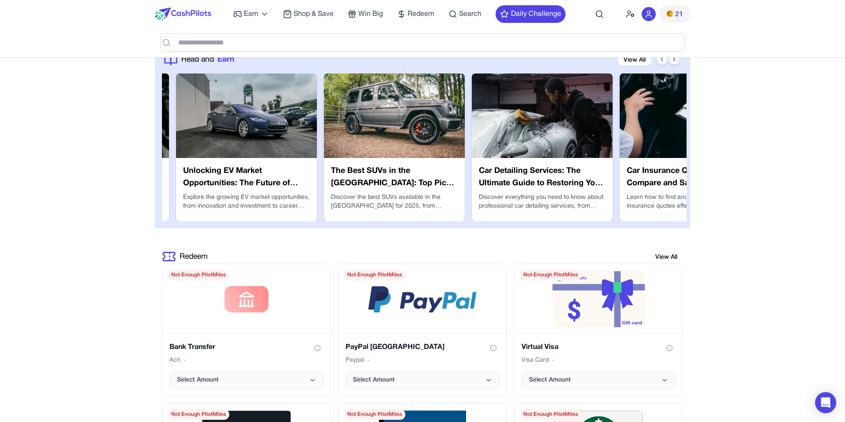
click at [671, 63] on icon at bounding box center [674, 59] width 7 height 7
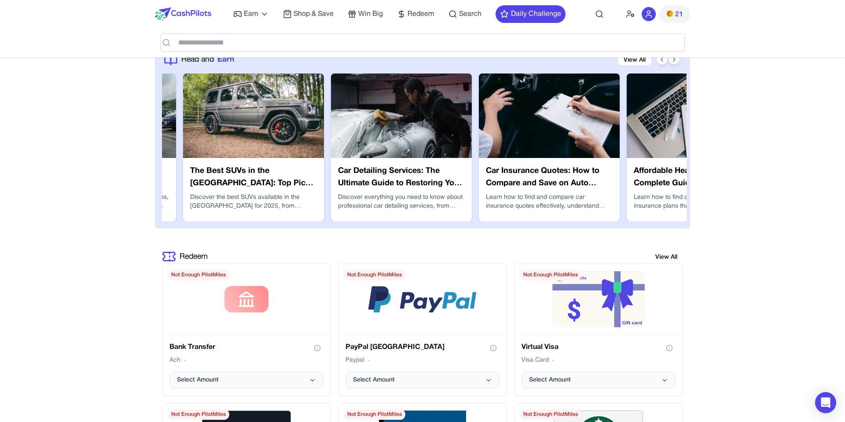
click at [671, 63] on icon at bounding box center [674, 59] width 7 height 7
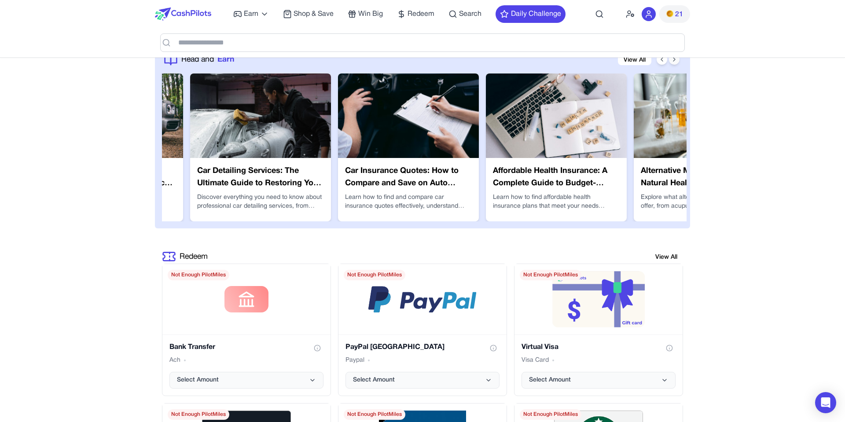
click at [671, 63] on icon at bounding box center [674, 59] width 7 height 7
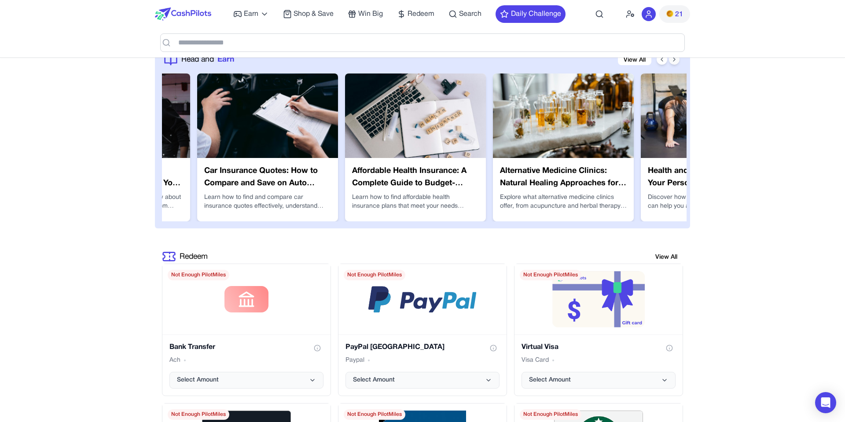
click at [671, 63] on icon at bounding box center [674, 59] width 7 height 7
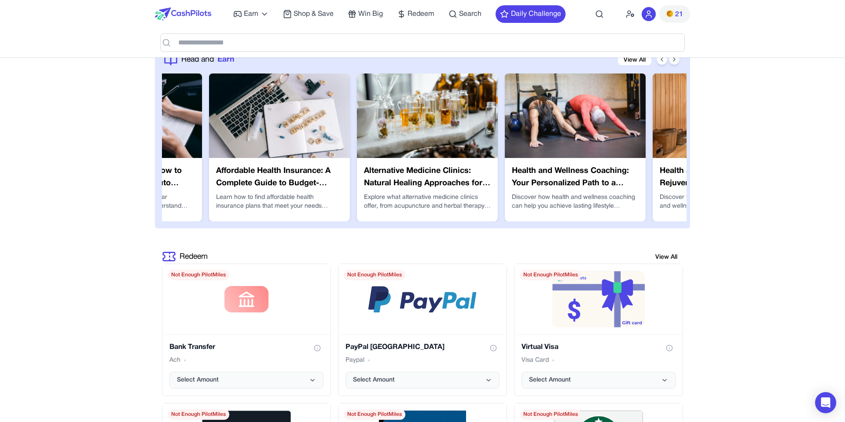
scroll to position [0, 845]
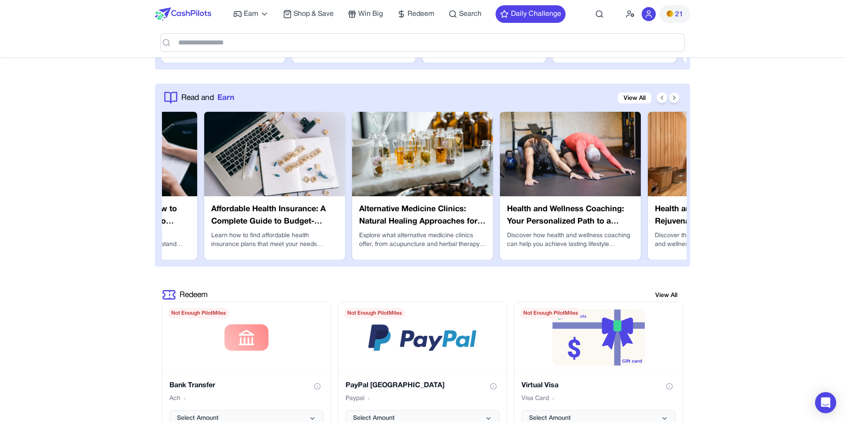
click at [673, 99] on icon at bounding box center [674, 97] width 7 height 7
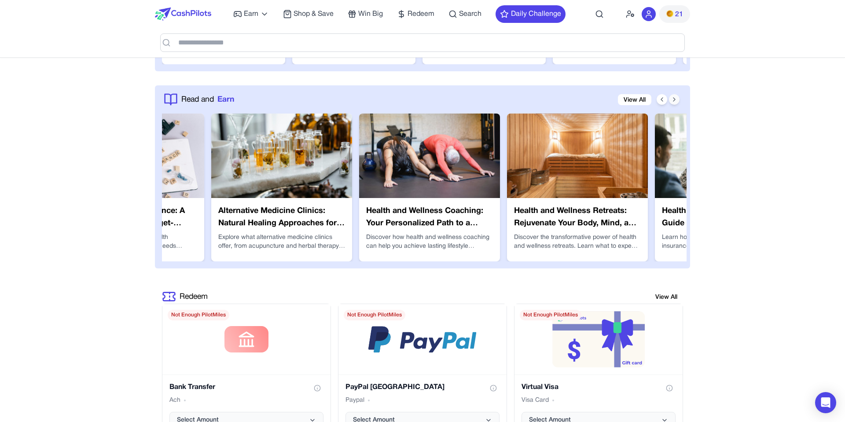
scroll to position [1437, 0]
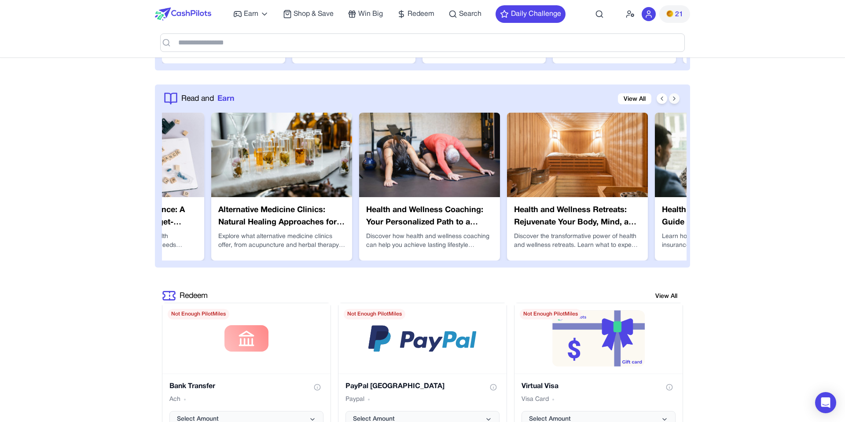
click at [672, 101] on icon at bounding box center [674, 98] width 7 height 7
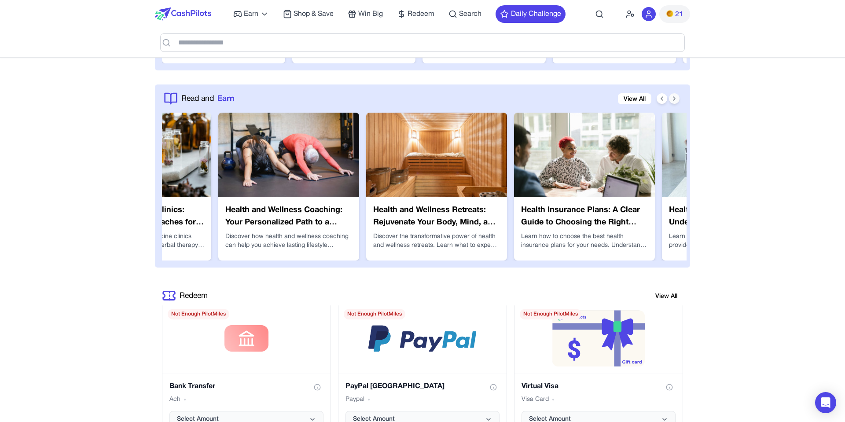
click at [672, 101] on icon at bounding box center [674, 98] width 7 height 7
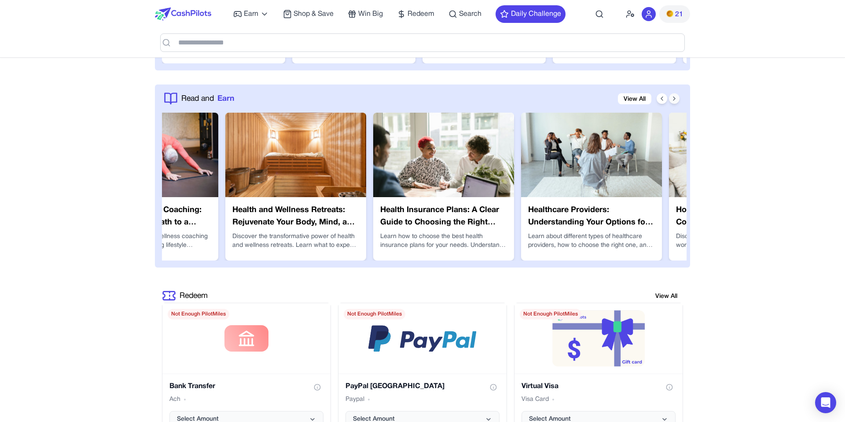
click at [672, 101] on icon at bounding box center [674, 98] width 7 height 7
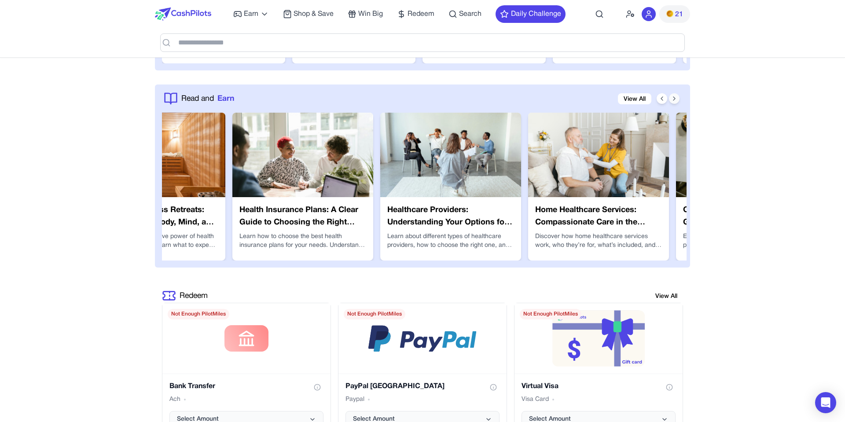
click at [672, 101] on icon at bounding box center [674, 98] width 7 height 7
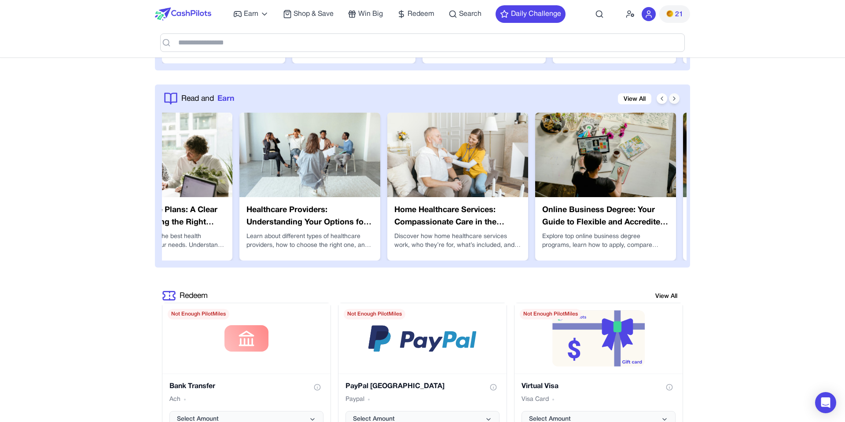
click at [672, 101] on icon at bounding box center [674, 98] width 7 height 7
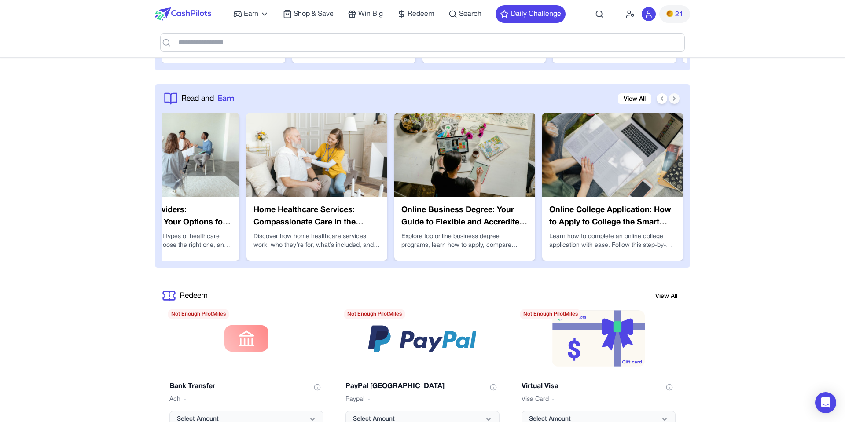
click at [672, 101] on icon at bounding box center [674, 98] width 7 height 7
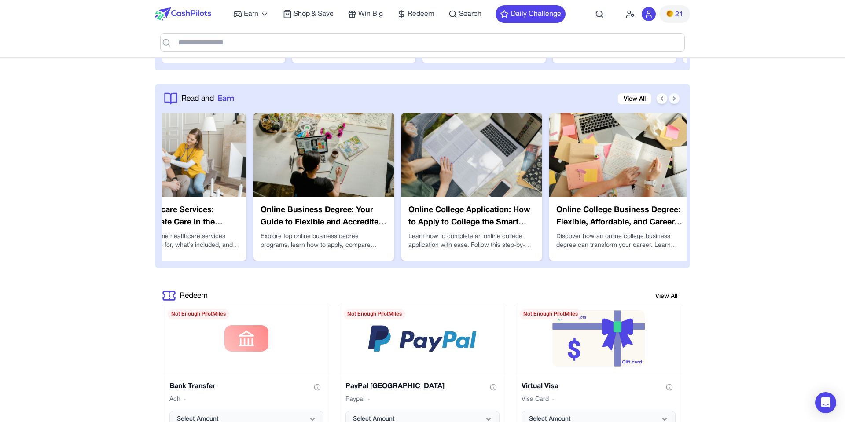
click at [672, 101] on icon at bounding box center [674, 98] width 7 height 7
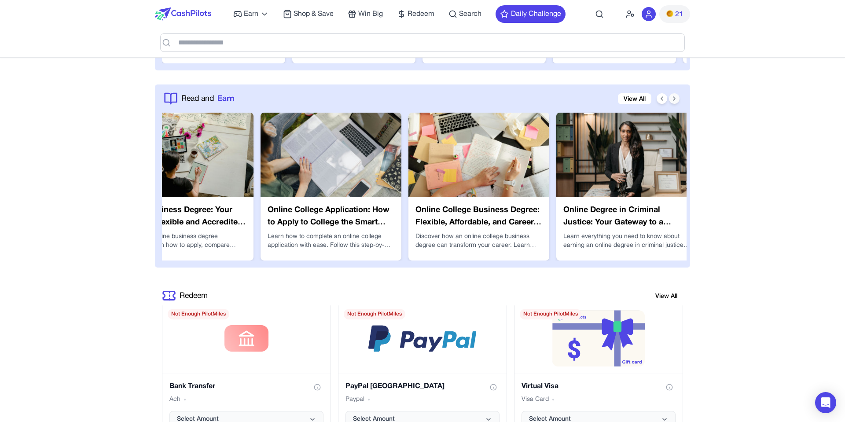
click at [672, 101] on icon at bounding box center [674, 98] width 7 height 7
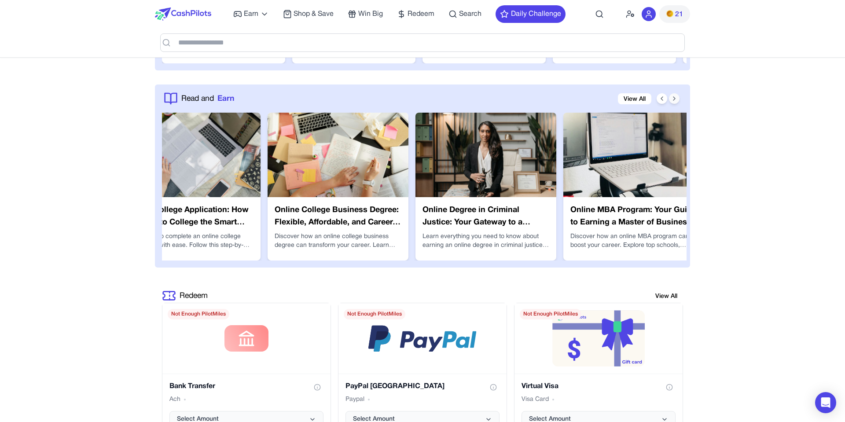
click at [672, 101] on icon at bounding box center [674, 98] width 7 height 7
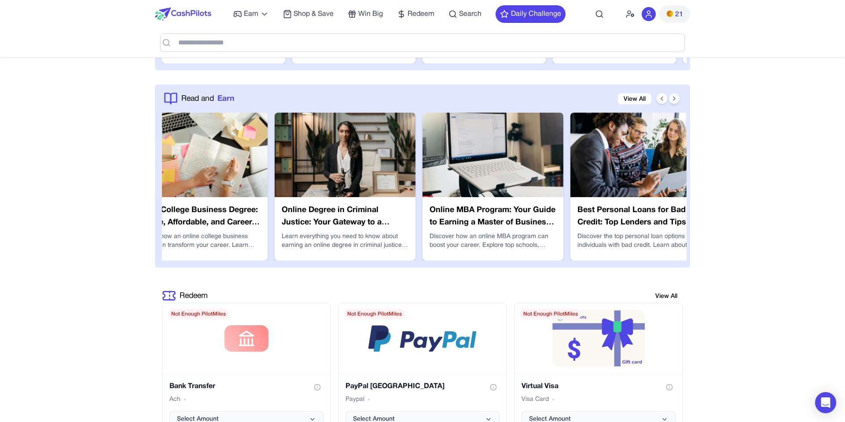
click at [672, 101] on icon at bounding box center [674, 98] width 7 height 7
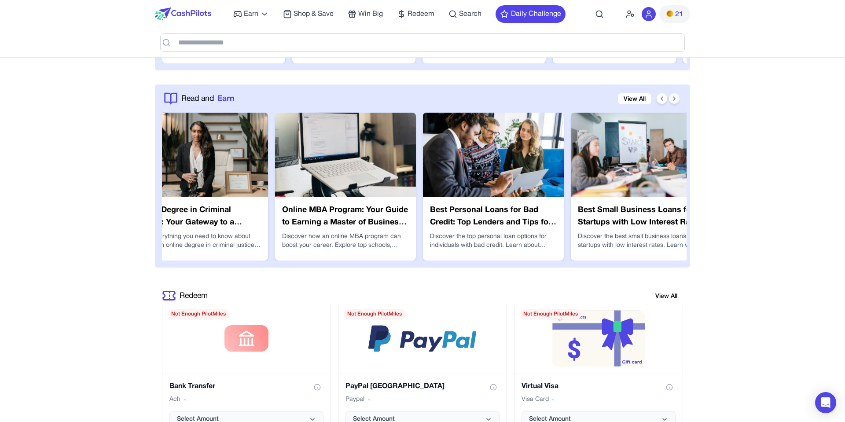
click at [672, 101] on icon at bounding box center [674, 98] width 7 height 7
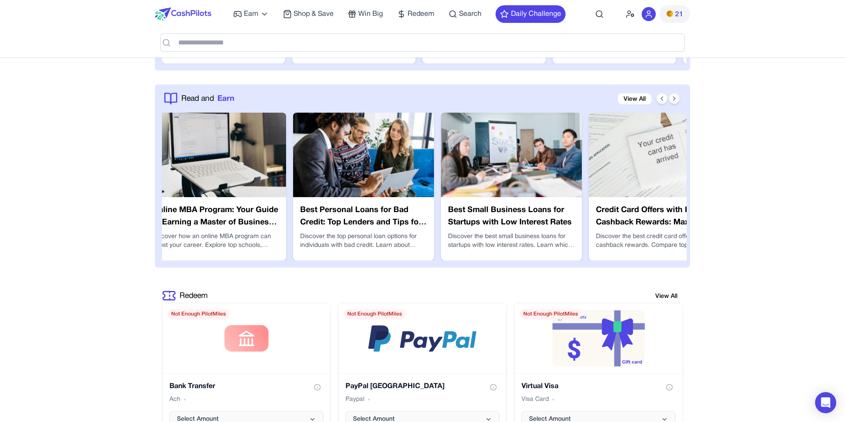
click at [672, 101] on icon at bounding box center [674, 98] width 7 height 7
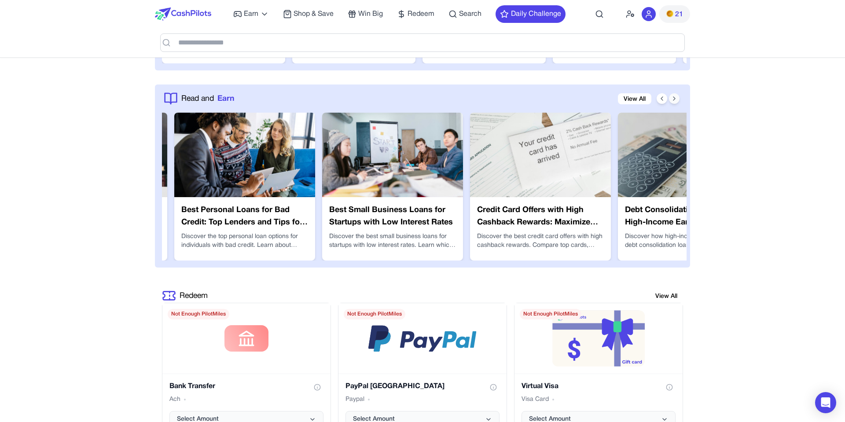
click at [672, 101] on icon at bounding box center [674, 98] width 7 height 7
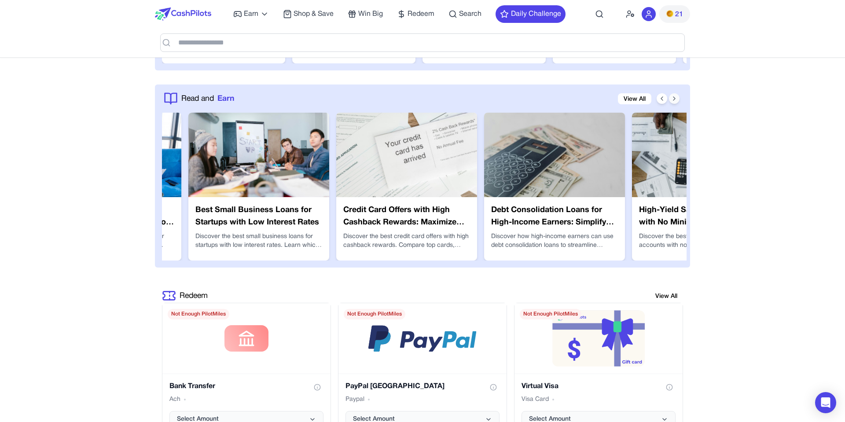
click at [672, 101] on icon at bounding box center [674, 98] width 7 height 7
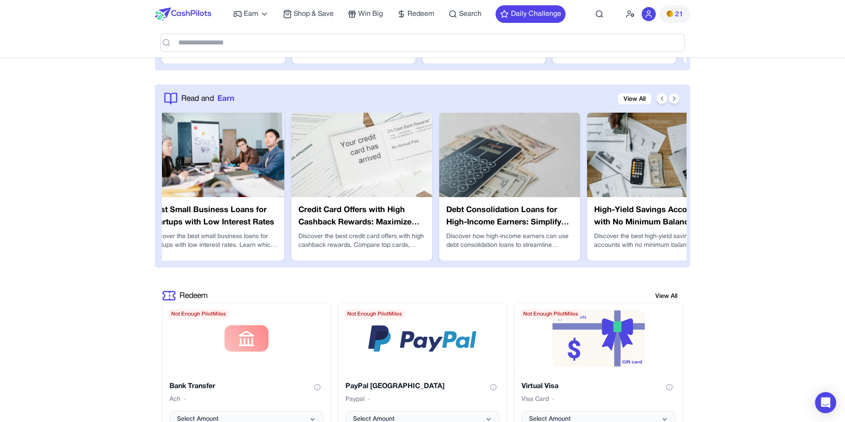
click at [672, 101] on icon at bounding box center [674, 98] width 7 height 7
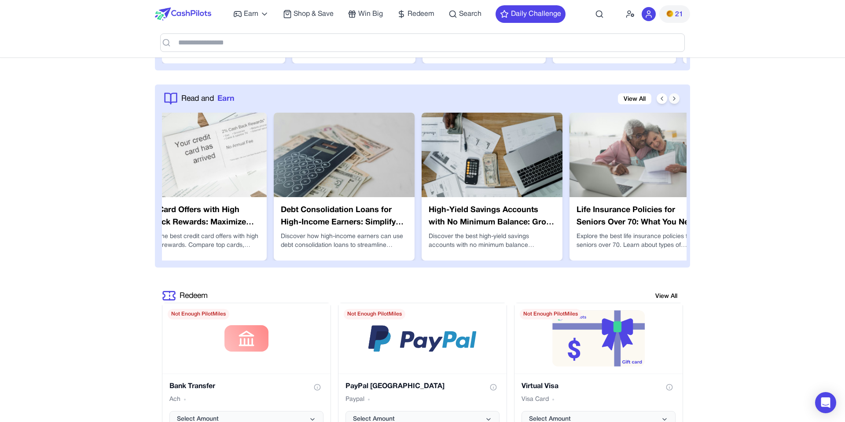
click at [672, 101] on icon at bounding box center [674, 98] width 7 height 7
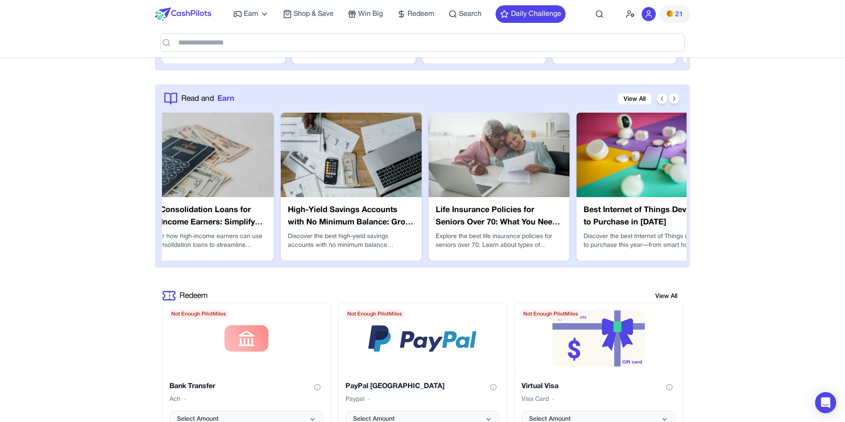
click at [672, 101] on icon at bounding box center [674, 98] width 7 height 7
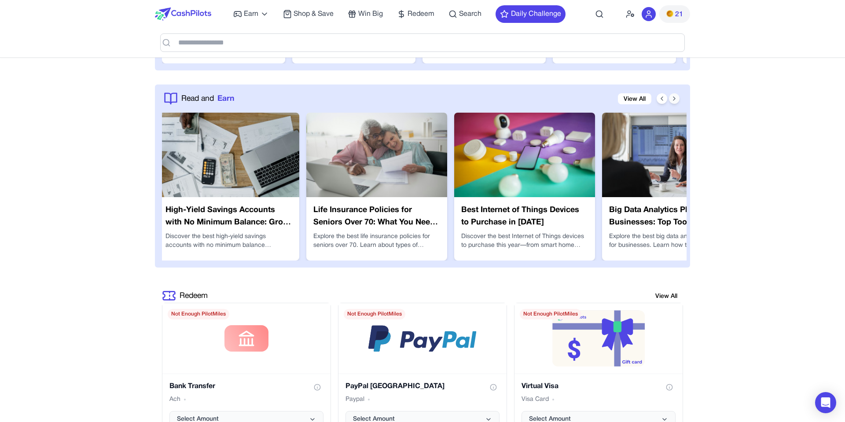
click at [672, 101] on icon at bounding box center [674, 98] width 7 height 7
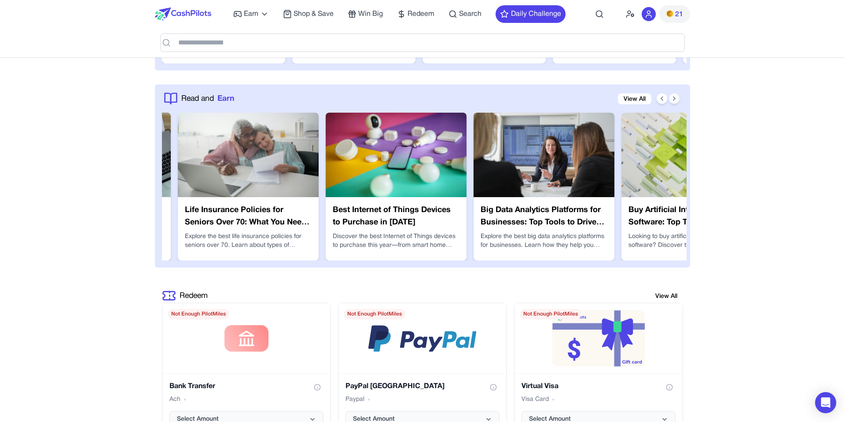
click at [672, 101] on icon at bounding box center [674, 98] width 7 height 7
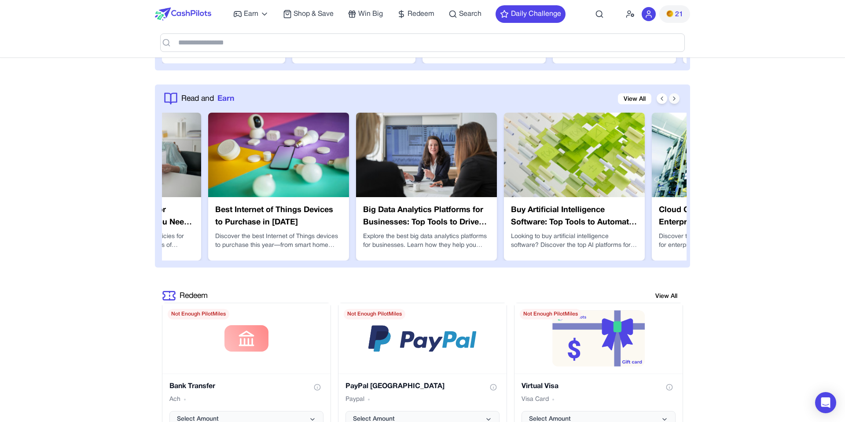
click at [672, 101] on icon at bounding box center [674, 98] width 7 height 7
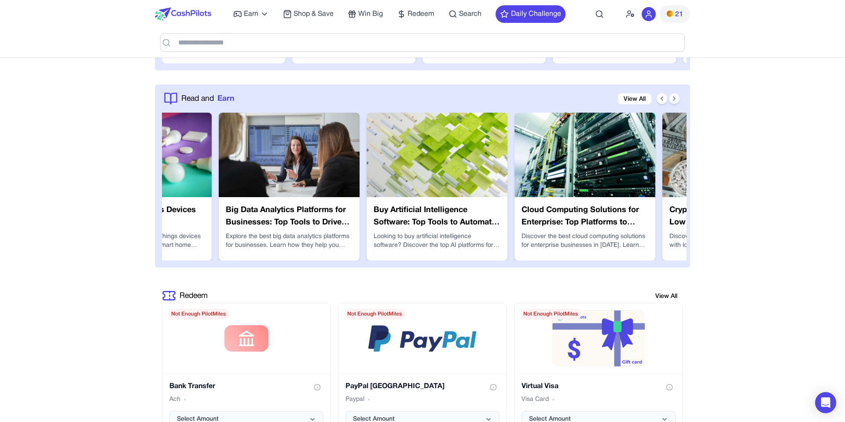
click at [672, 101] on icon at bounding box center [674, 98] width 7 height 7
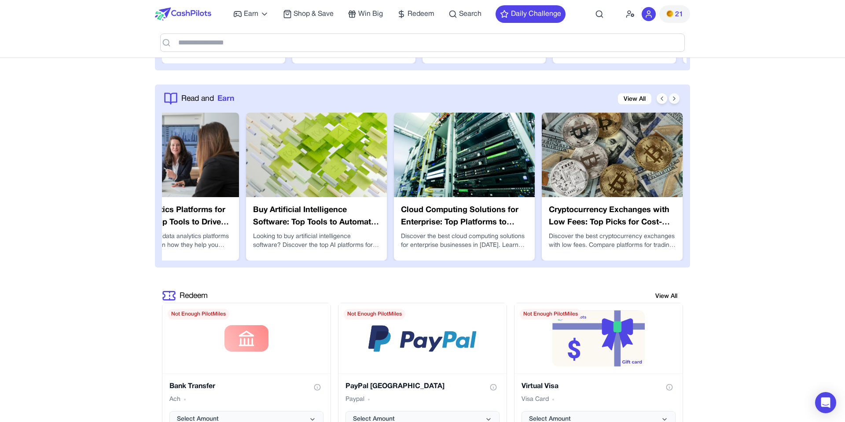
click at [672, 101] on icon at bounding box center [674, 98] width 7 height 7
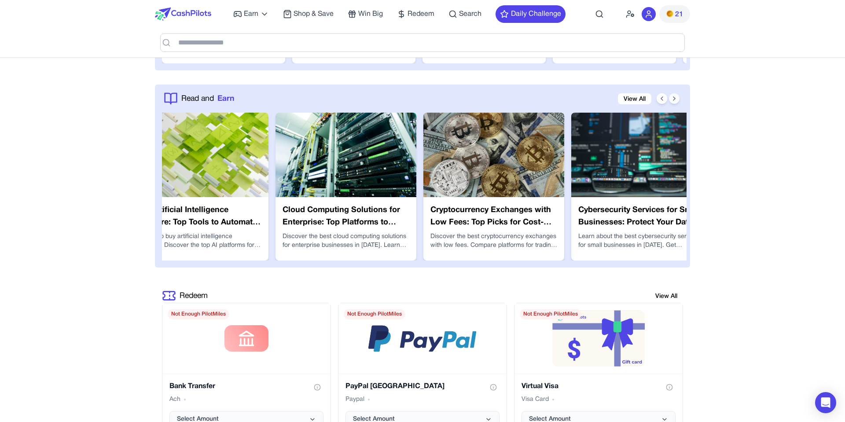
click at [672, 101] on icon at bounding box center [674, 98] width 7 height 7
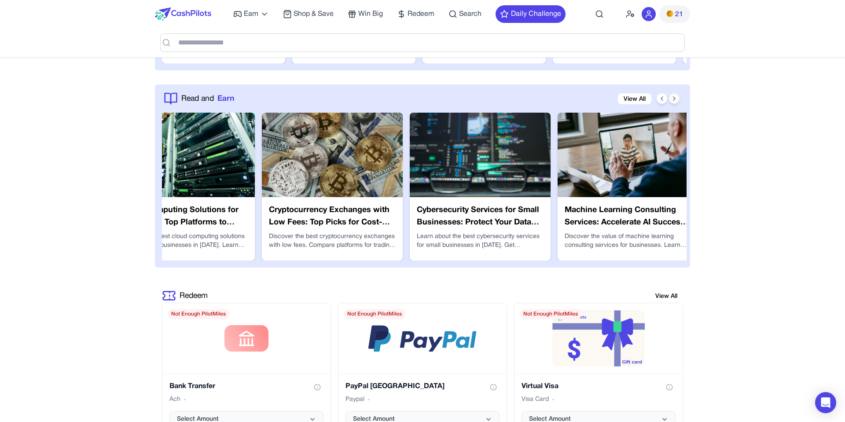
click at [672, 101] on icon at bounding box center [674, 98] width 7 height 7
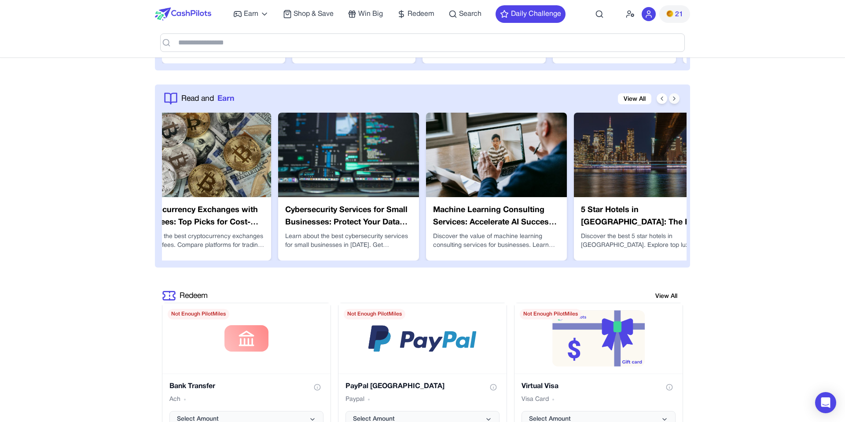
click at [672, 101] on icon at bounding box center [674, 98] width 7 height 7
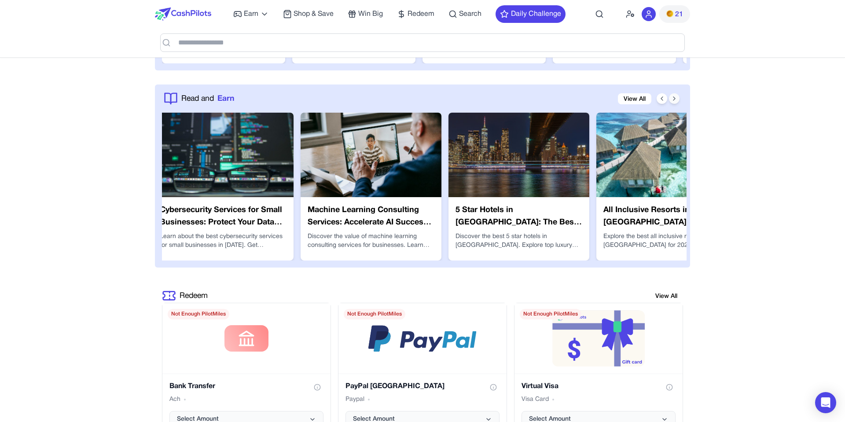
click at [672, 101] on icon at bounding box center [674, 98] width 7 height 7
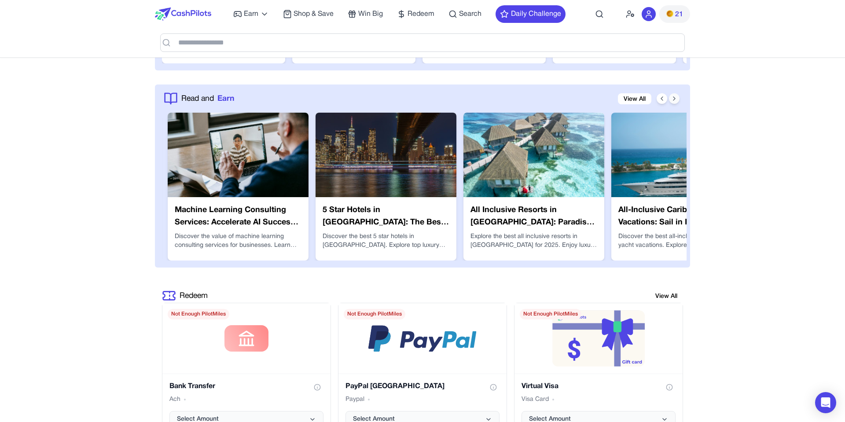
click at [672, 101] on icon at bounding box center [674, 98] width 7 height 7
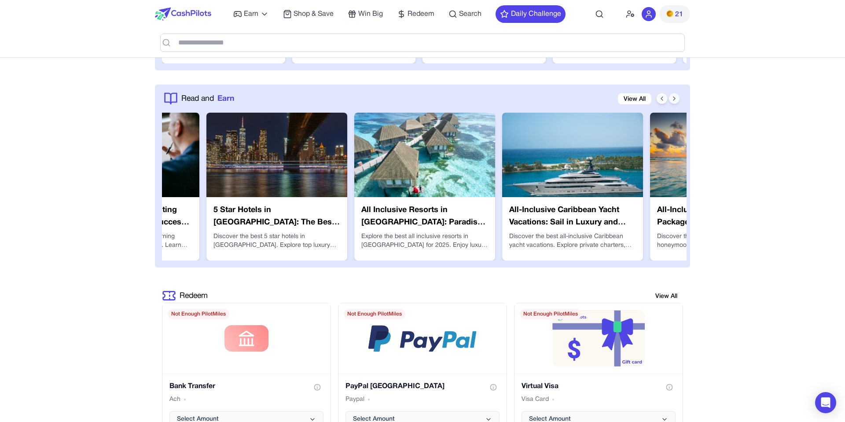
click at [672, 101] on icon at bounding box center [674, 98] width 7 height 7
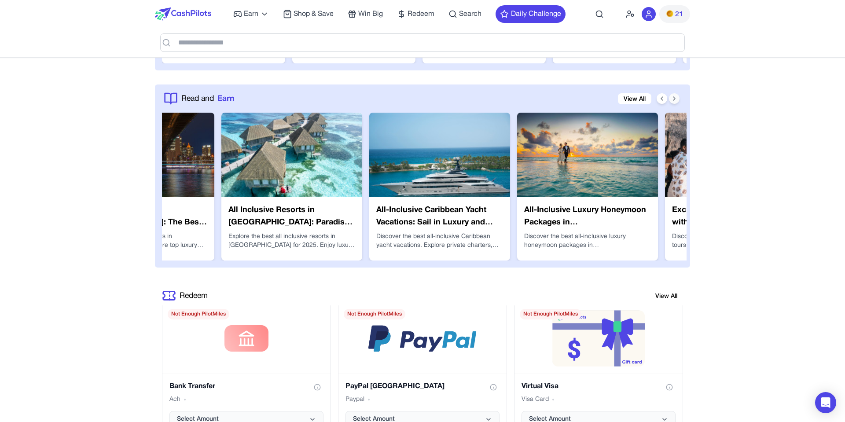
click at [672, 101] on icon at bounding box center [674, 98] width 7 height 7
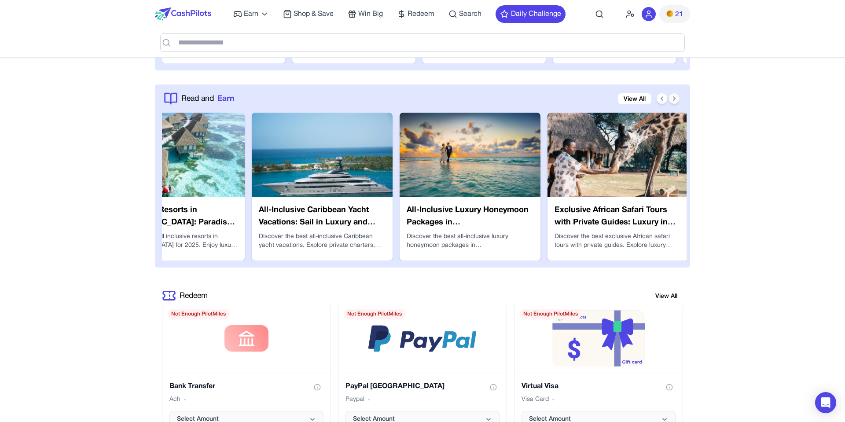
click at [672, 101] on icon at bounding box center [674, 98] width 7 height 7
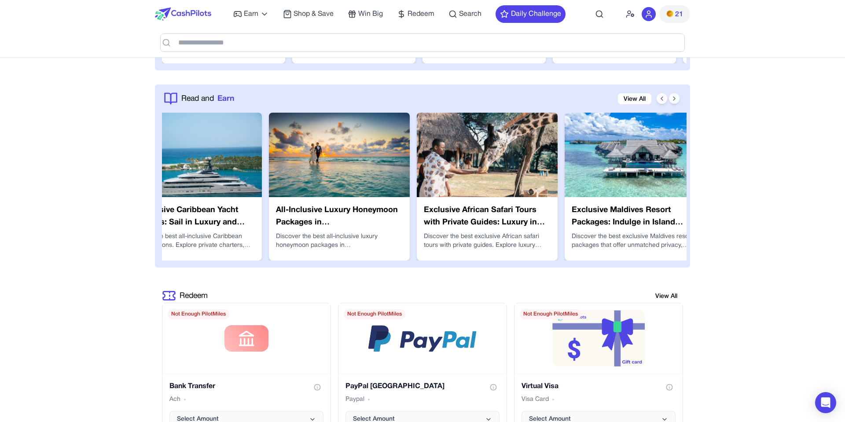
click at [672, 101] on icon at bounding box center [674, 98] width 7 height 7
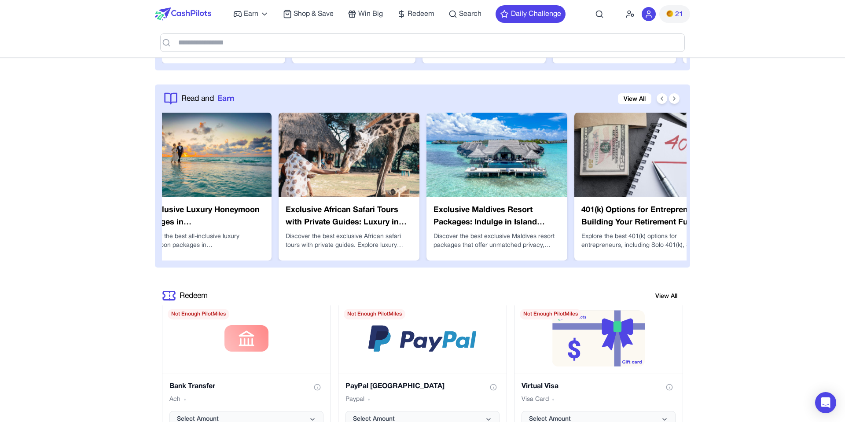
scroll to position [0, 5068]
